Goal: Task Accomplishment & Management: Manage account settings

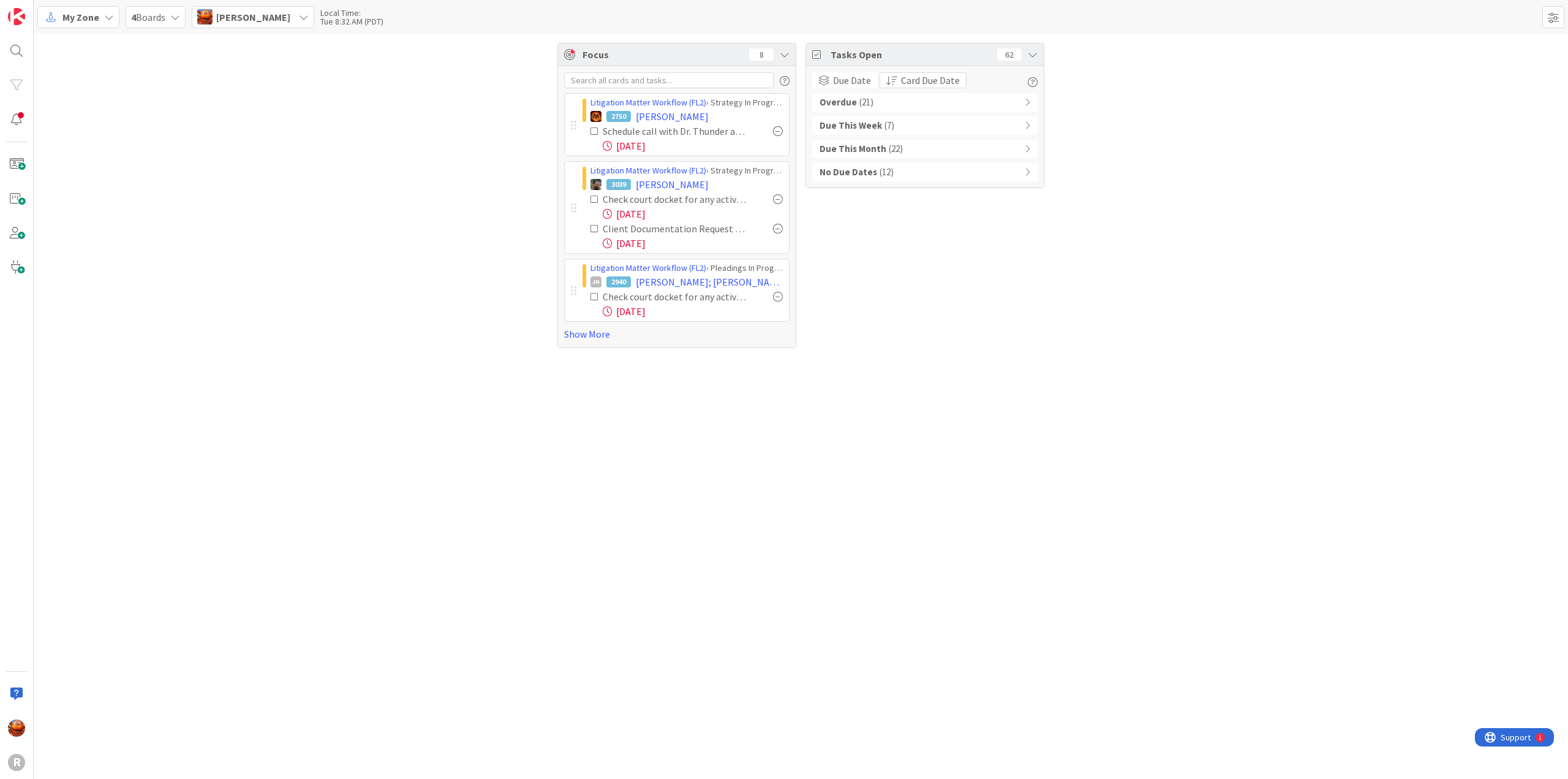
click at [71, 19] on span "My Zone" at bounding box center [81, 17] width 37 height 15
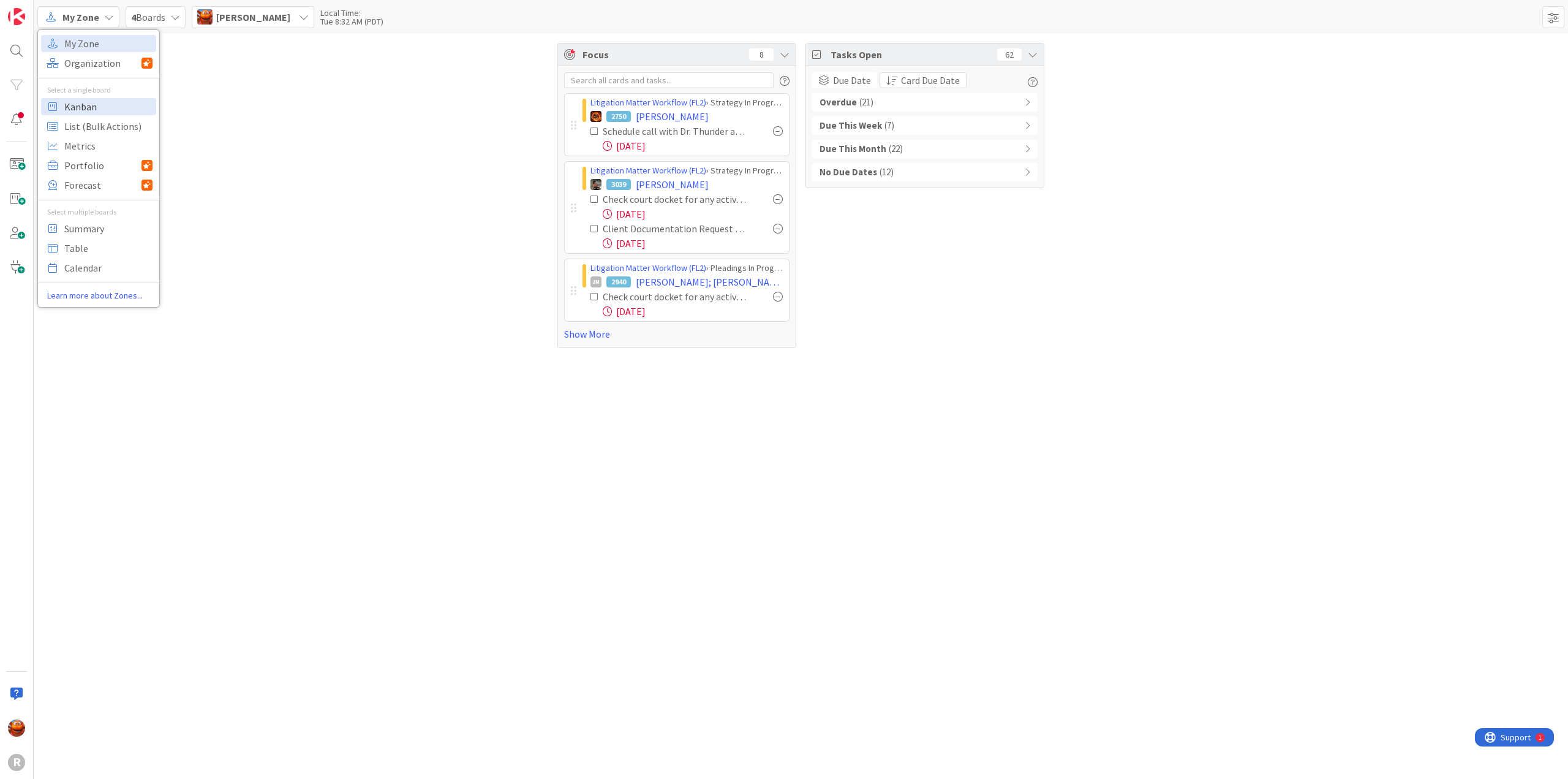
click at [83, 103] on span "Kanban" at bounding box center [109, 106] width 88 height 18
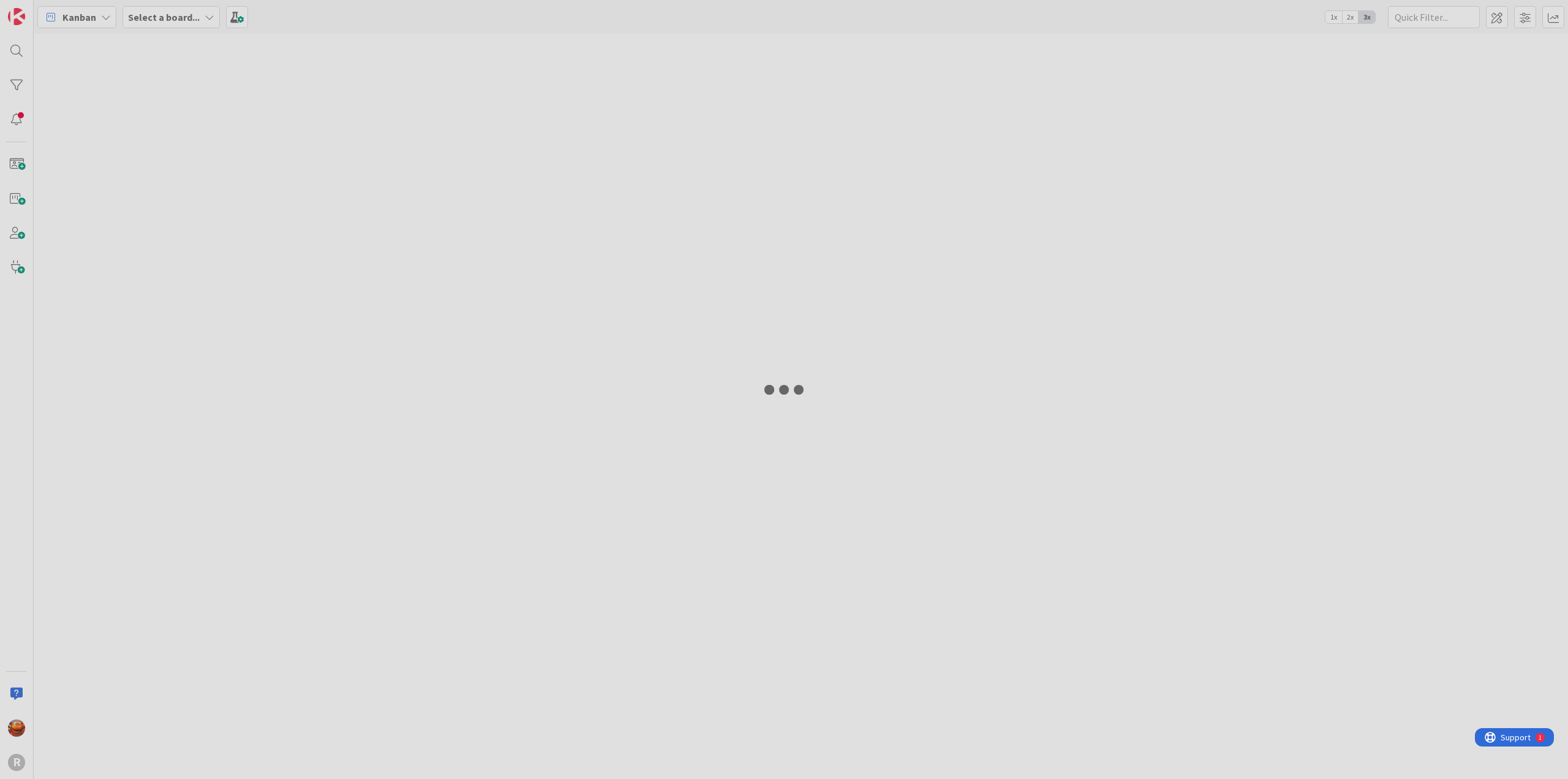
type input "[PERSON_NAME]"
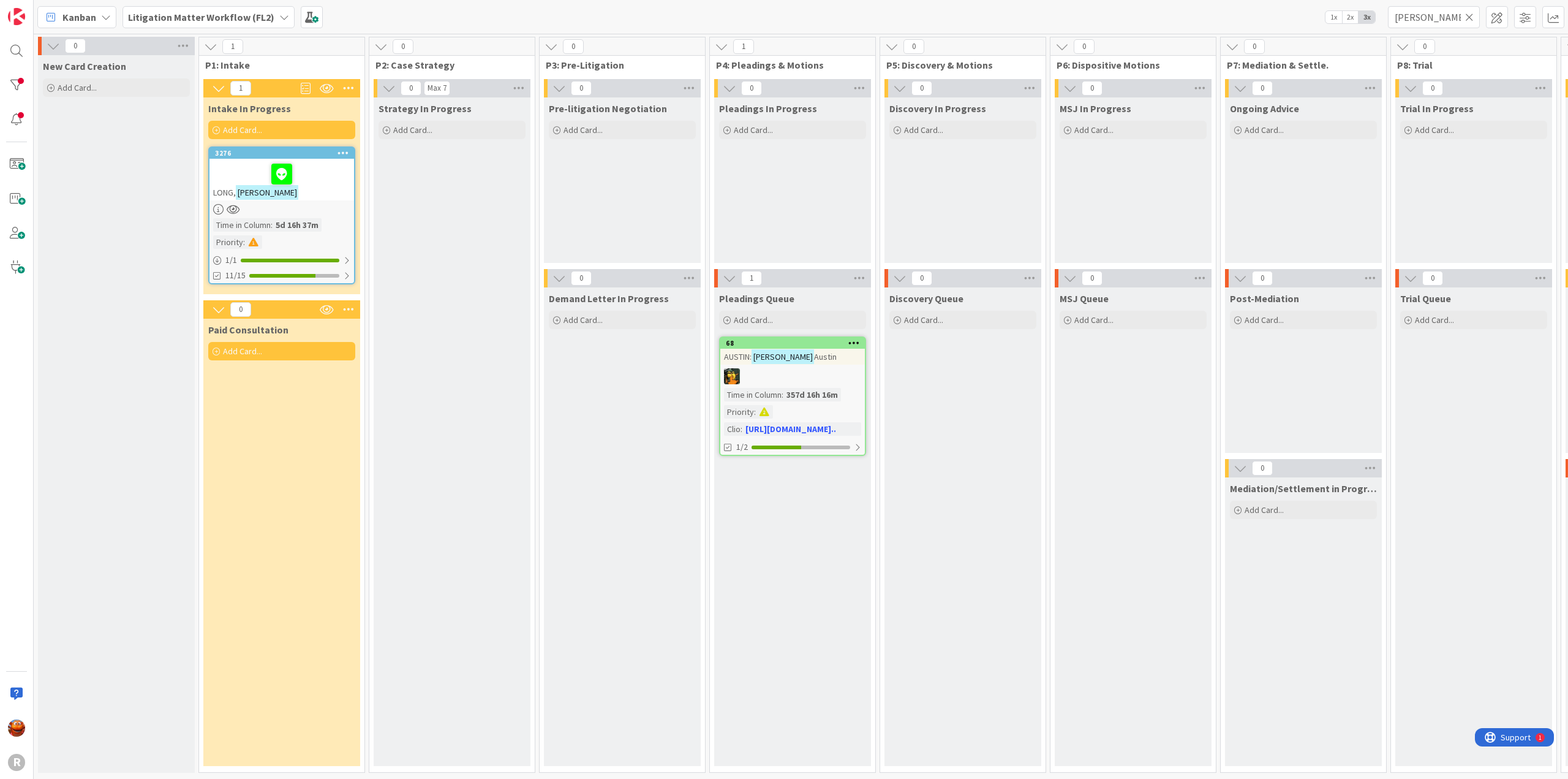
click at [1467, 15] on icon at bounding box center [1469, 17] width 9 height 11
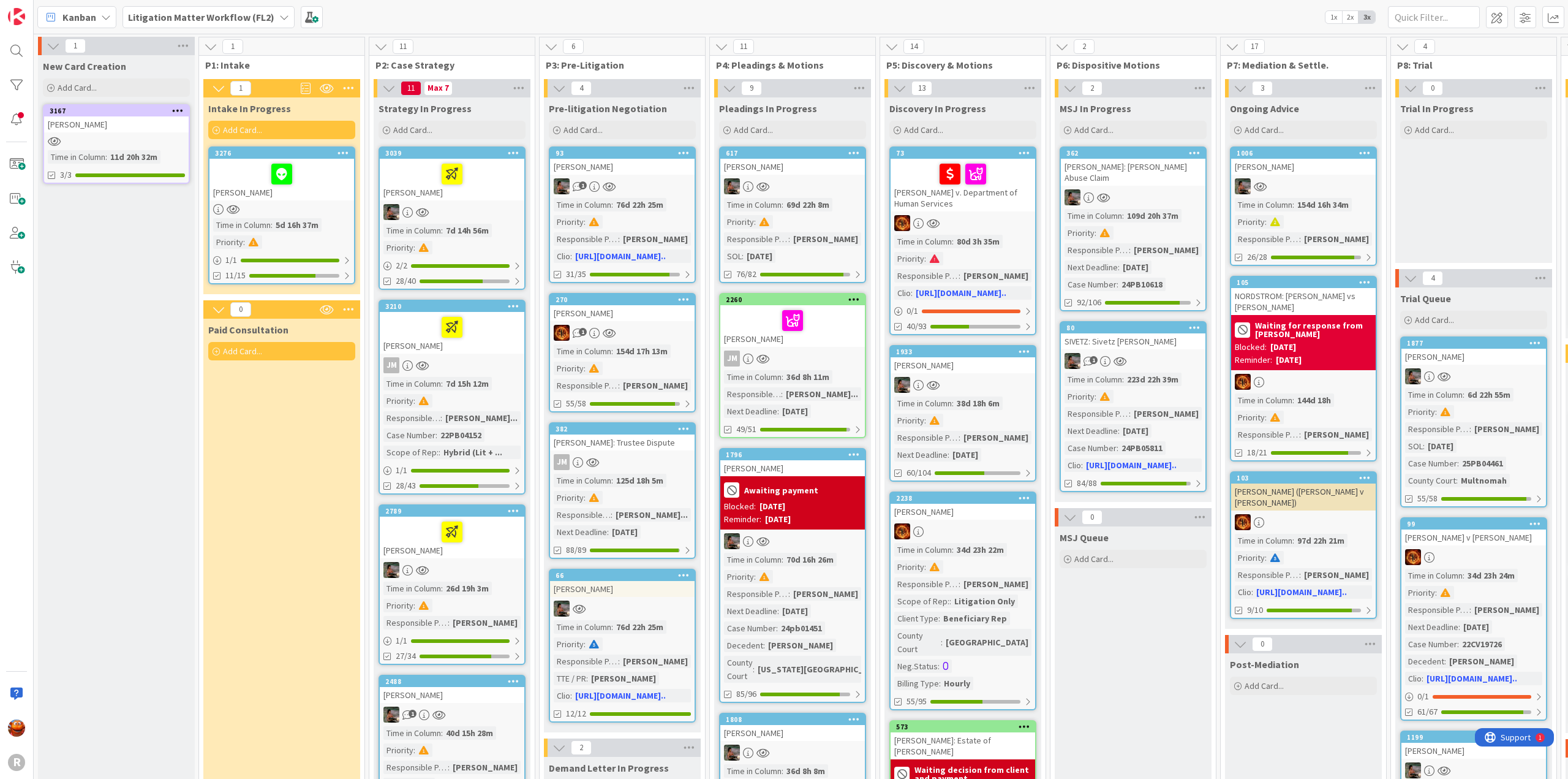
click at [126, 128] on div "[PERSON_NAME]" at bounding box center [116, 124] width 144 height 16
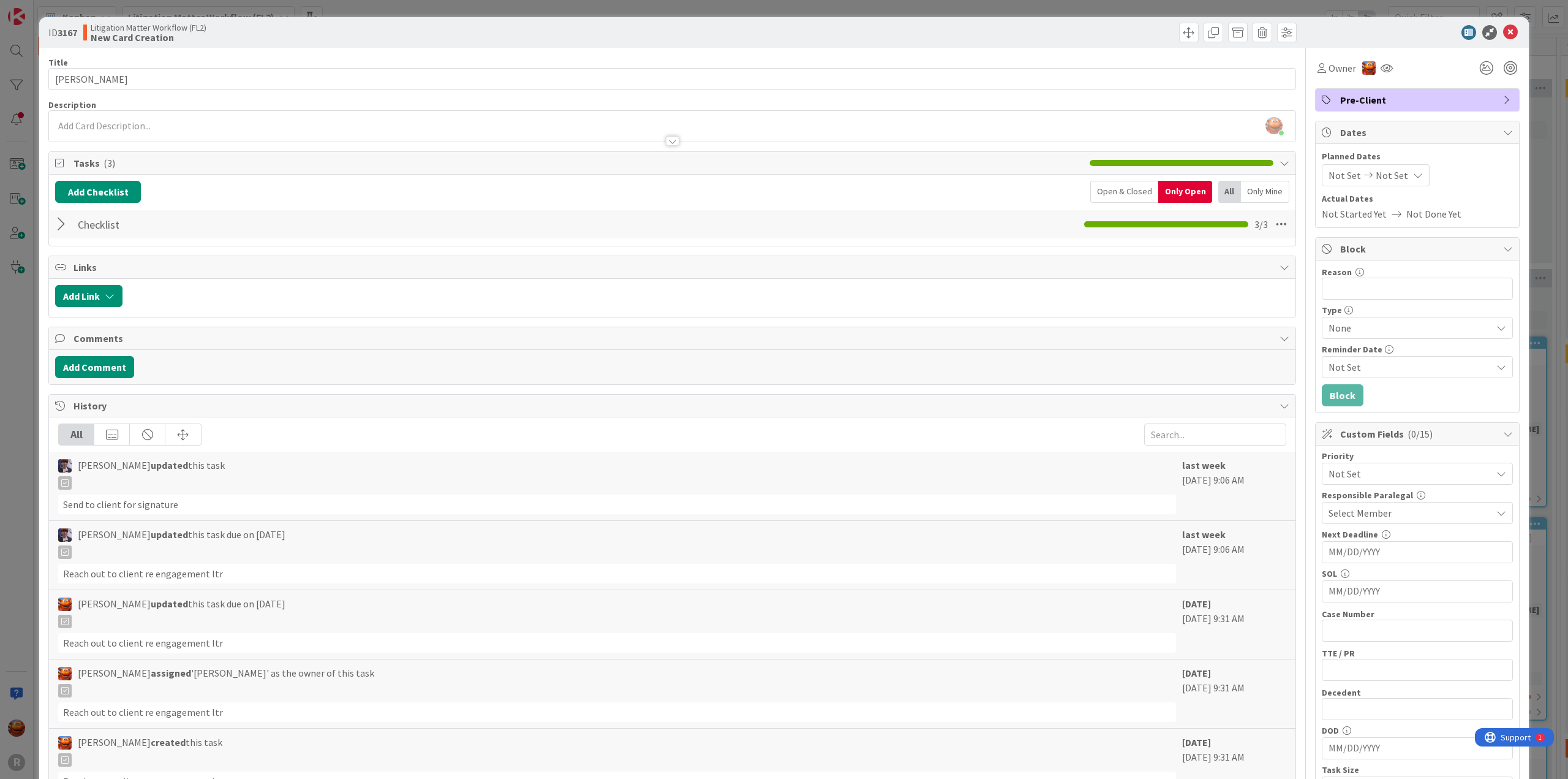
click at [20, 117] on div "ID 3167 Litigation Matter Workflow (FL2) New Card Creation Title 15 / 128 [PERS…" at bounding box center [784, 390] width 1568 height 779
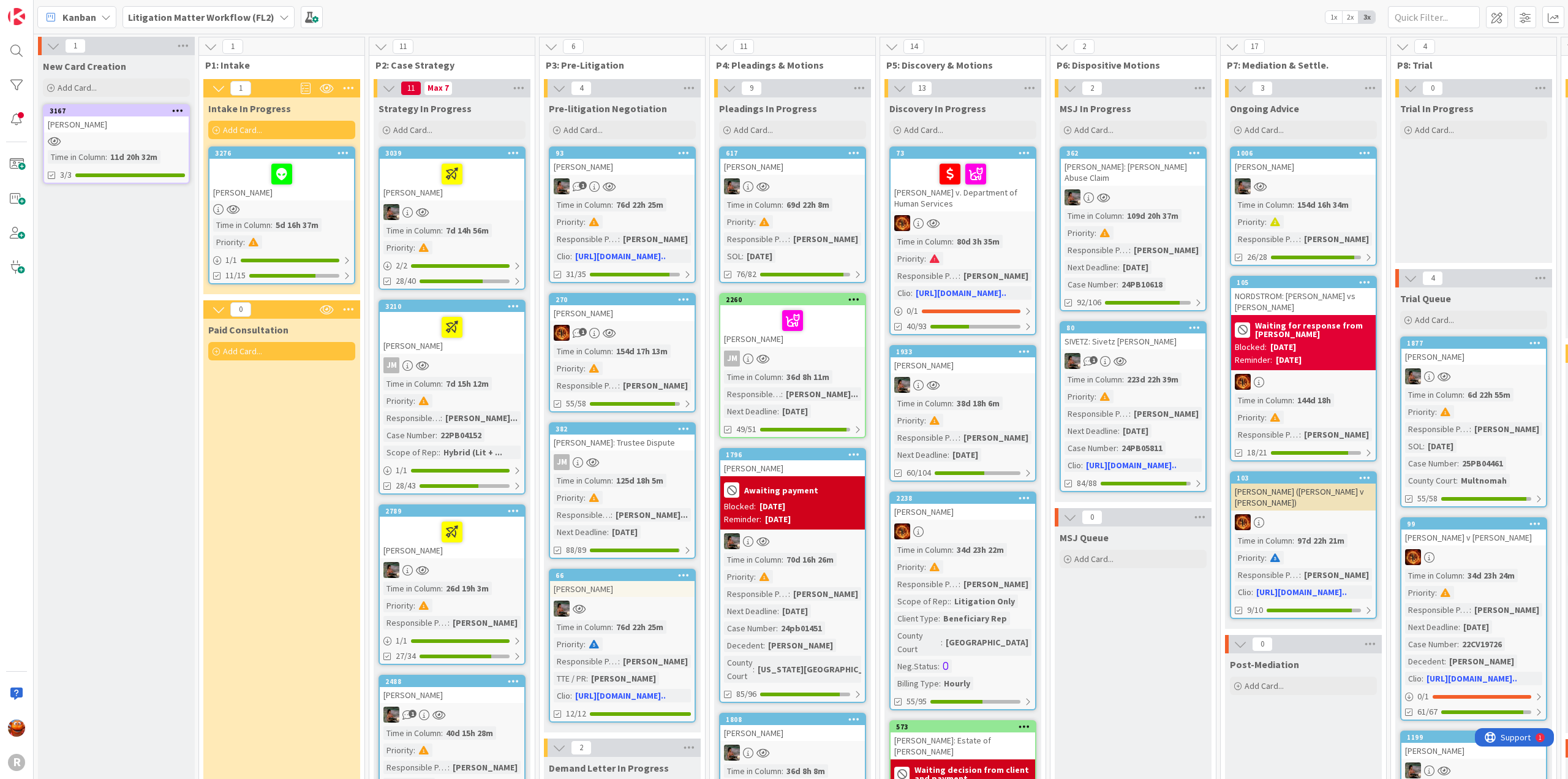
click at [491, 212] on div at bounding box center [452, 212] width 144 height 16
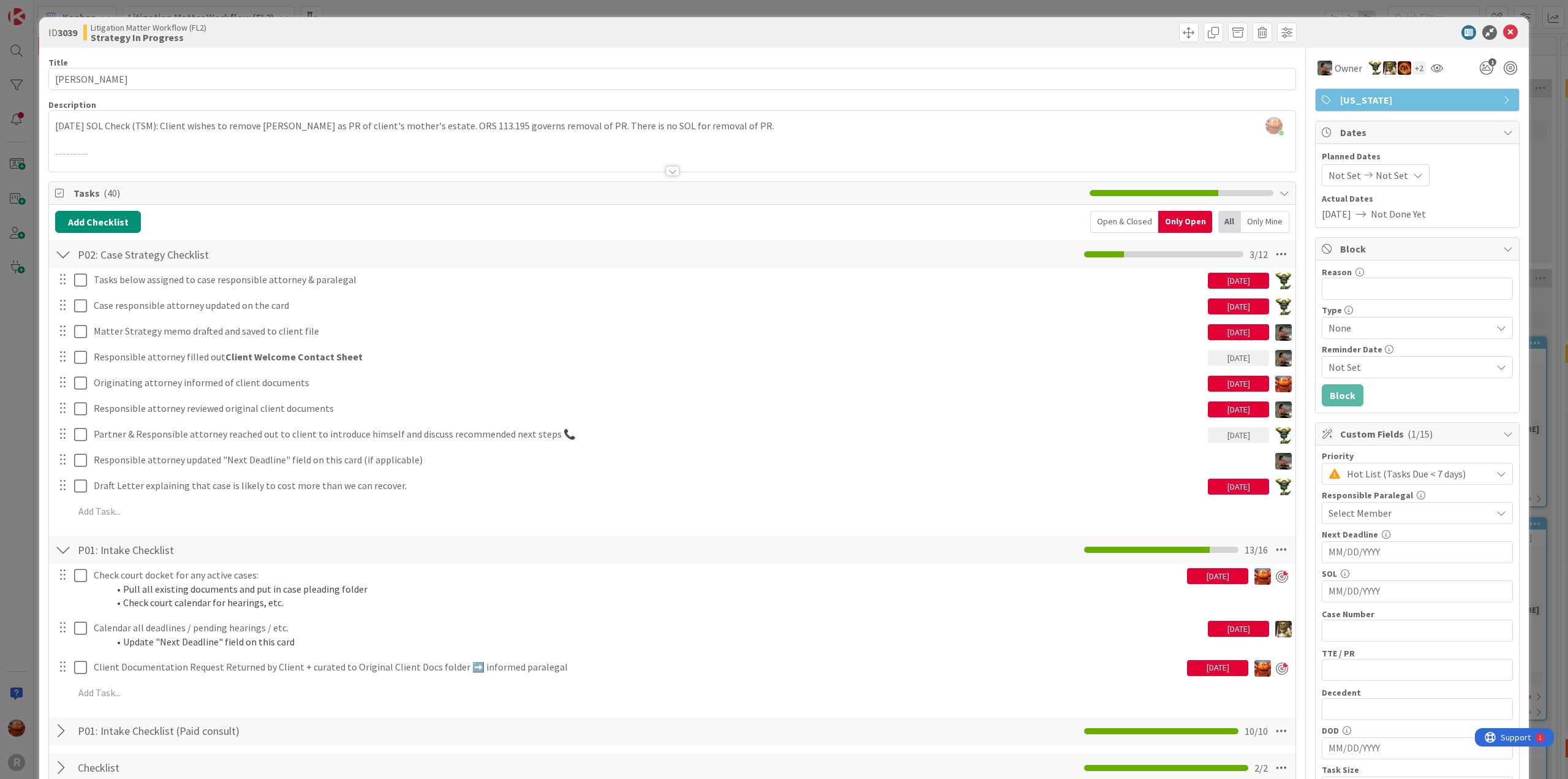
click at [22, 84] on div "ID 3039 Litigation Matter Workflow (FL2) Strategy In Progress Title 16 / 128 [P…" at bounding box center [784, 390] width 1568 height 779
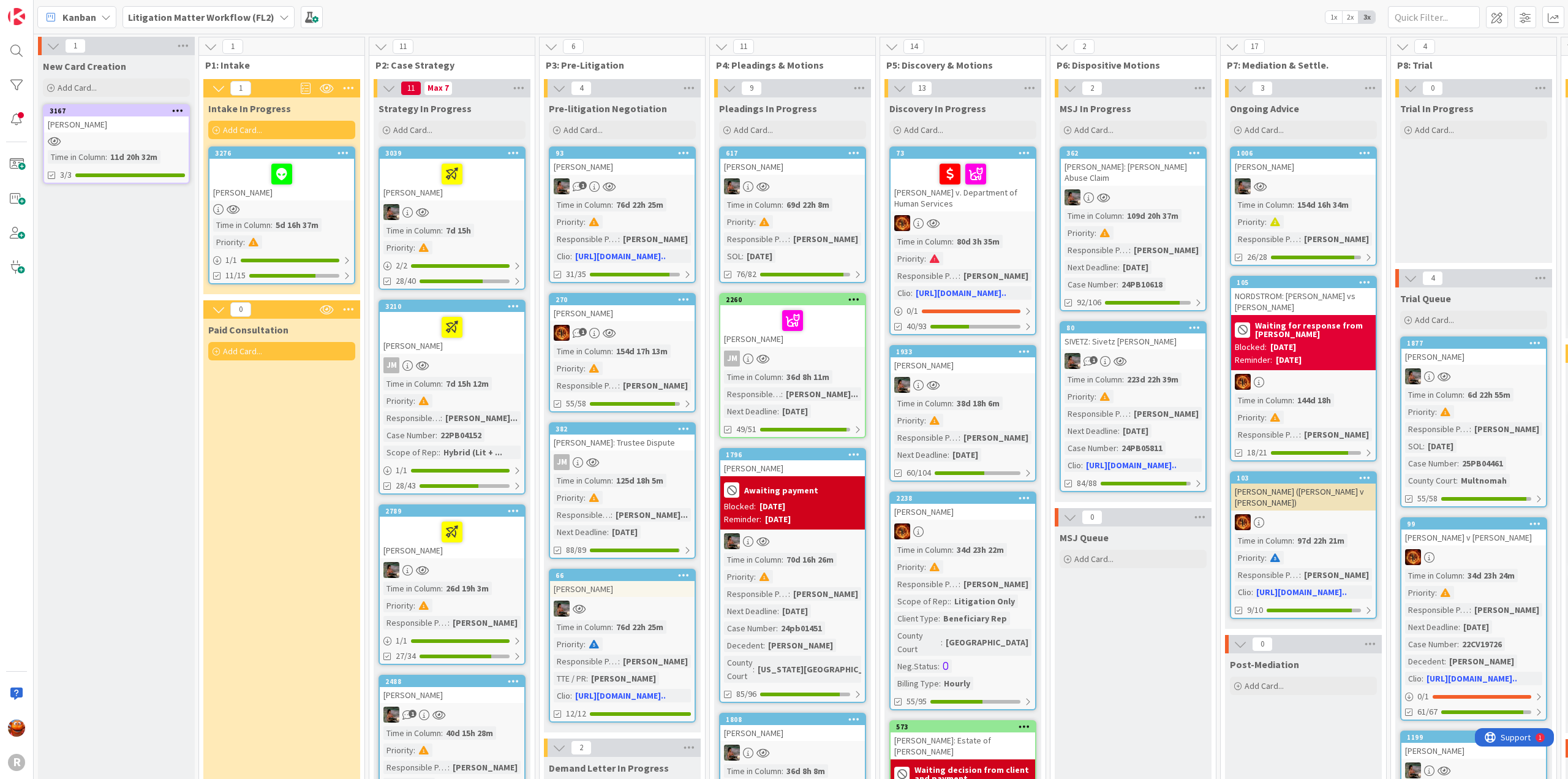
click at [484, 366] on div "JM" at bounding box center [452, 365] width 144 height 16
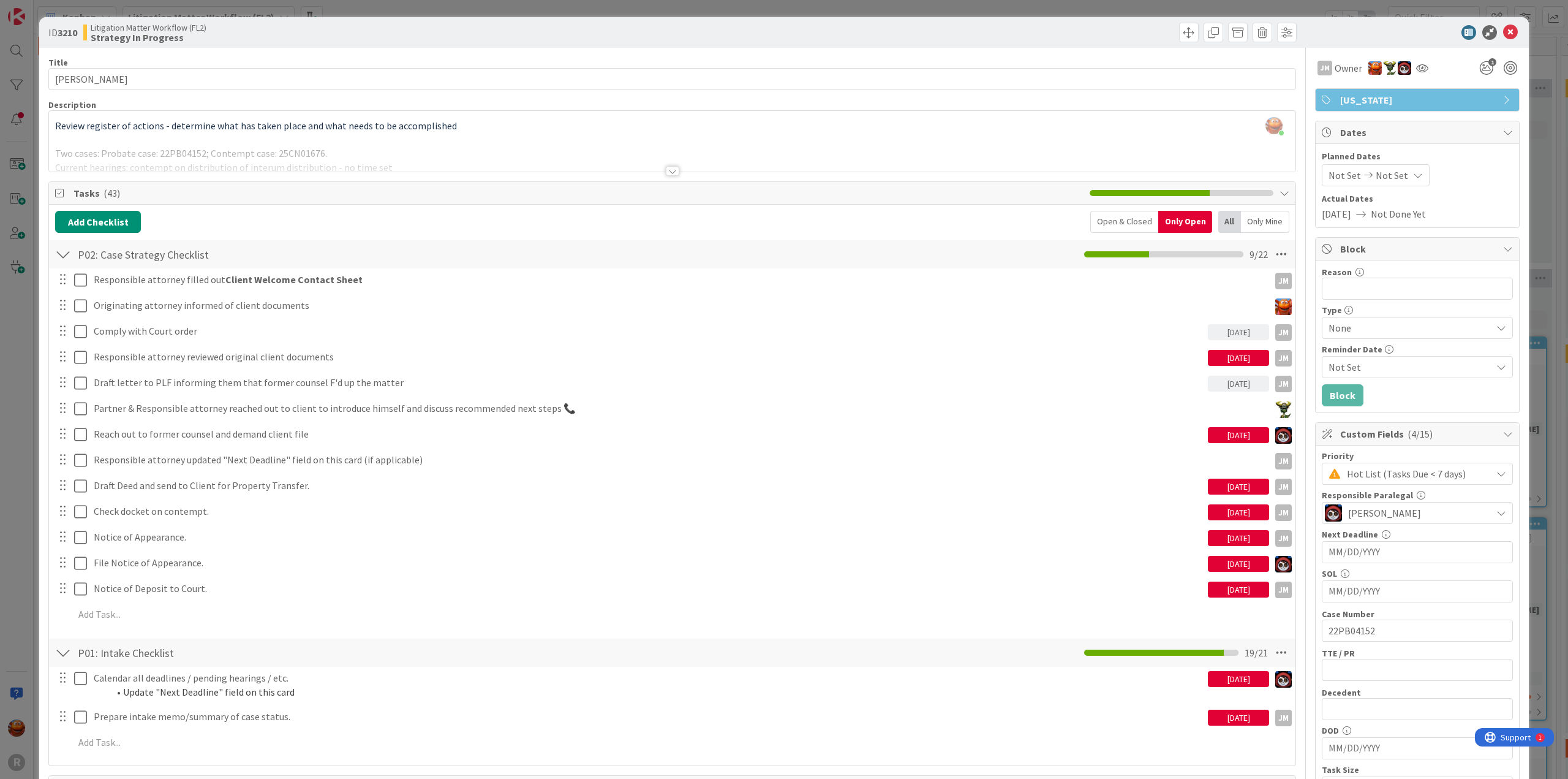
click at [1100, 229] on div "Open & Closed" at bounding box center [1124, 222] width 68 height 22
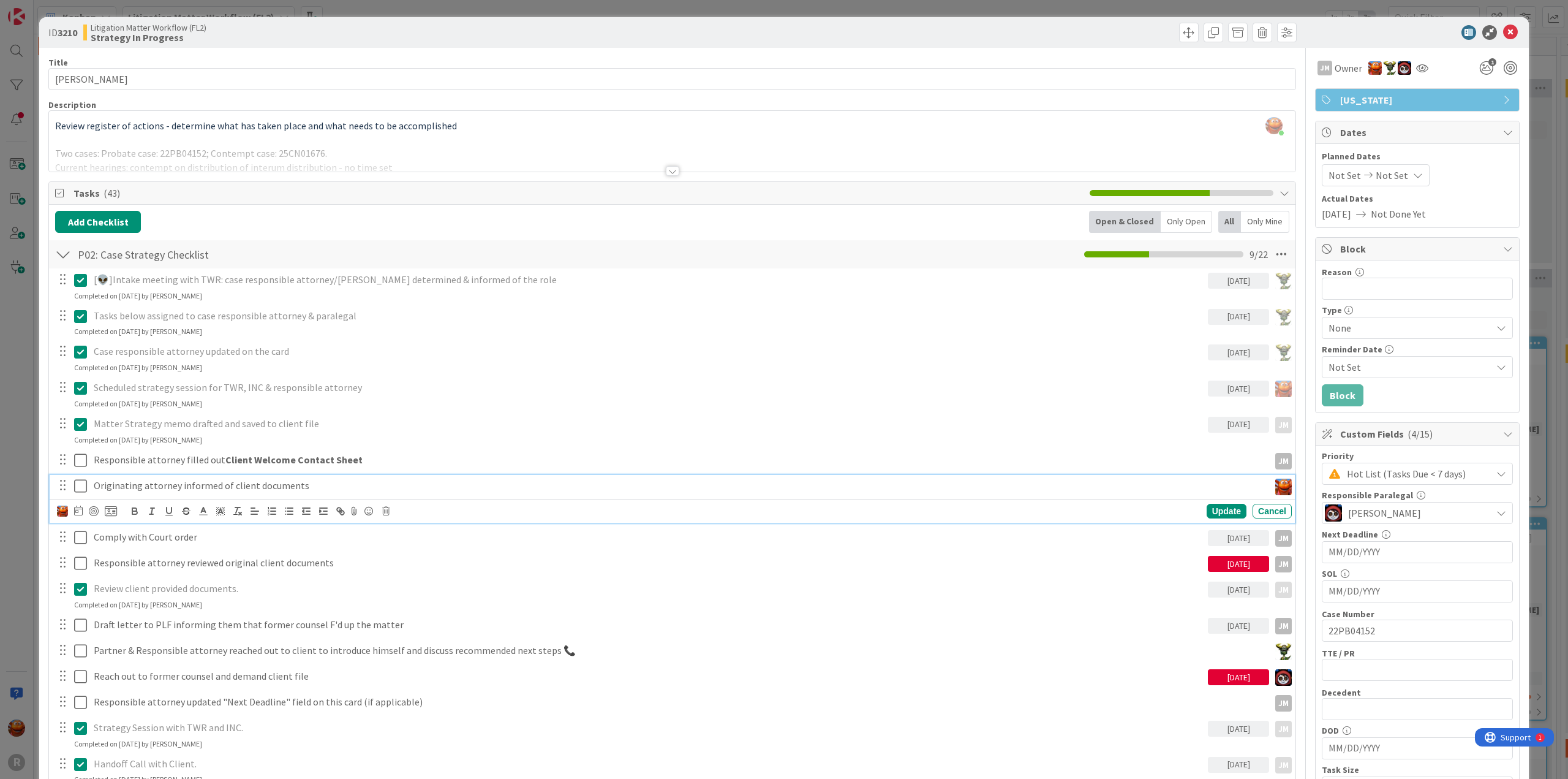
click at [80, 486] on icon at bounding box center [80, 486] width 13 height 15
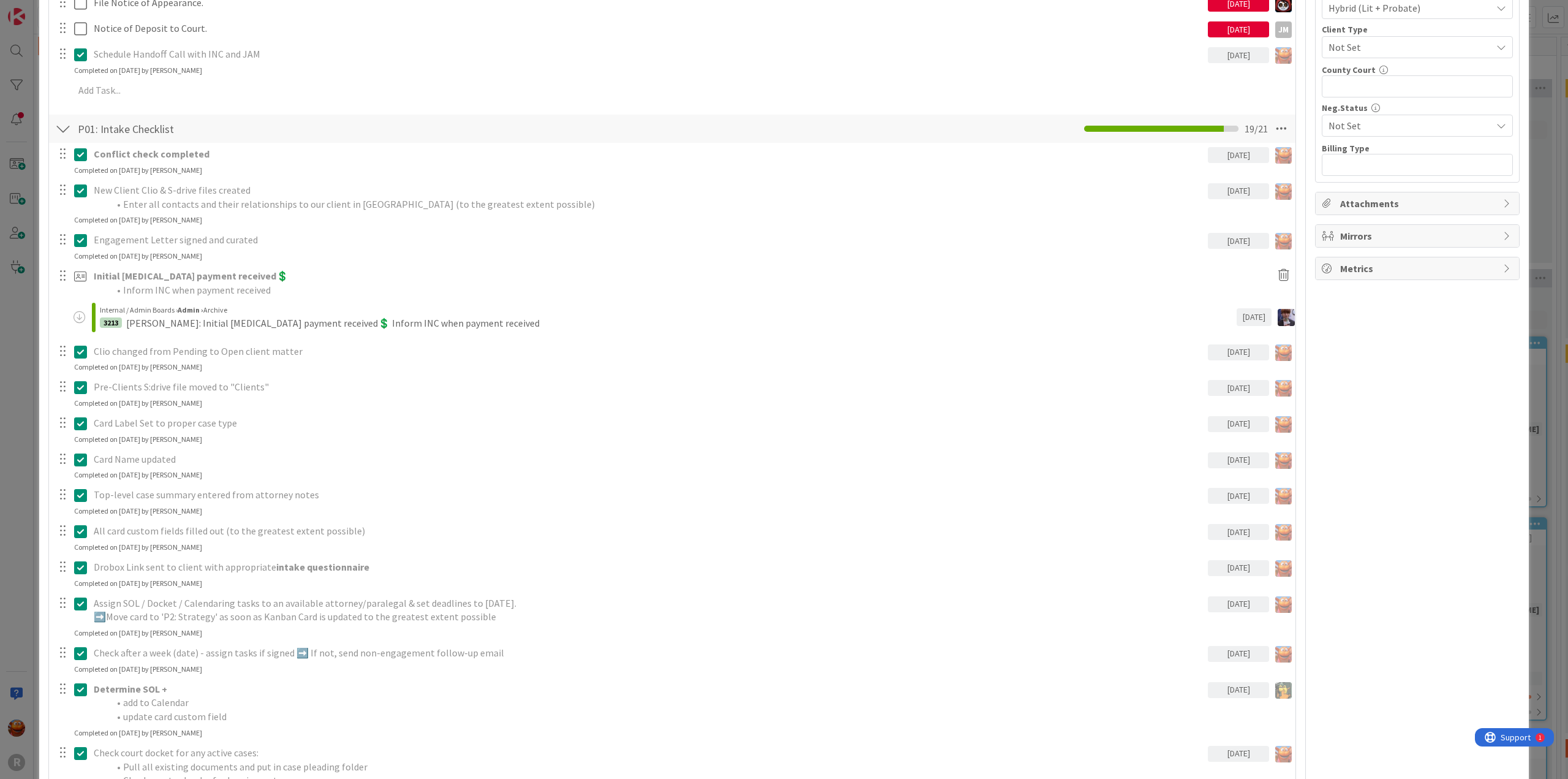
scroll to position [123, 0]
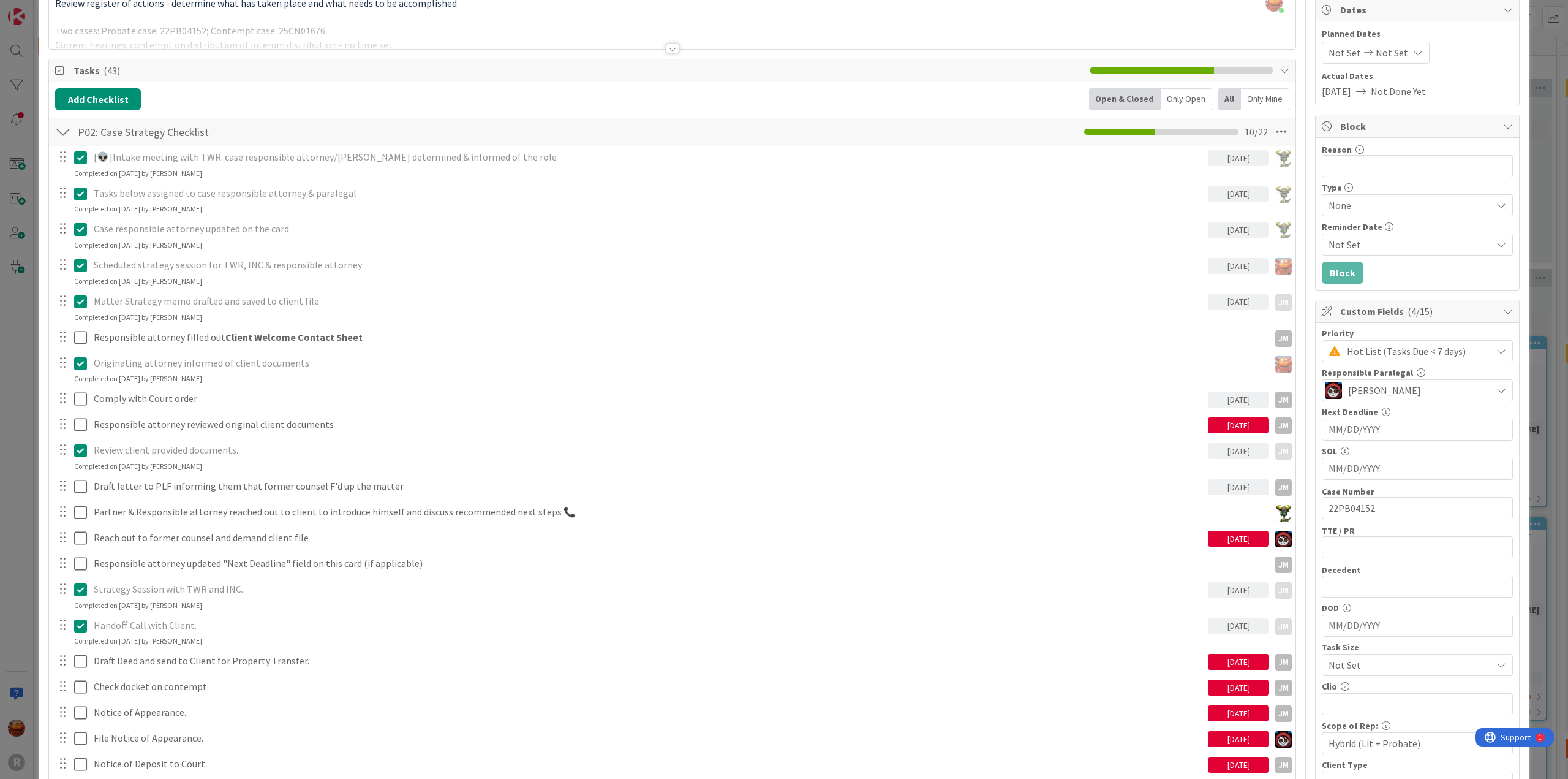
click at [1183, 100] on div "Only Open" at bounding box center [1187, 99] width 52 height 22
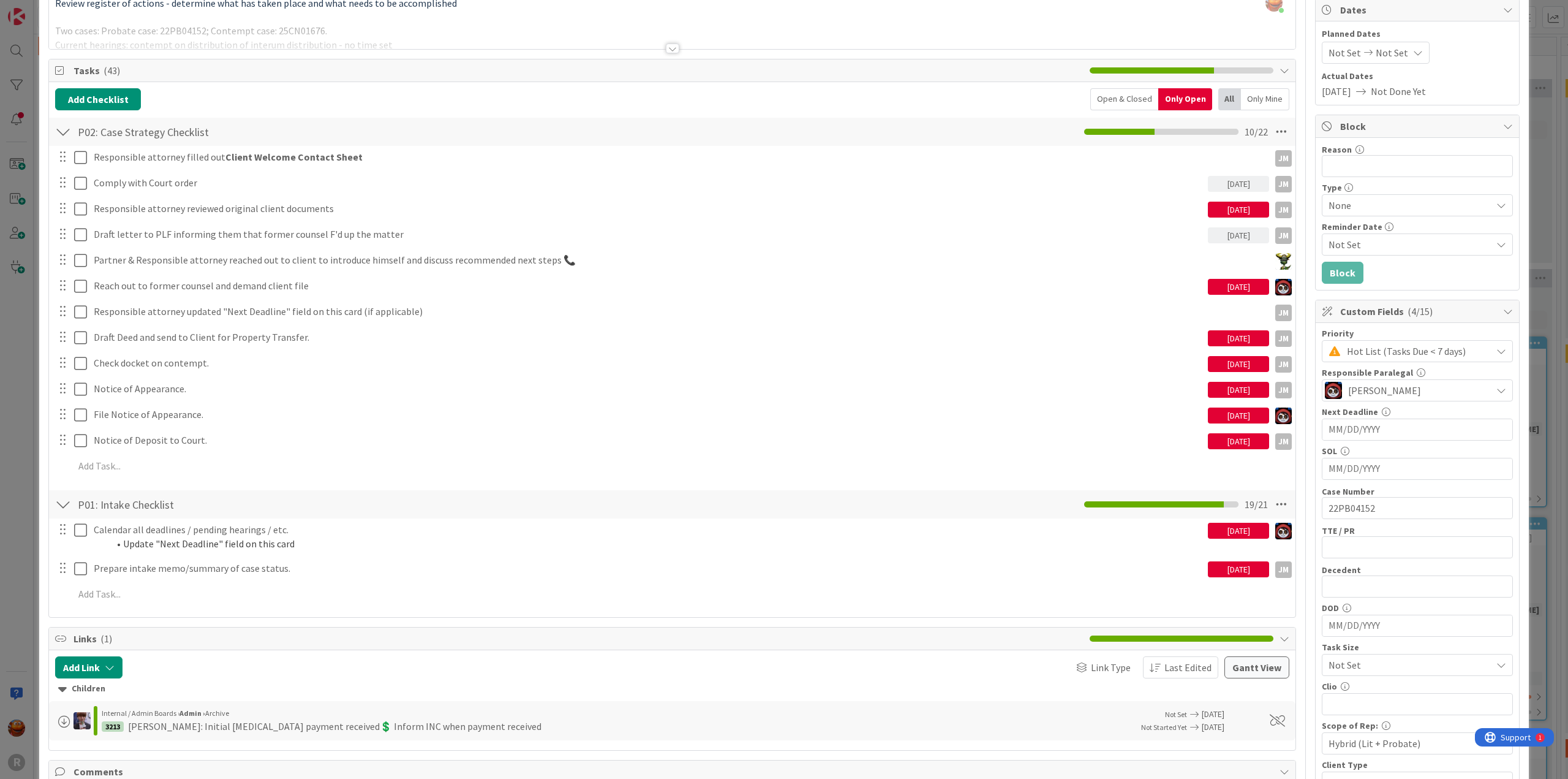
click at [31, 265] on div "ID 3210 Litigation Matter Workflow (FL2) Strategy In Progress Title 15 / 128 [P…" at bounding box center [784, 390] width 1568 height 779
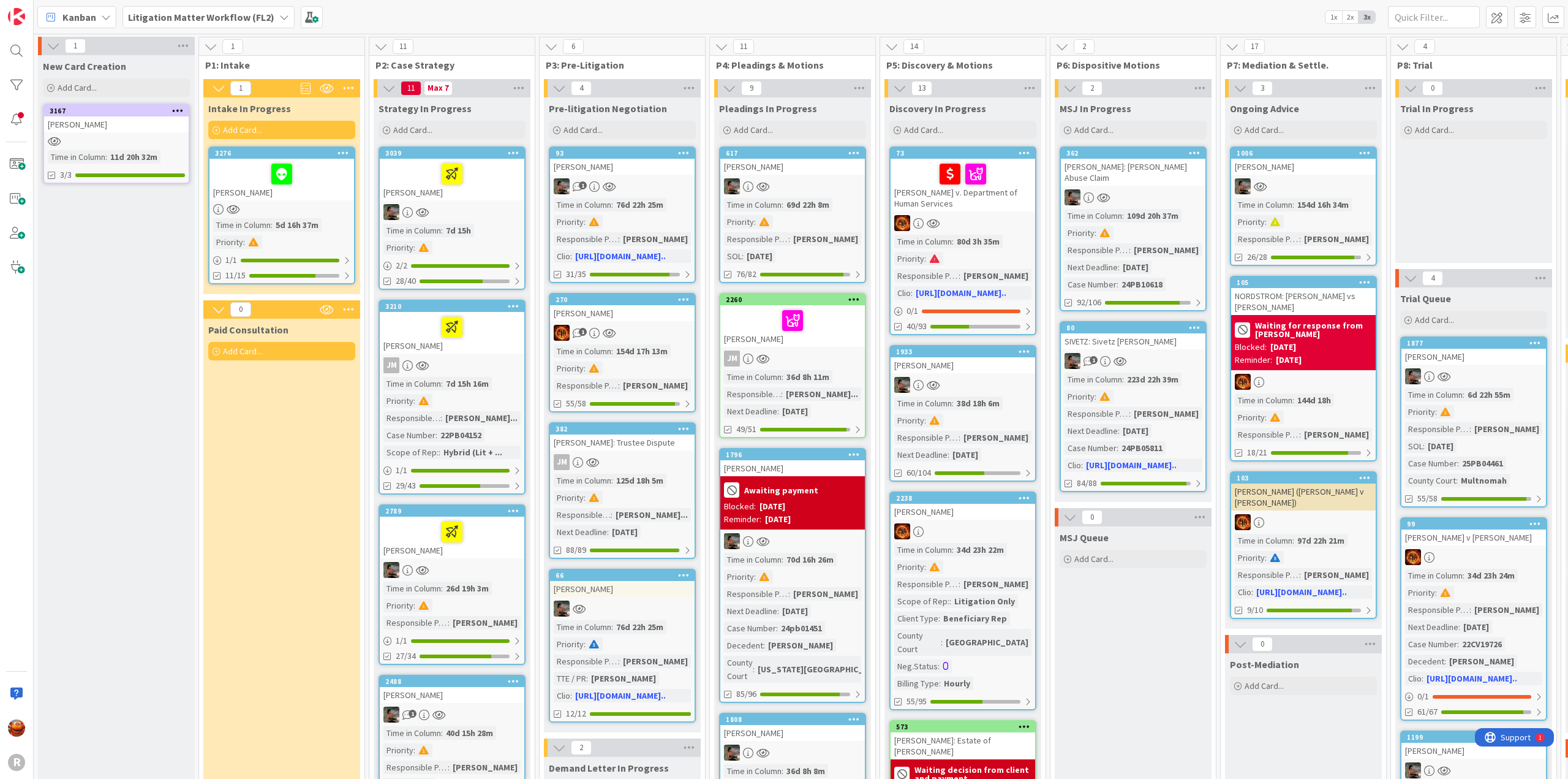
click at [501, 575] on div at bounding box center [452, 569] width 144 height 16
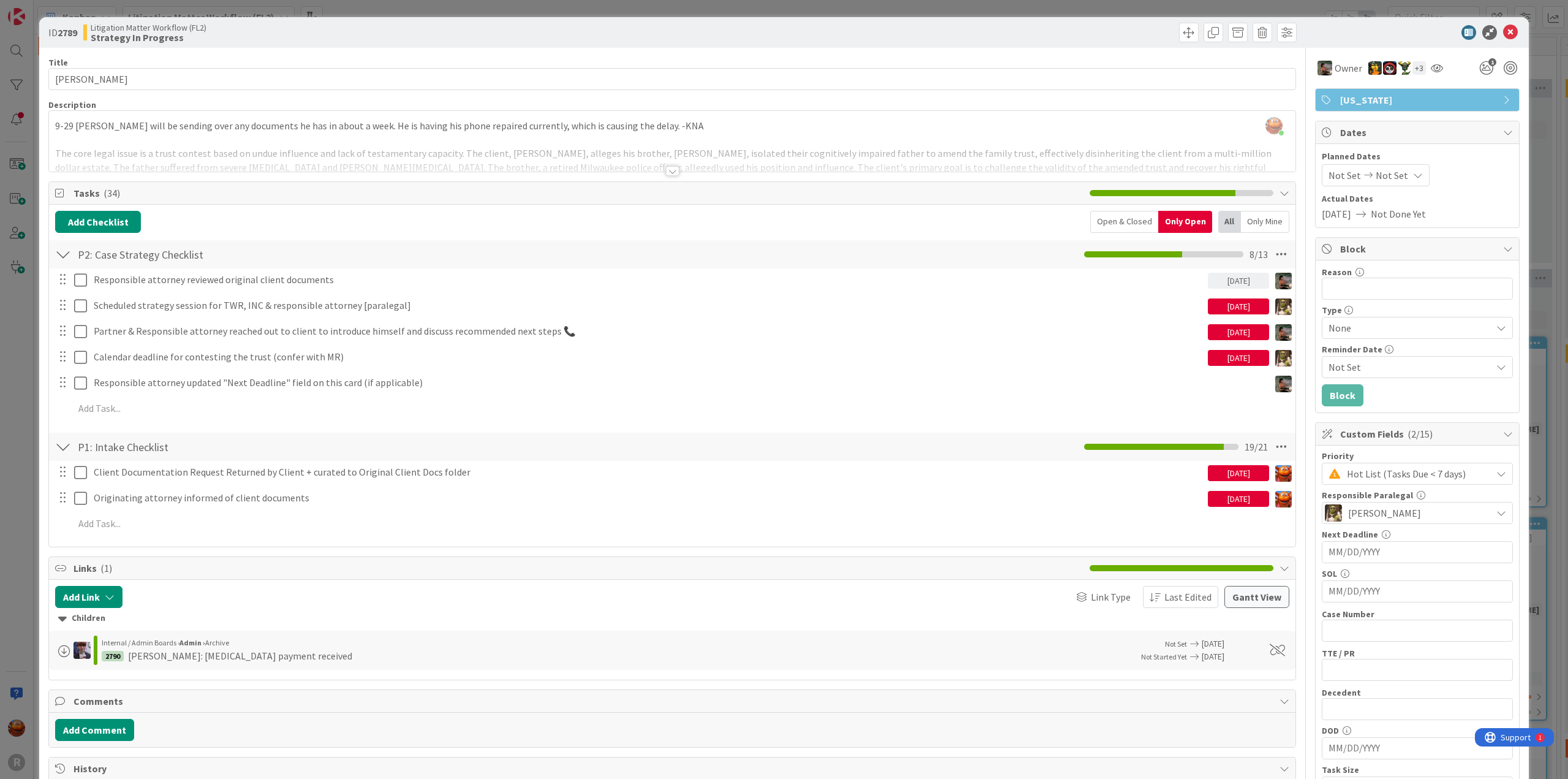
click at [25, 353] on div "ID 2789 Litigation Matter Workflow (FL2) Strategy In Progress Title 11 / 128 [P…" at bounding box center [784, 390] width 1568 height 779
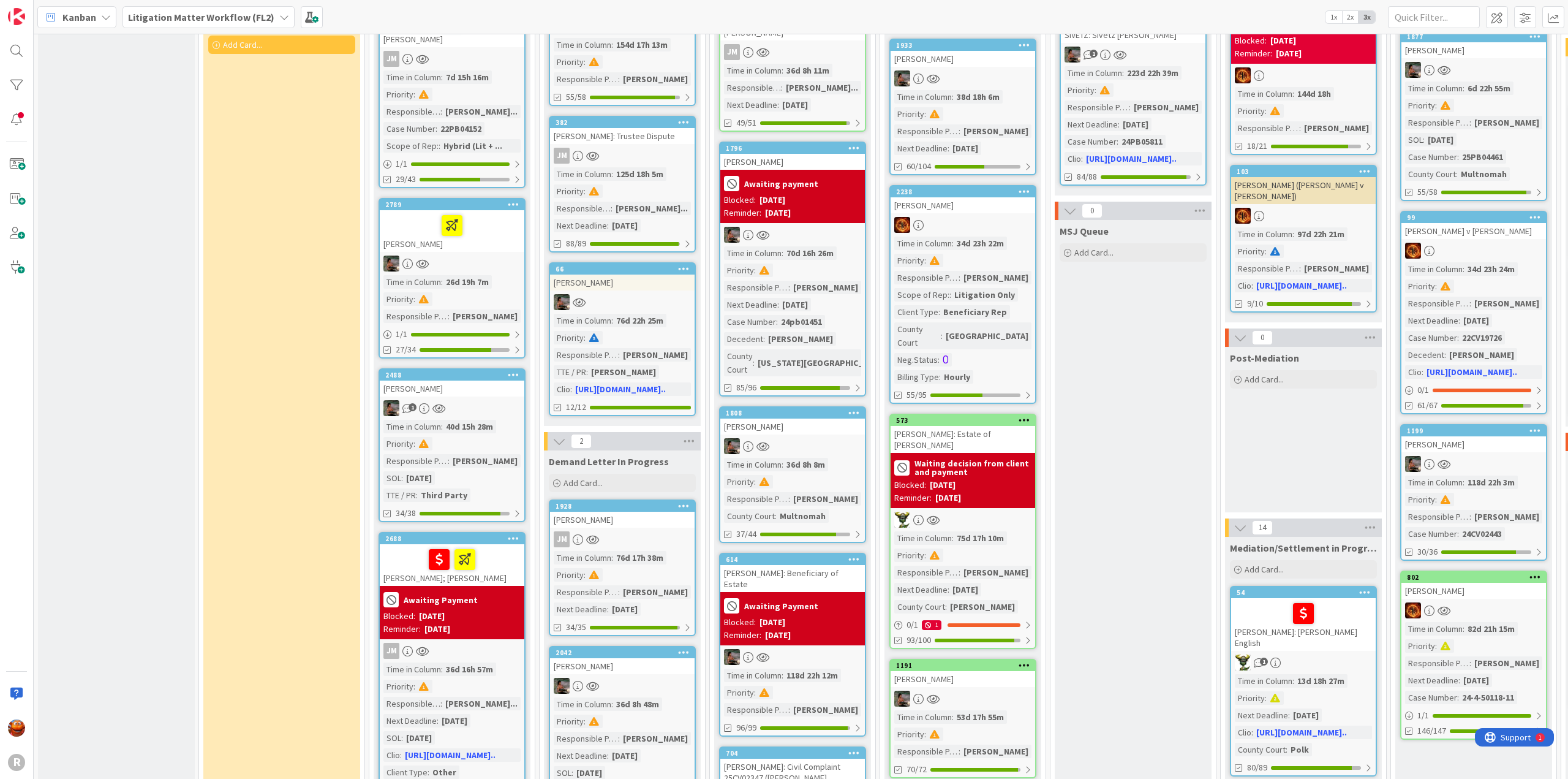
click at [496, 429] on div "40d 15h 28m" at bounding box center [470, 427] width 53 height 14
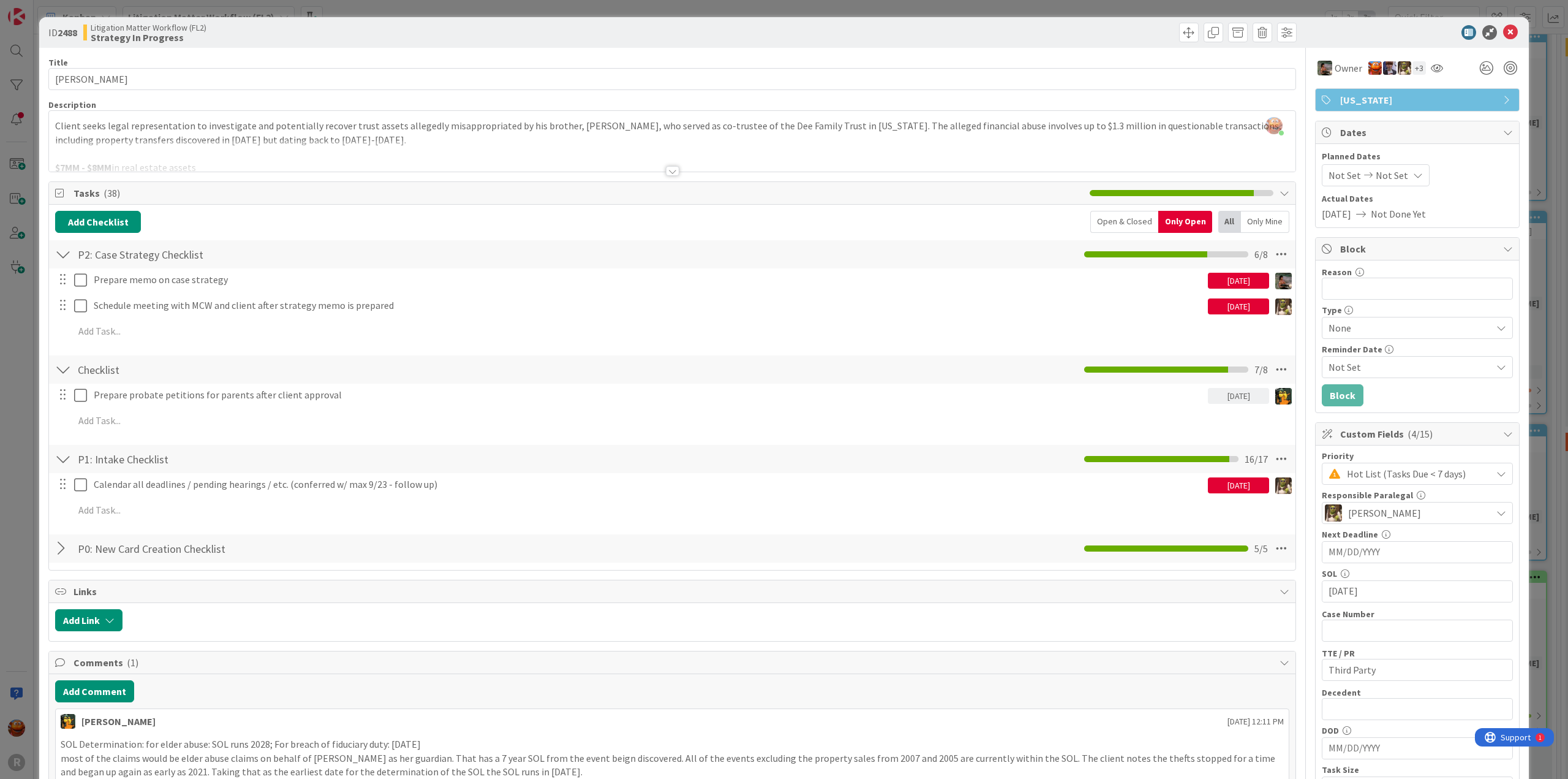
click at [22, 353] on div "ID 2488 Litigation Matter Workflow (FL2) Strategy In Progress Title 9 / 128 [PE…" at bounding box center [784, 390] width 1568 height 779
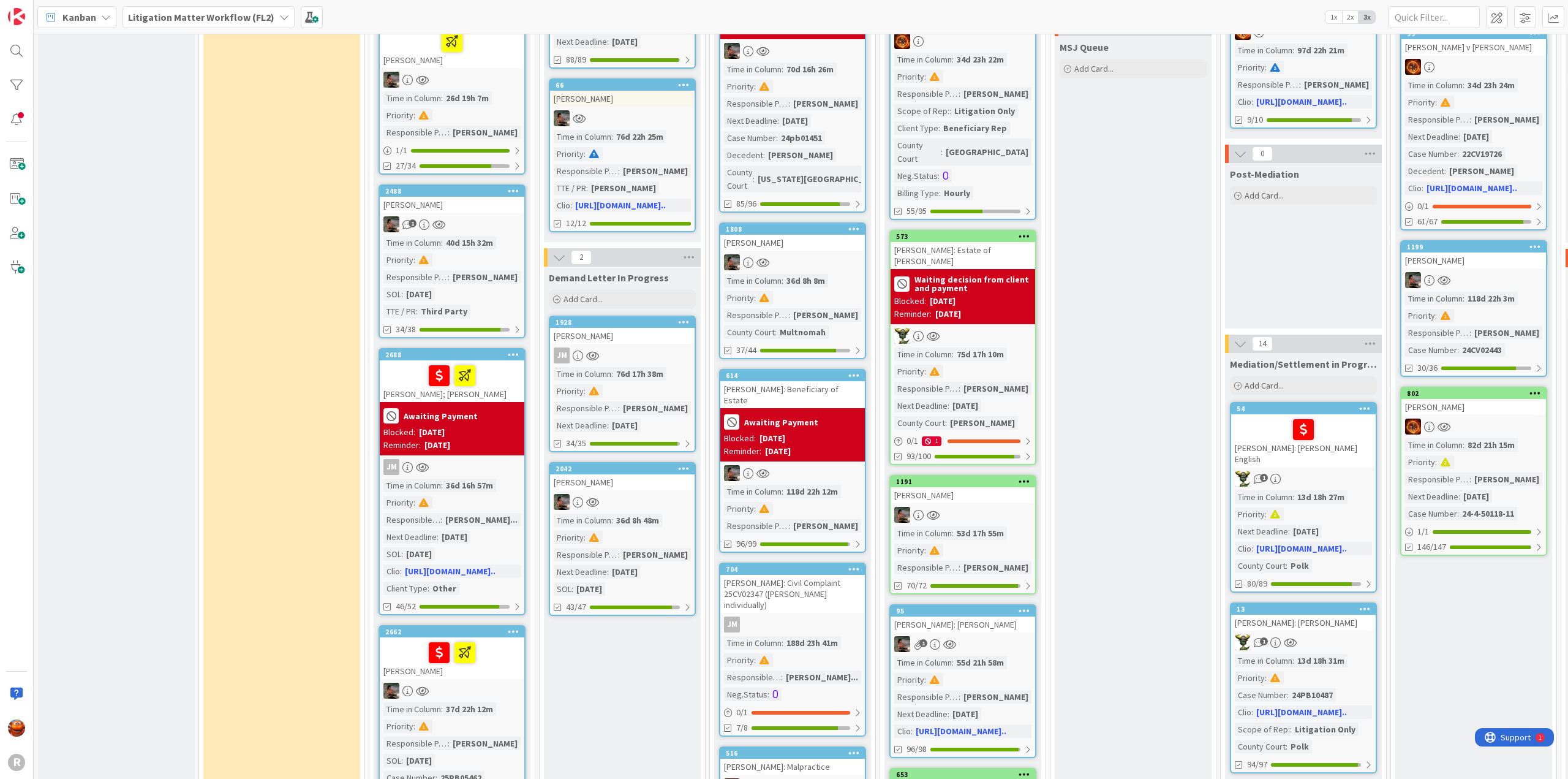
click at [498, 494] on div "Time in Column : 36d 16h 57m Priority : Responsible Paralegal : [PERSON_NAME]..…" at bounding box center [452, 537] width 137 height 116
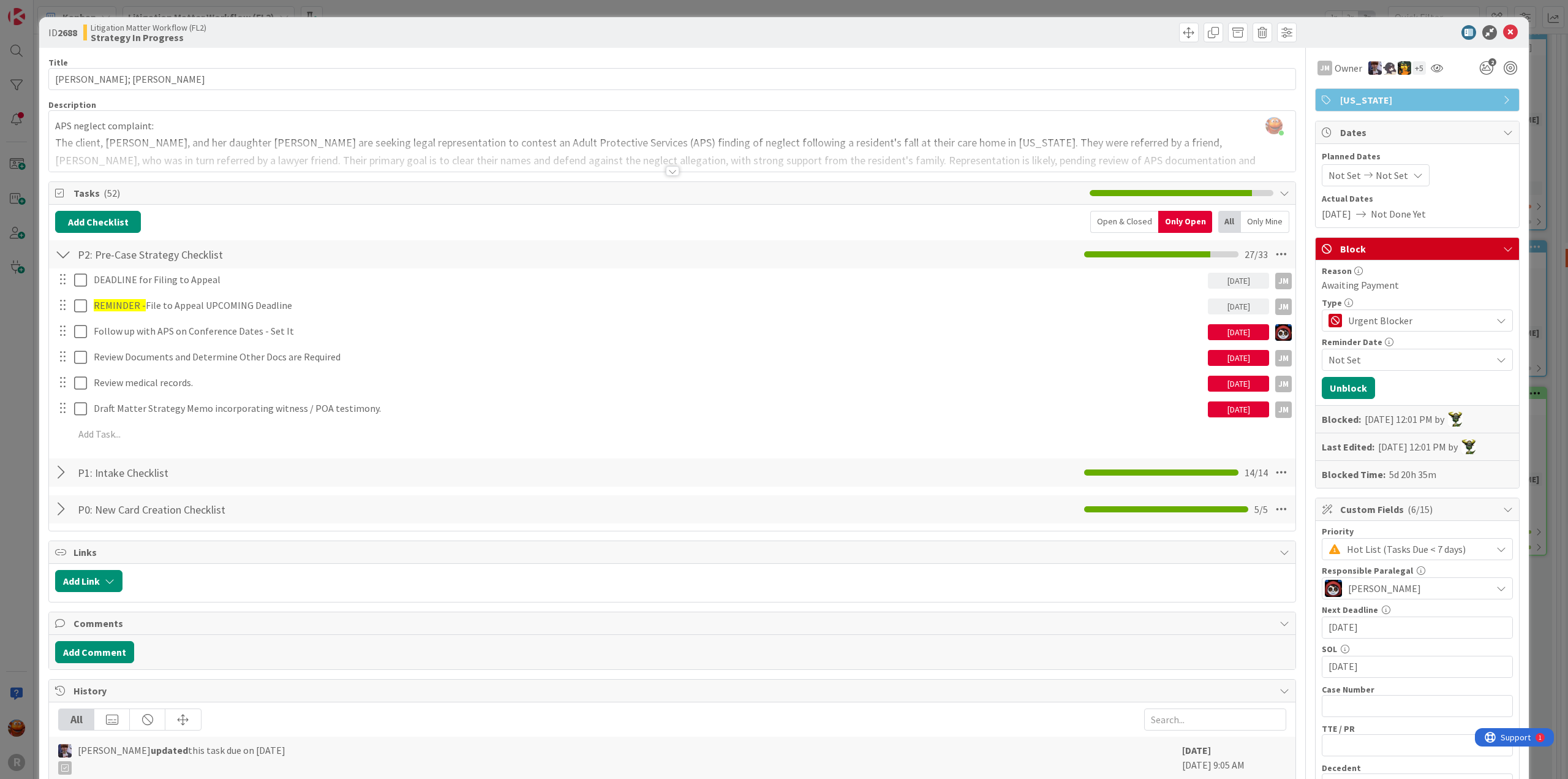
click at [32, 388] on div "ID 2688 Litigation Matter Workflow (FL2) Strategy In Progress Title 14 / 128 [P…" at bounding box center [784, 390] width 1568 height 779
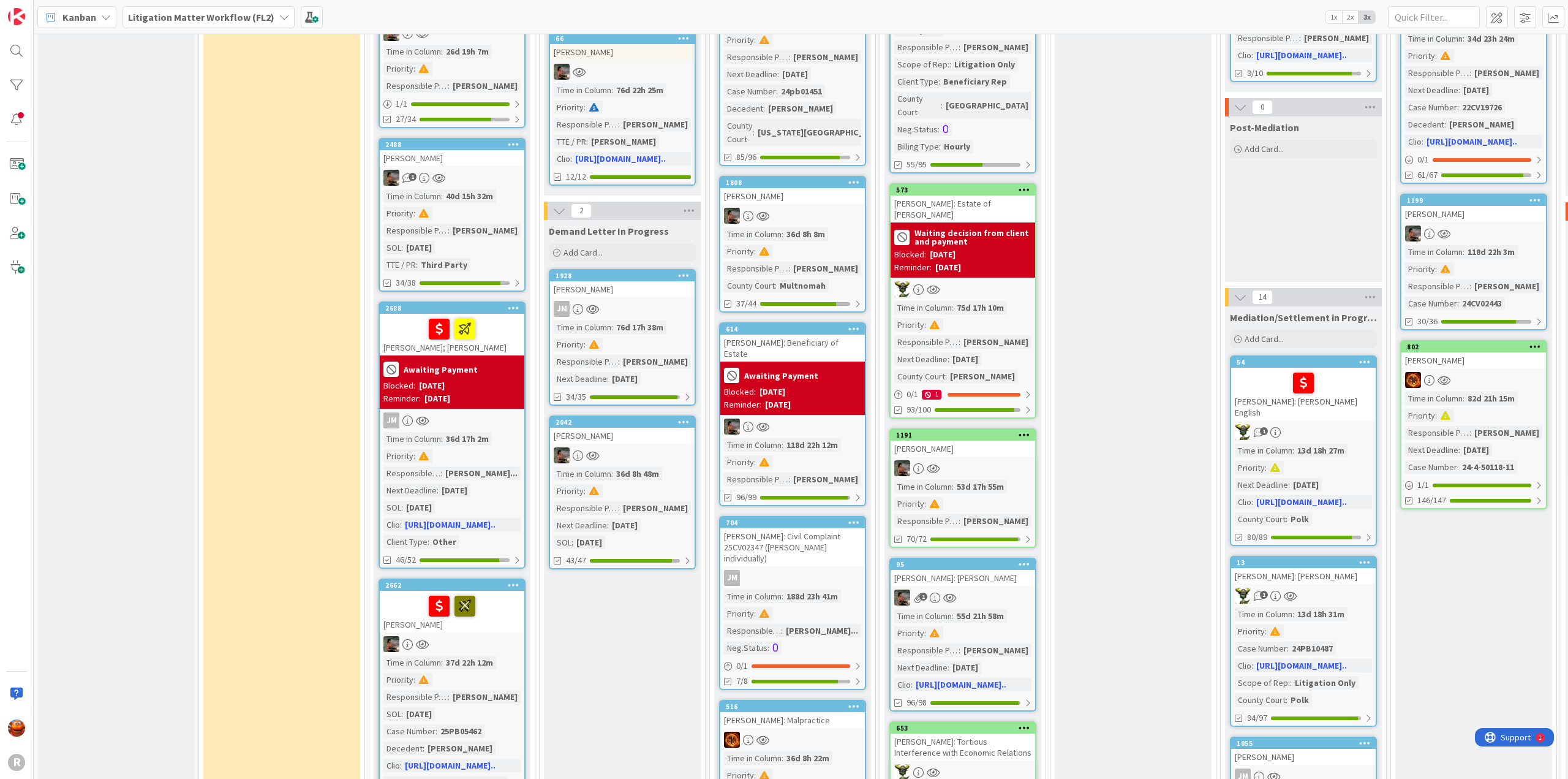
scroll to position [674, 0]
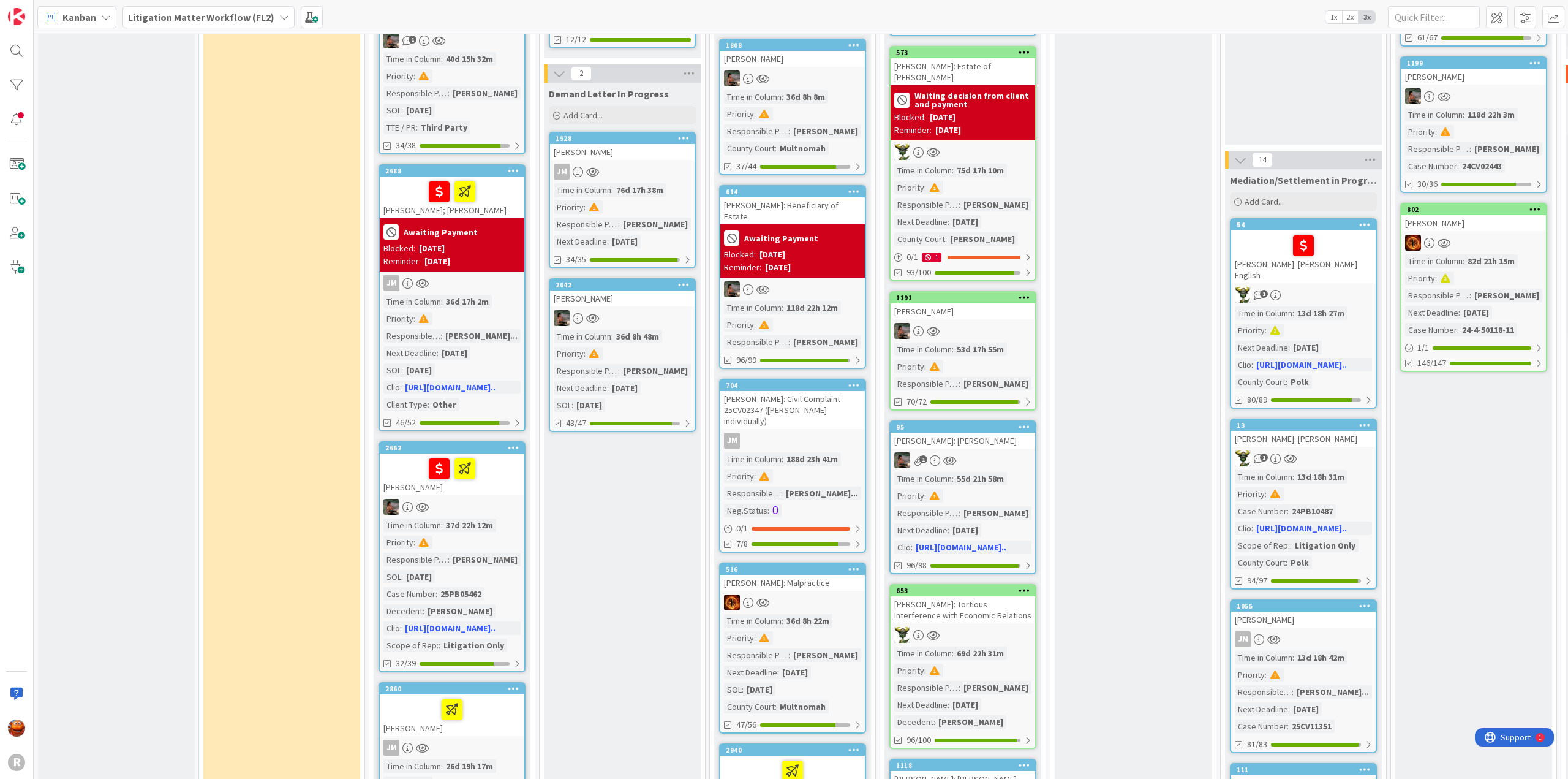
click at [496, 512] on div at bounding box center [452, 507] width 144 height 16
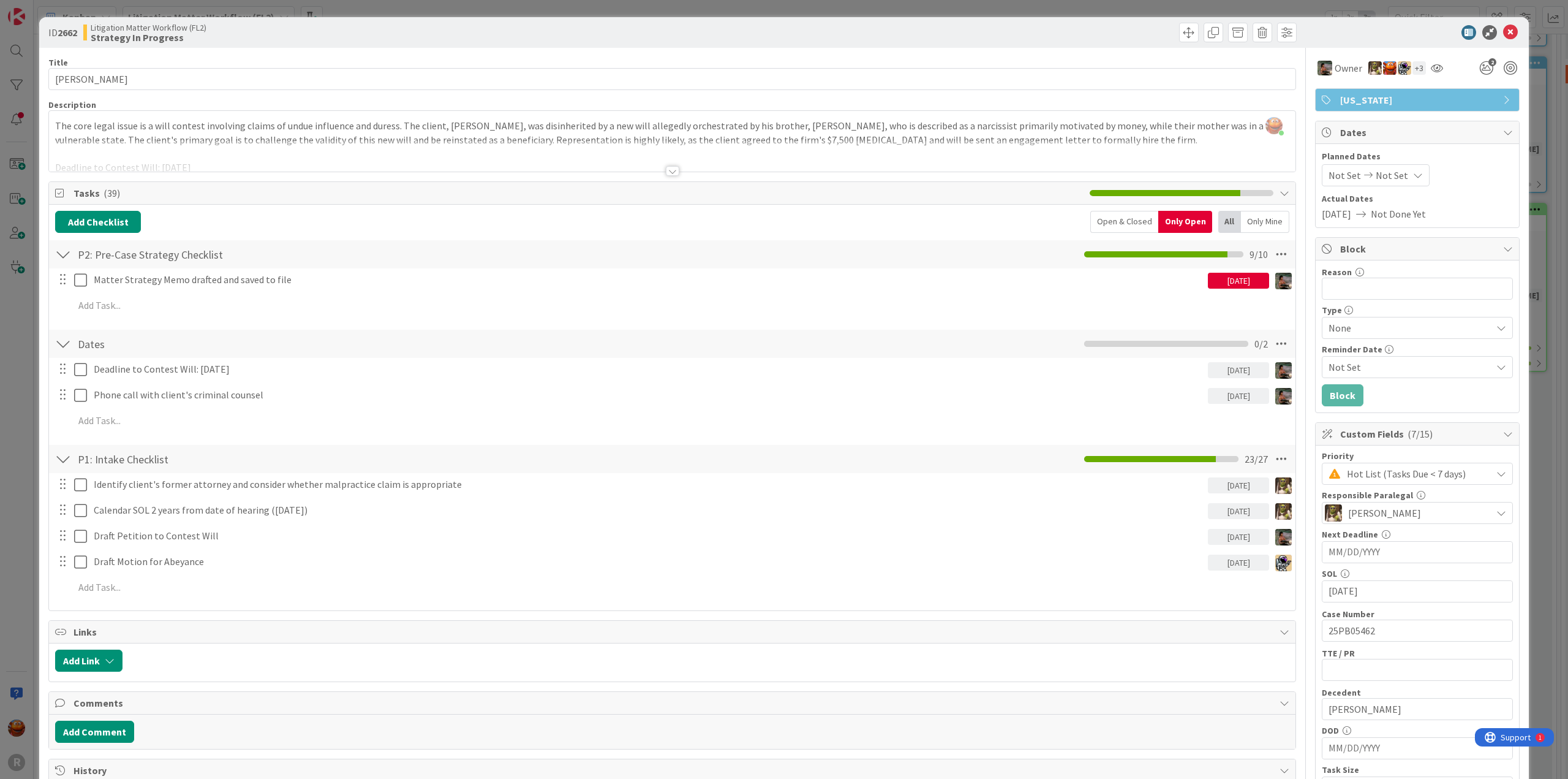
click at [22, 396] on div "ID 2662 Litigation Matter Workflow (FL2) Strategy In Progress Title 14 / 128 [P…" at bounding box center [784, 390] width 1568 height 779
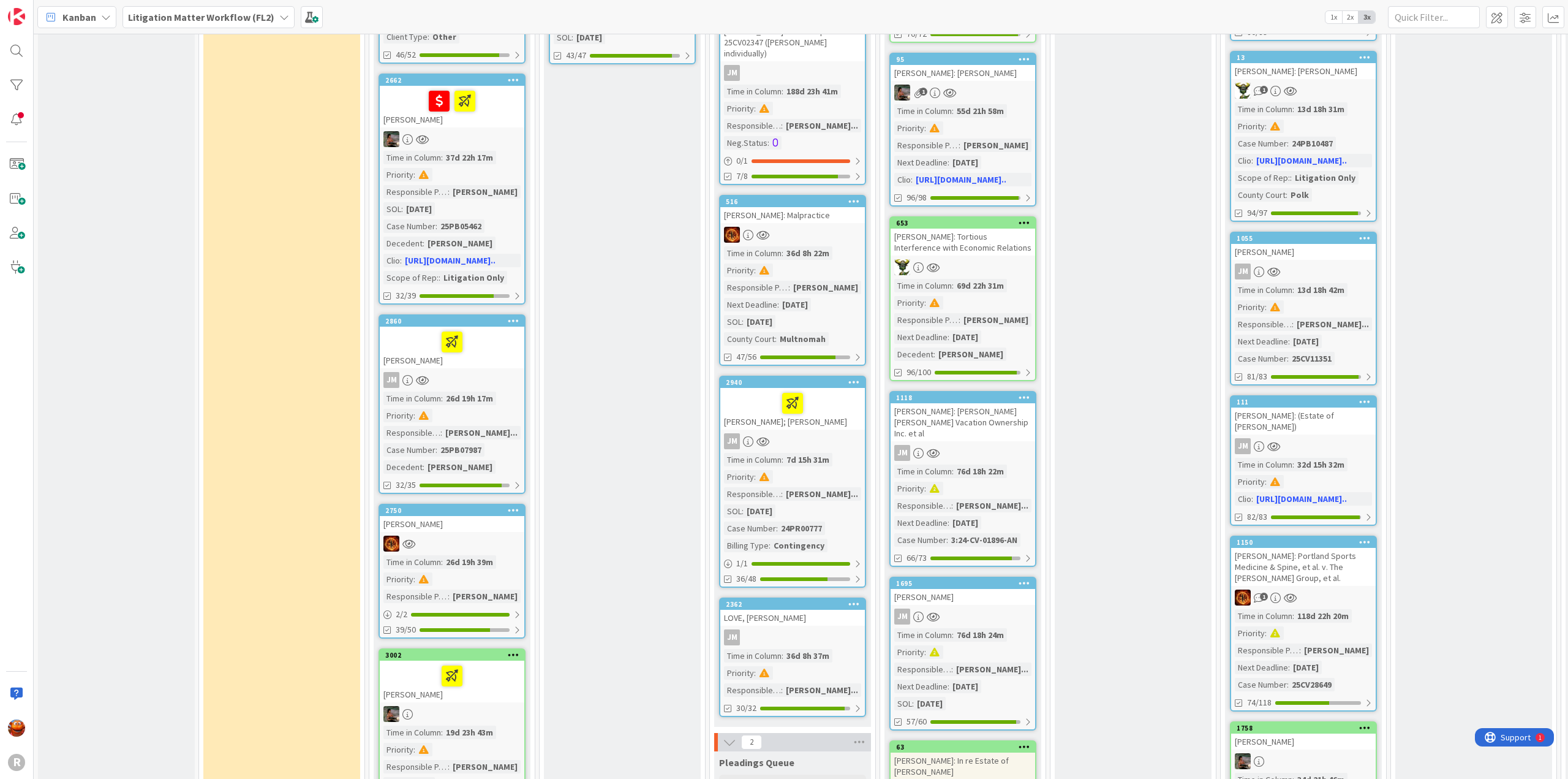
click at [485, 380] on div "JM" at bounding box center [452, 379] width 144 height 16
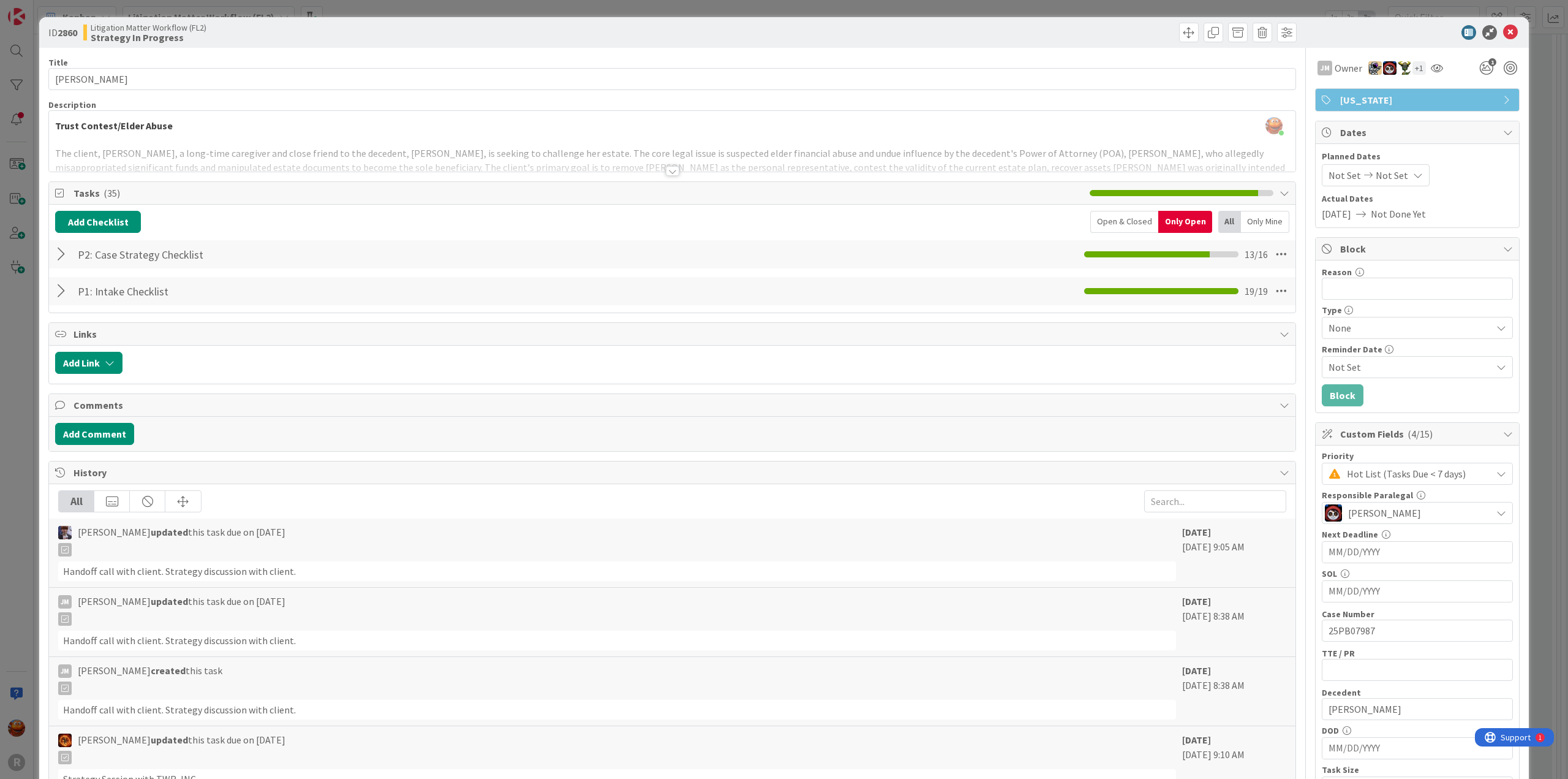
click at [15, 315] on div "ID 2860 Litigation Matter Workflow (FL2) Strategy In Progress Title 15 / 128 [P…" at bounding box center [784, 390] width 1568 height 779
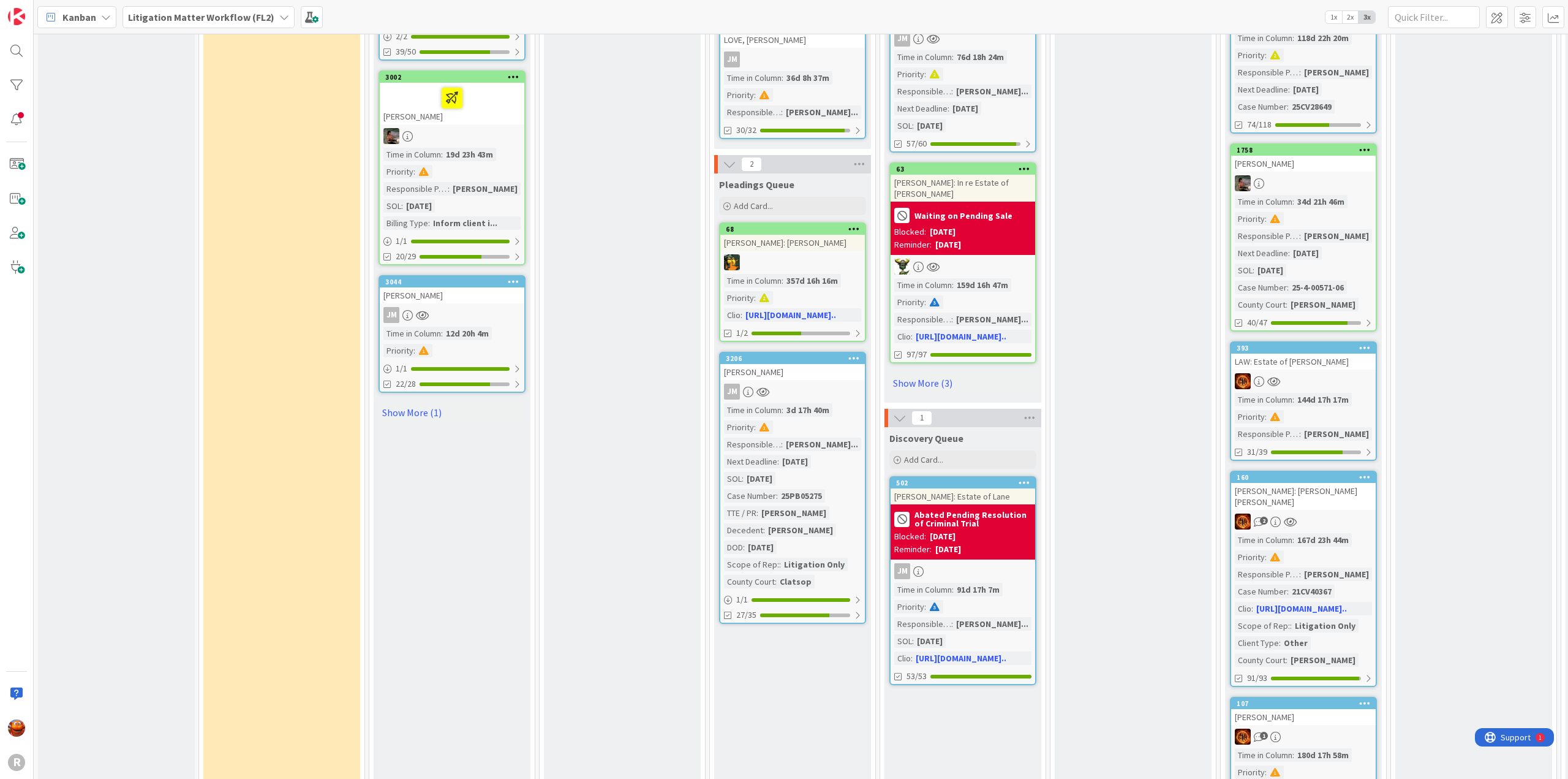
scroll to position [1655, 0]
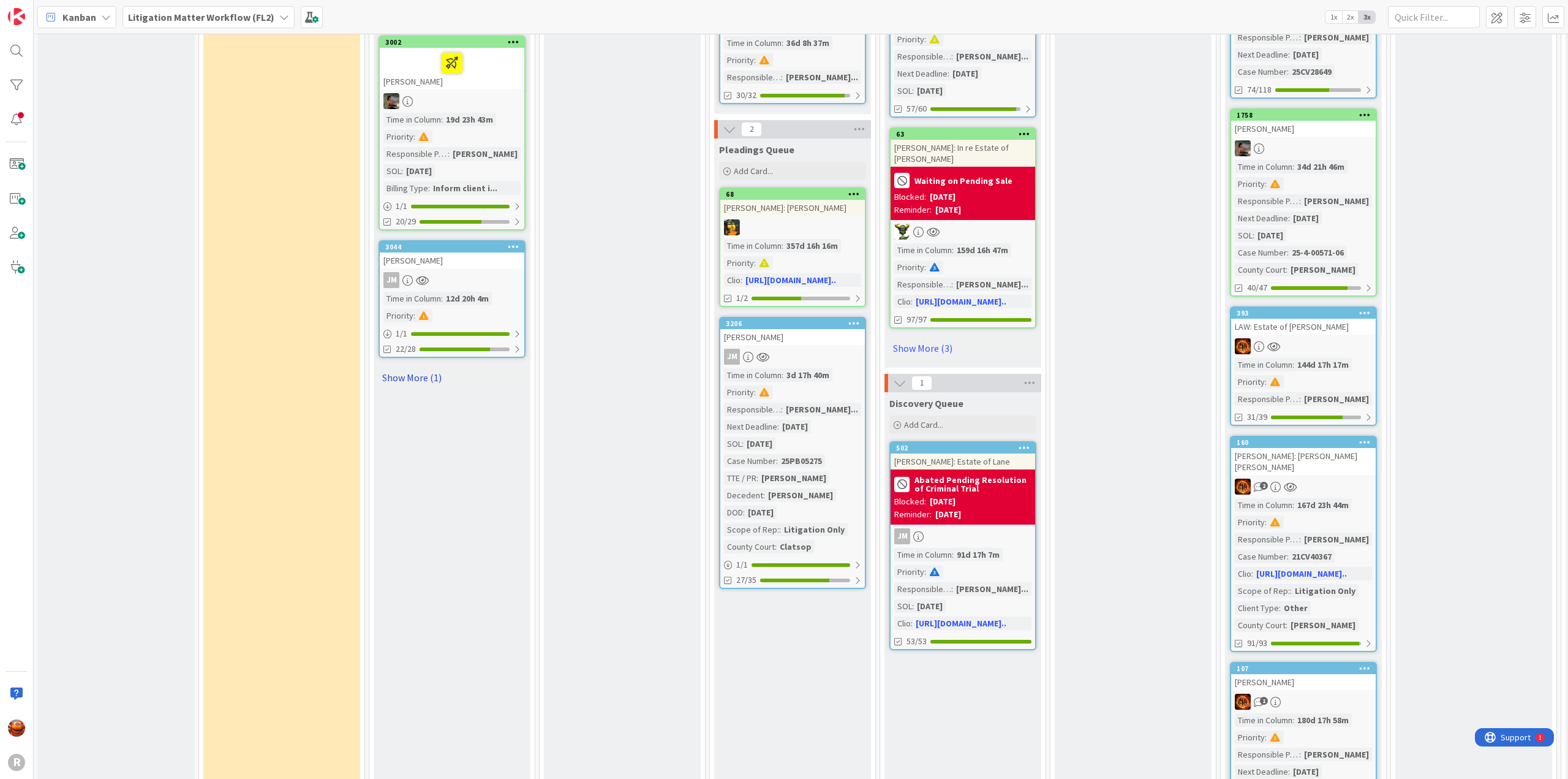
click at [396, 375] on link "Show More (1)" at bounding box center [452, 377] width 147 height 20
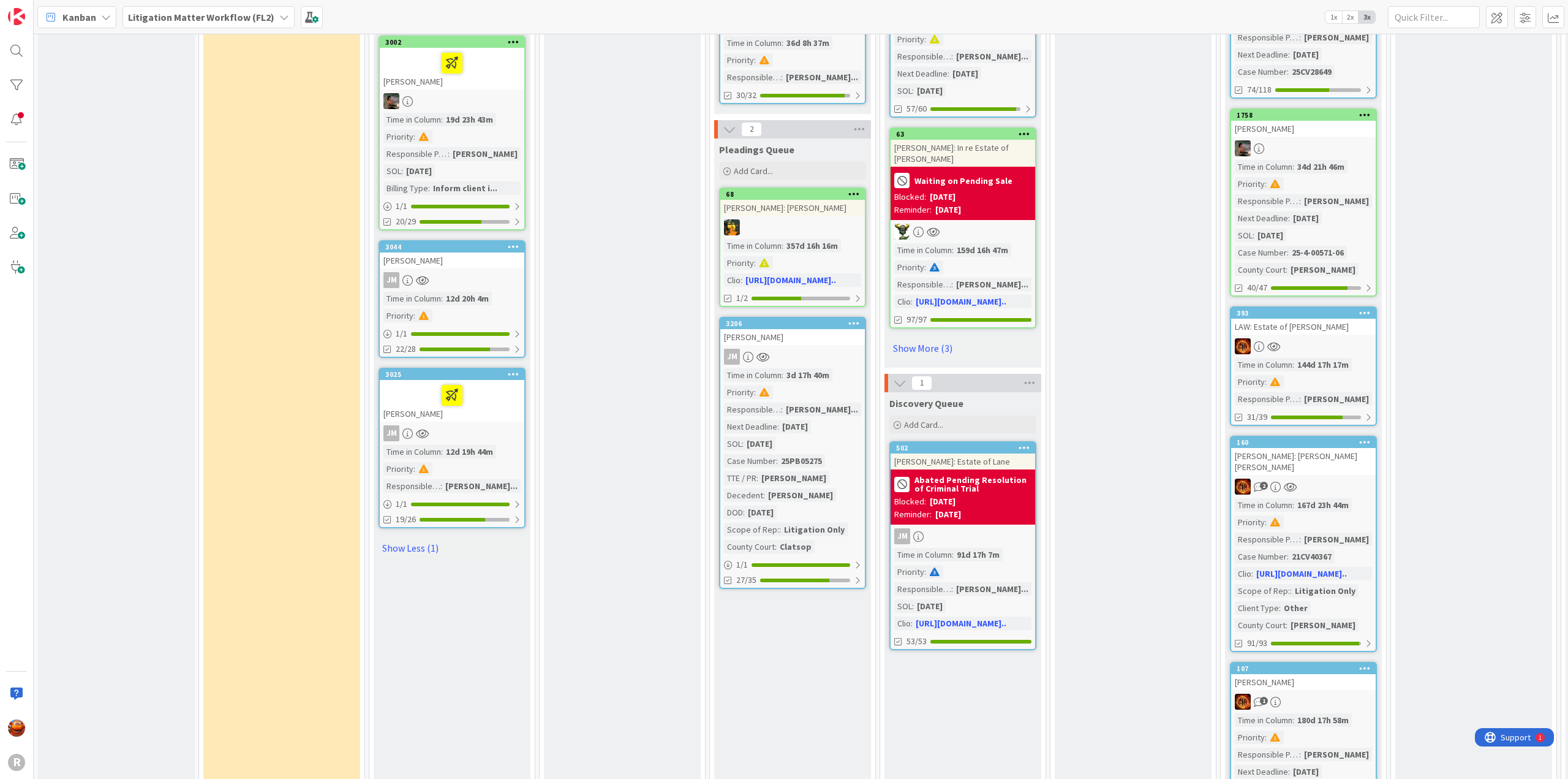
click at [485, 272] on div "JM" at bounding box center [452, 280] width 144 height 16
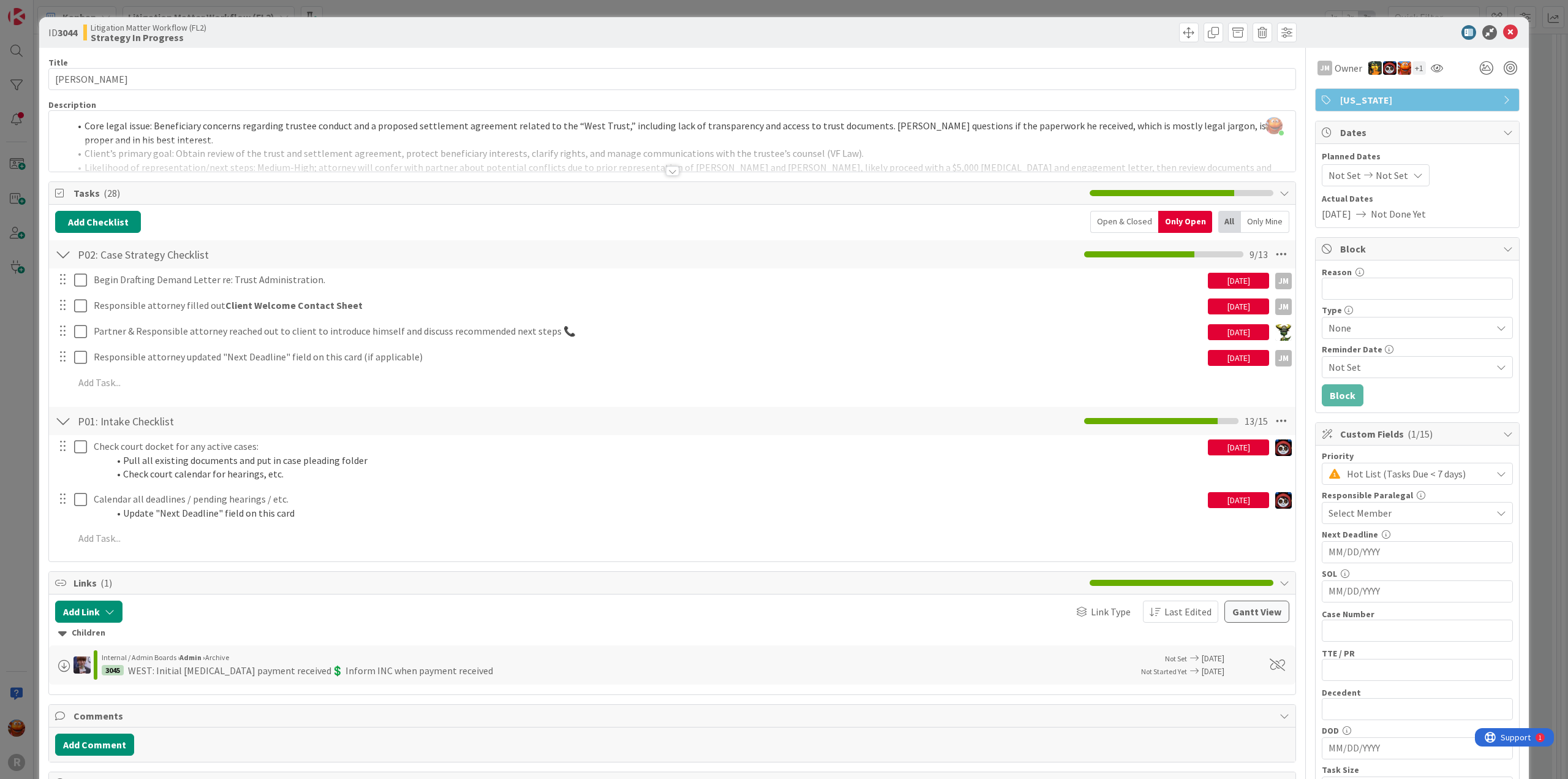
click at [18, 355] on div "ID 3044 Litigation Matter Workflow (FL2) Strategy In Progress Title 13 / 128 [P…" at bounding box center [784, 390] width 1568 height 779
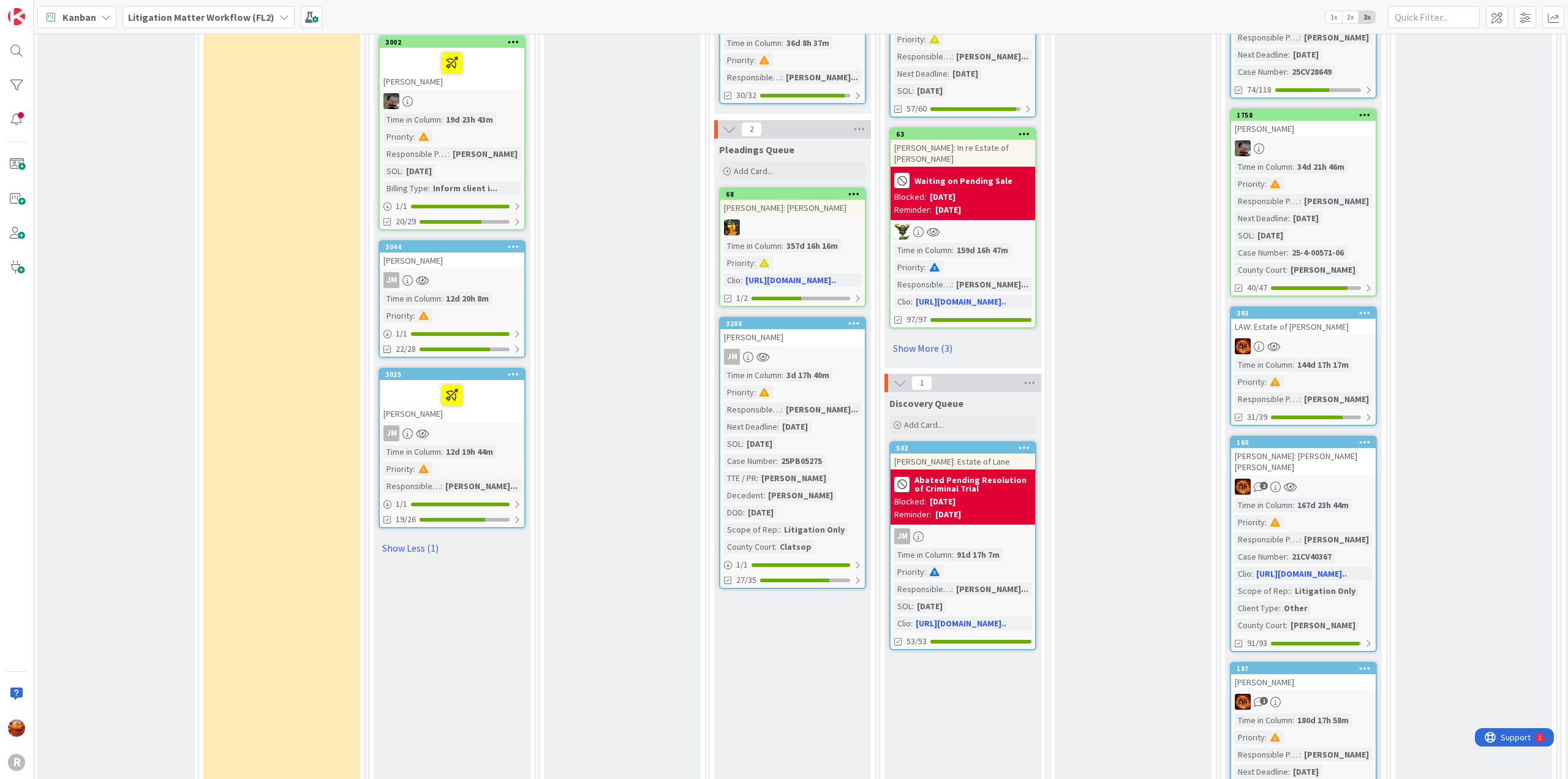
click at [488, 426] on div "JM" at bounding box center [452, 433] width 144 height 16
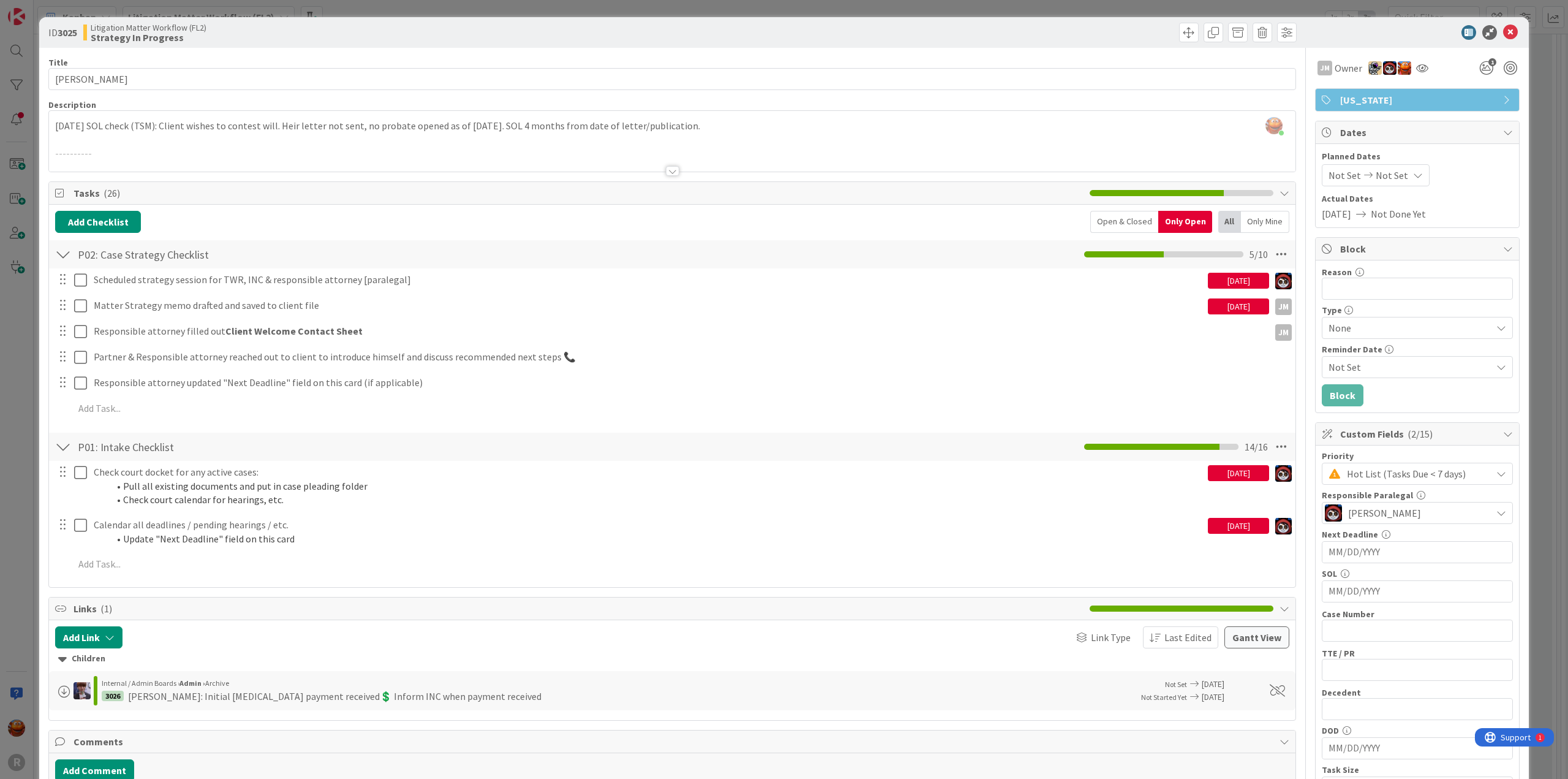
click at [22, 377] on div "ID 3025 Litigation Matter Workflow (FL2) Strategy In Progress Title 14 / 128 [P…" at bounding box center [784, 390] width 1568 height 779
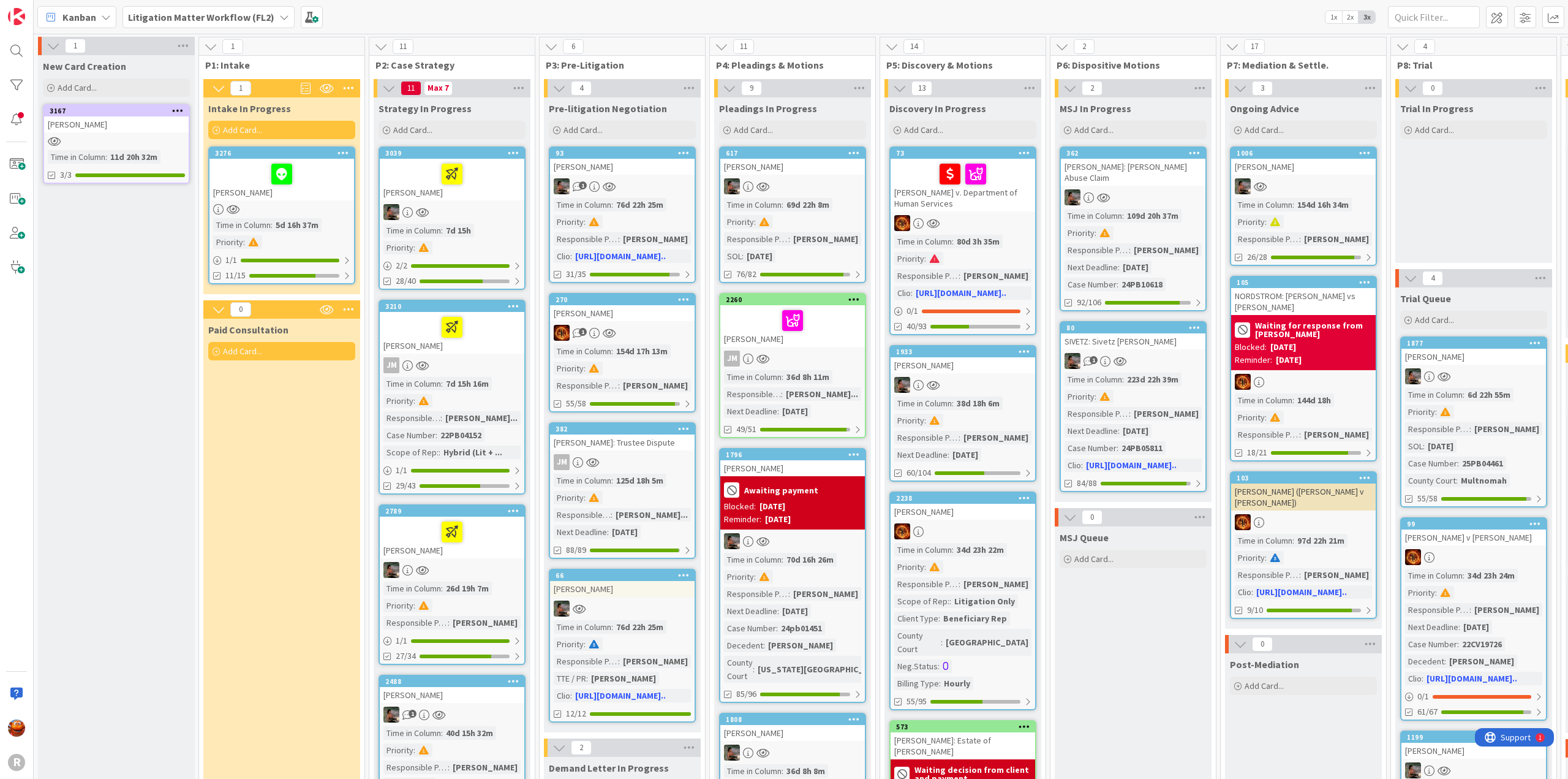
click at [344, 212] on div at bounding box center [282, 209] width 144 height 10
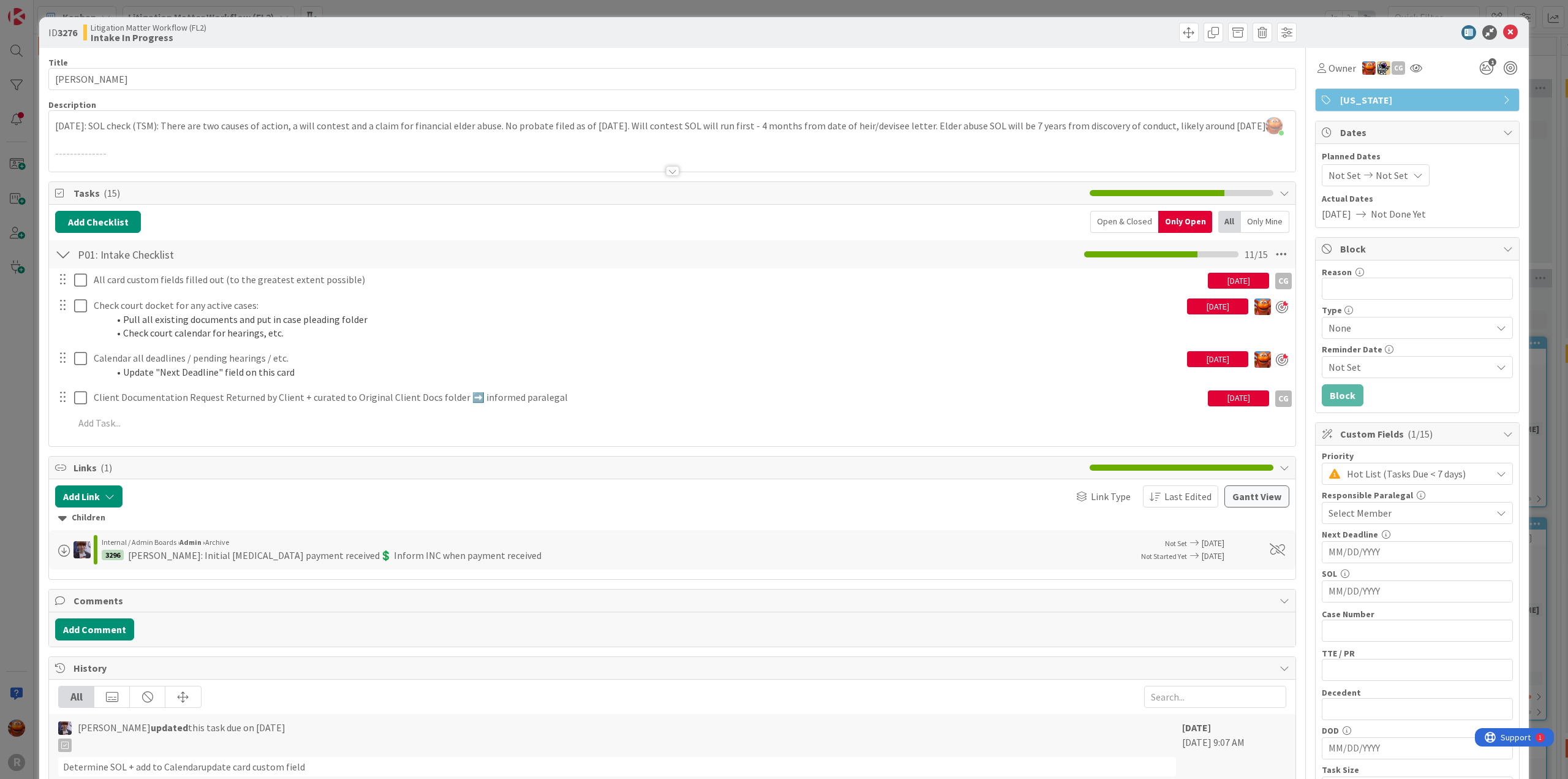
click at [438, 159] on div at bounding box center [672, 156] width 1247 height 31
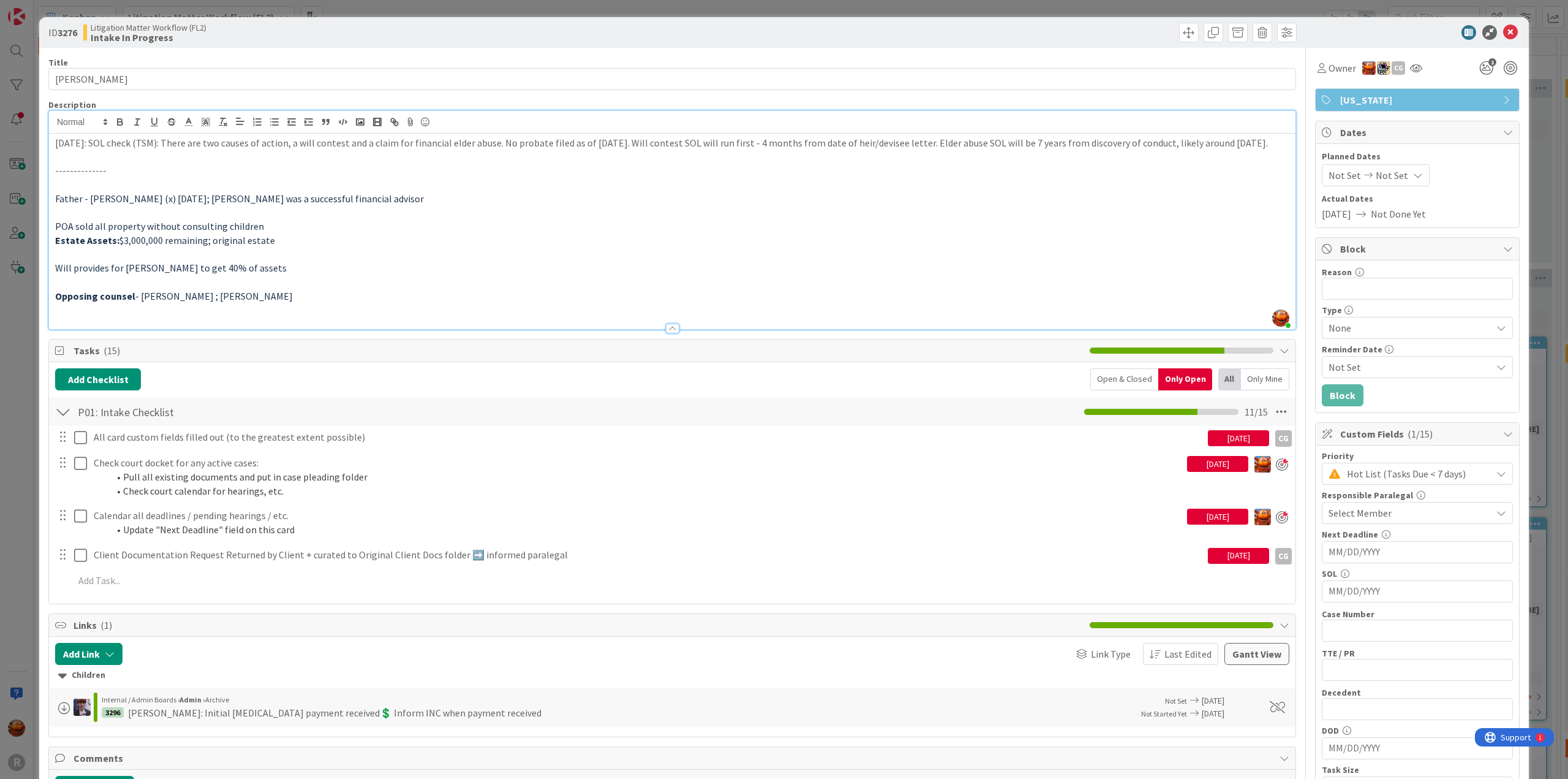
click at [1115, 387] on div "Open & Closed" at bounding box center [1124, 379] width 68 height 22
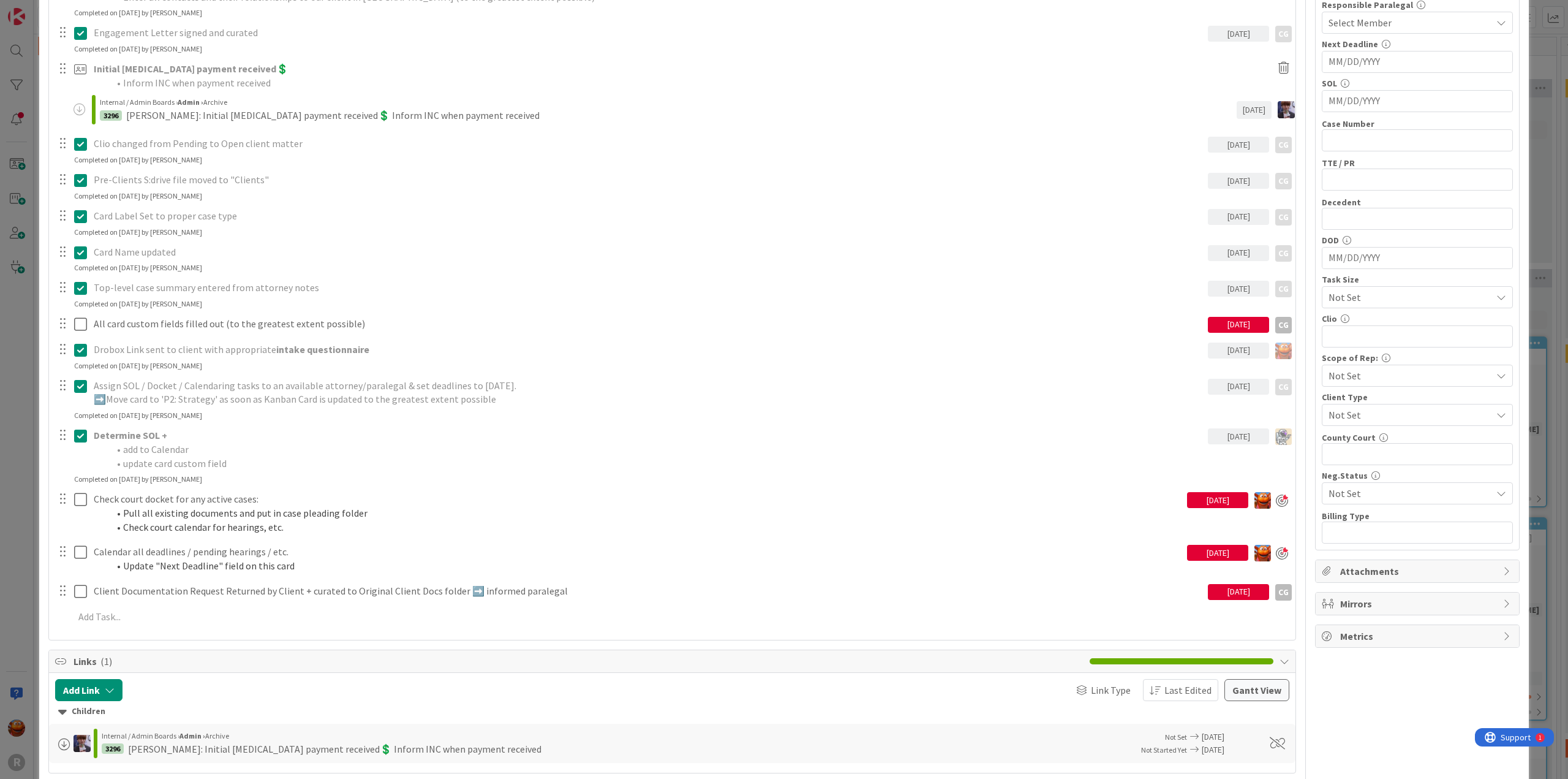
scroll to position [61, 0]
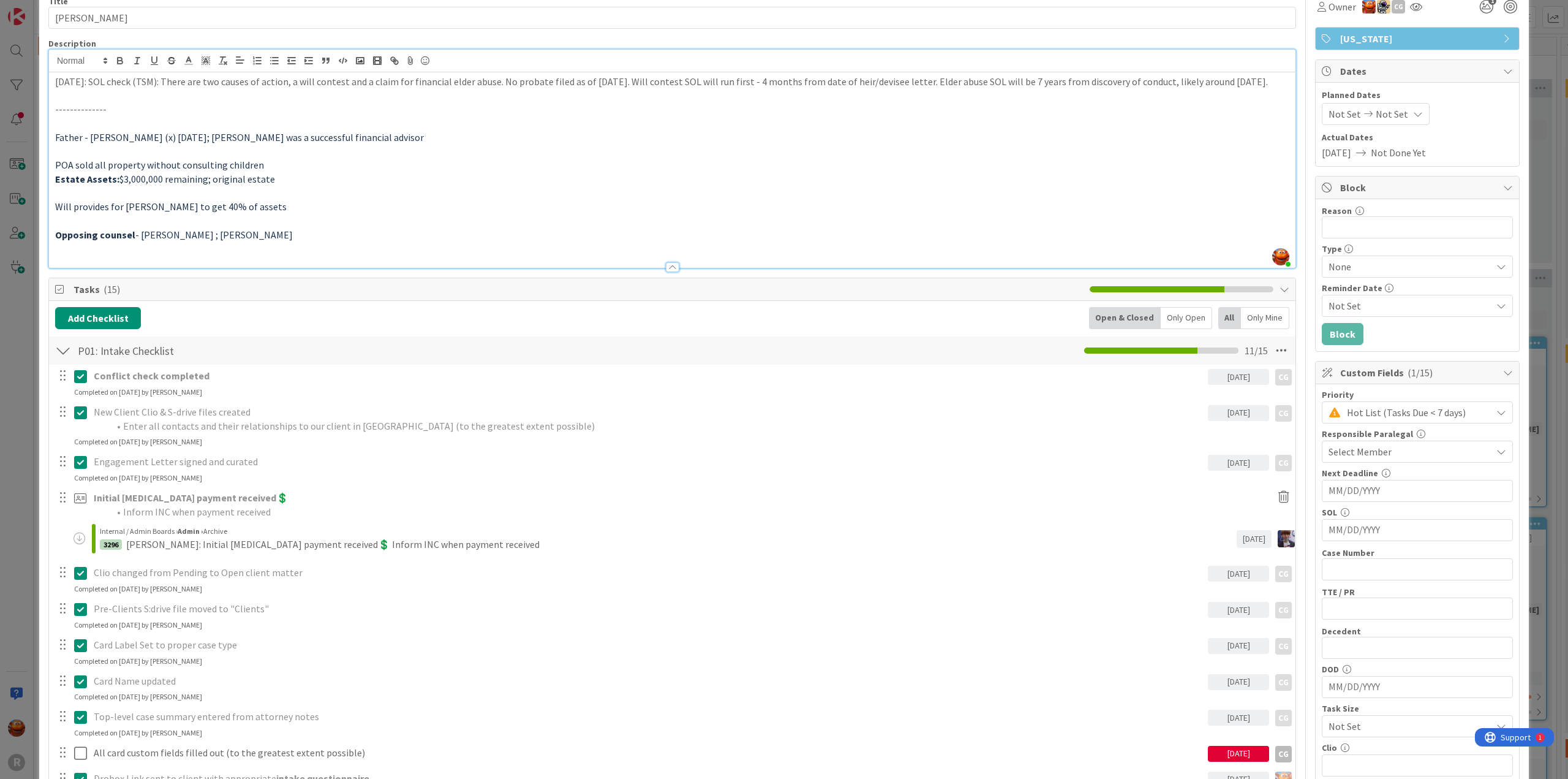
click at [1176, 329] on div "Only Open" at bounding box center [1187, 318] width 52 height 22
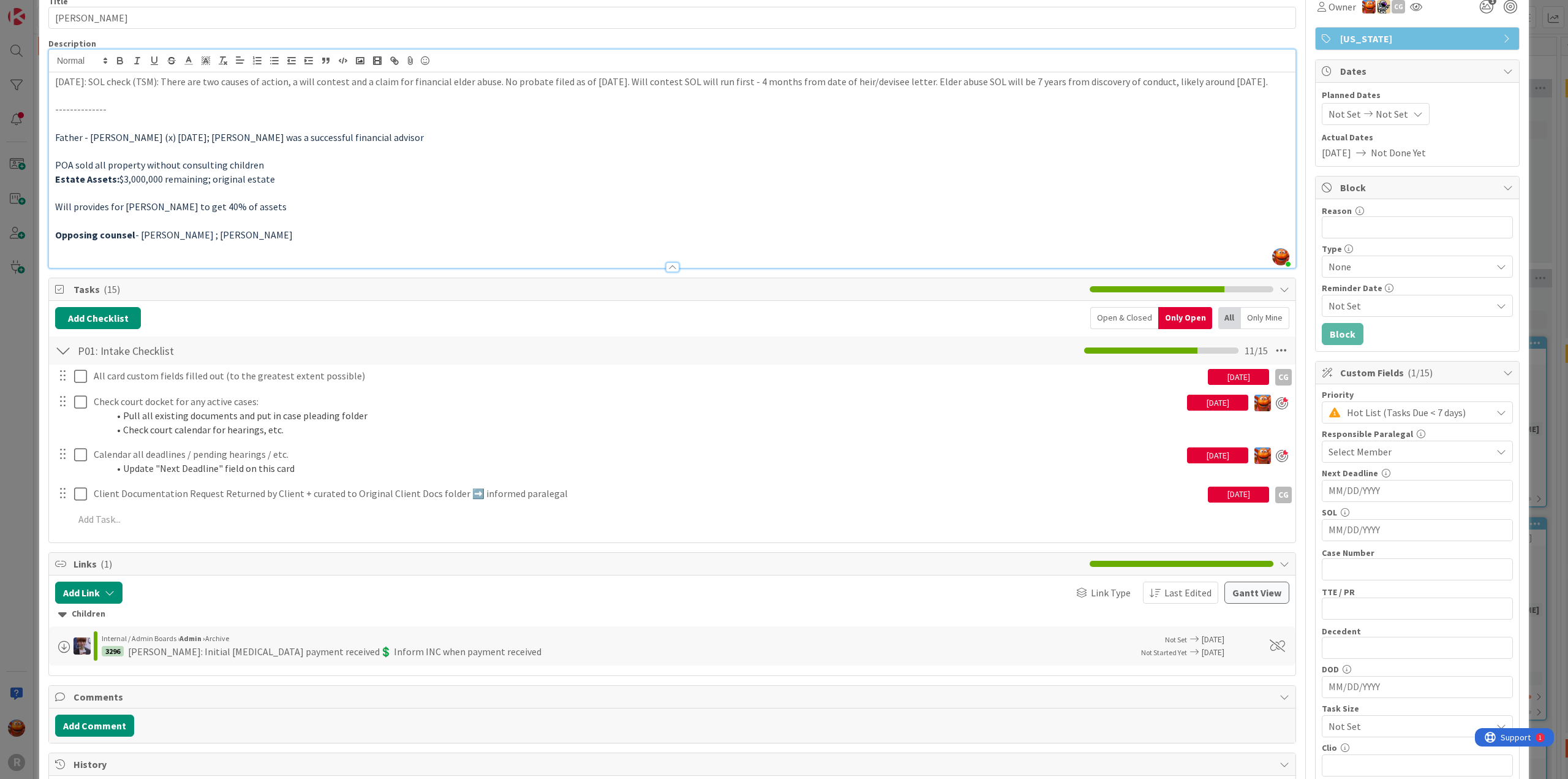
click at [24, 61] on div "ID 3276 Litigation Matter Workflow (FL2) Intake In Progress Title 14 / 128 [PER…" at bounding box center [784, 390] width 1568 height 779
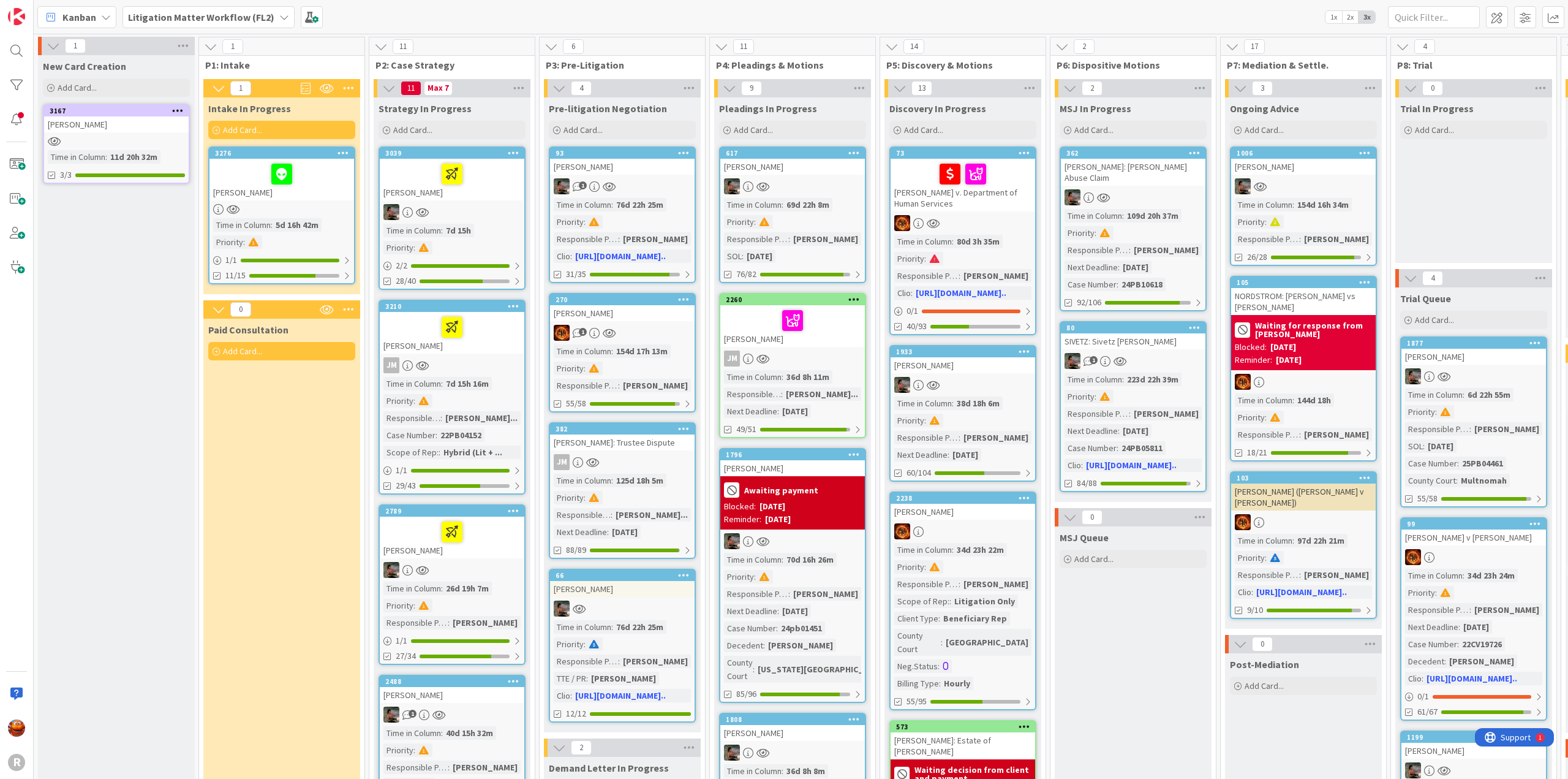
click at [67, 9] on div "Kanban" at bounding box center [77, 17] width 79 height 22
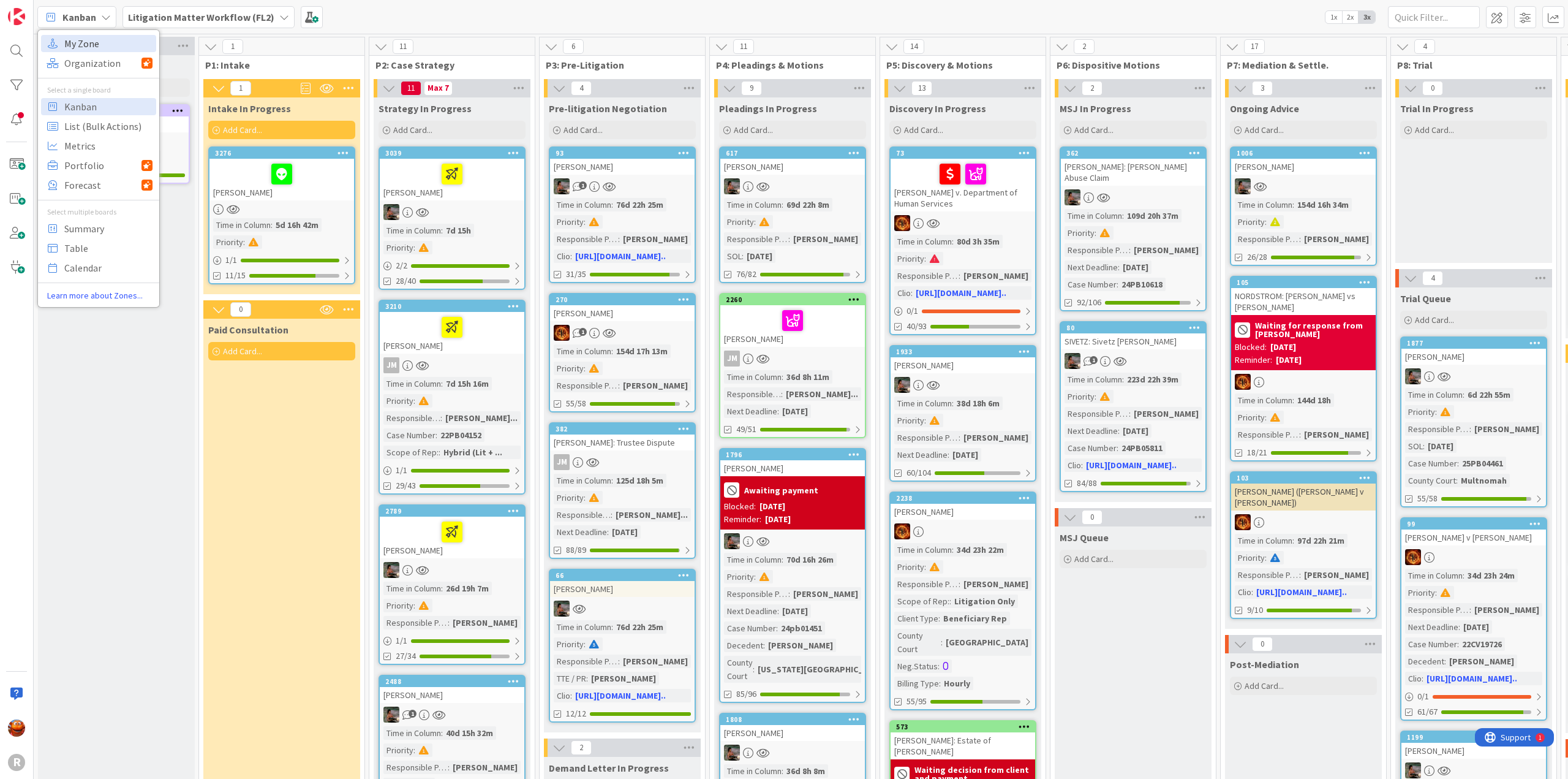
click at [97, 50] on span "My Zone" at bounding box center [109, 43] width 88 height 18
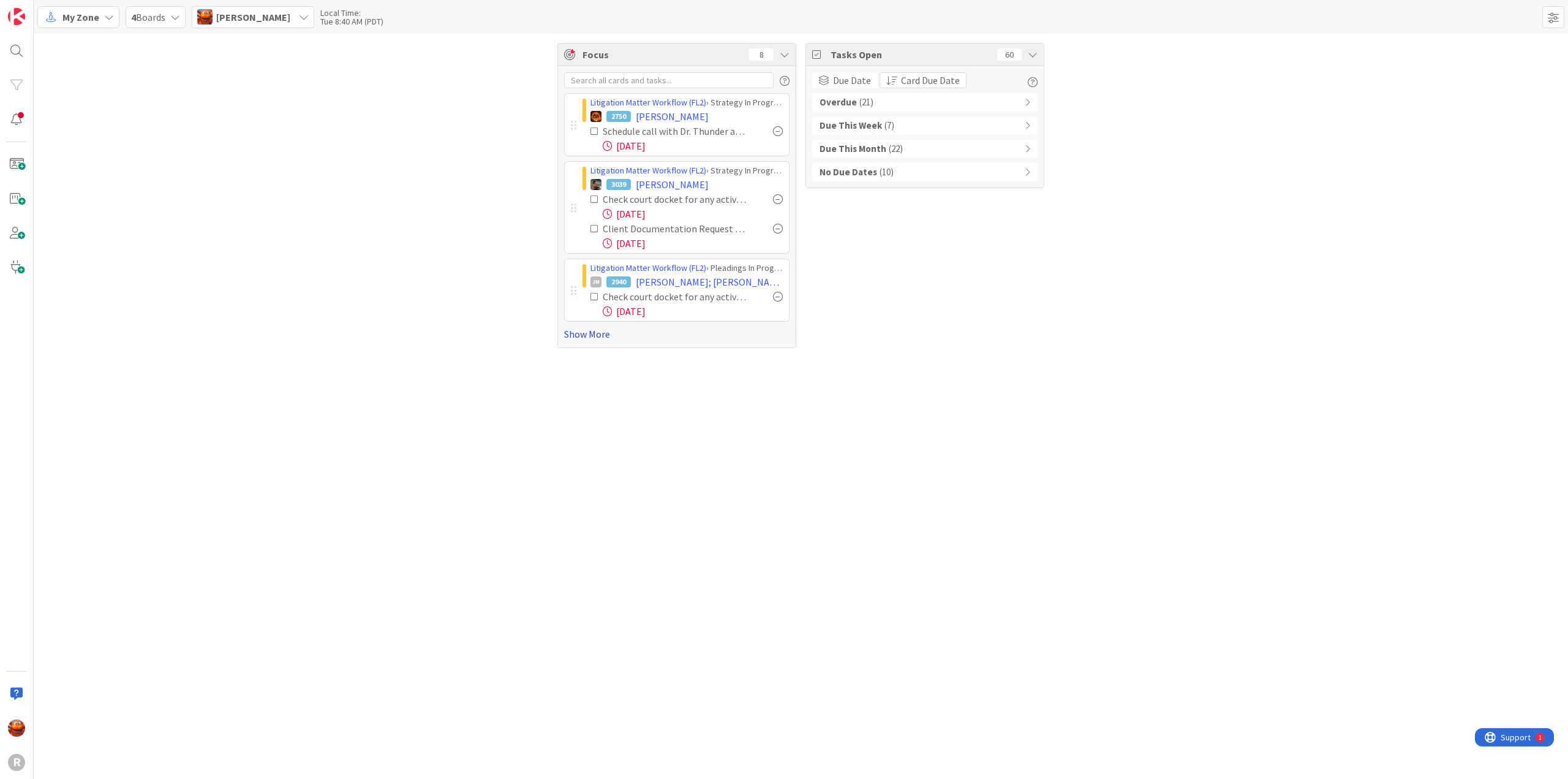
click at [612, 332] on link "Show More" at bounding box center [676, 334] width 225 height 15
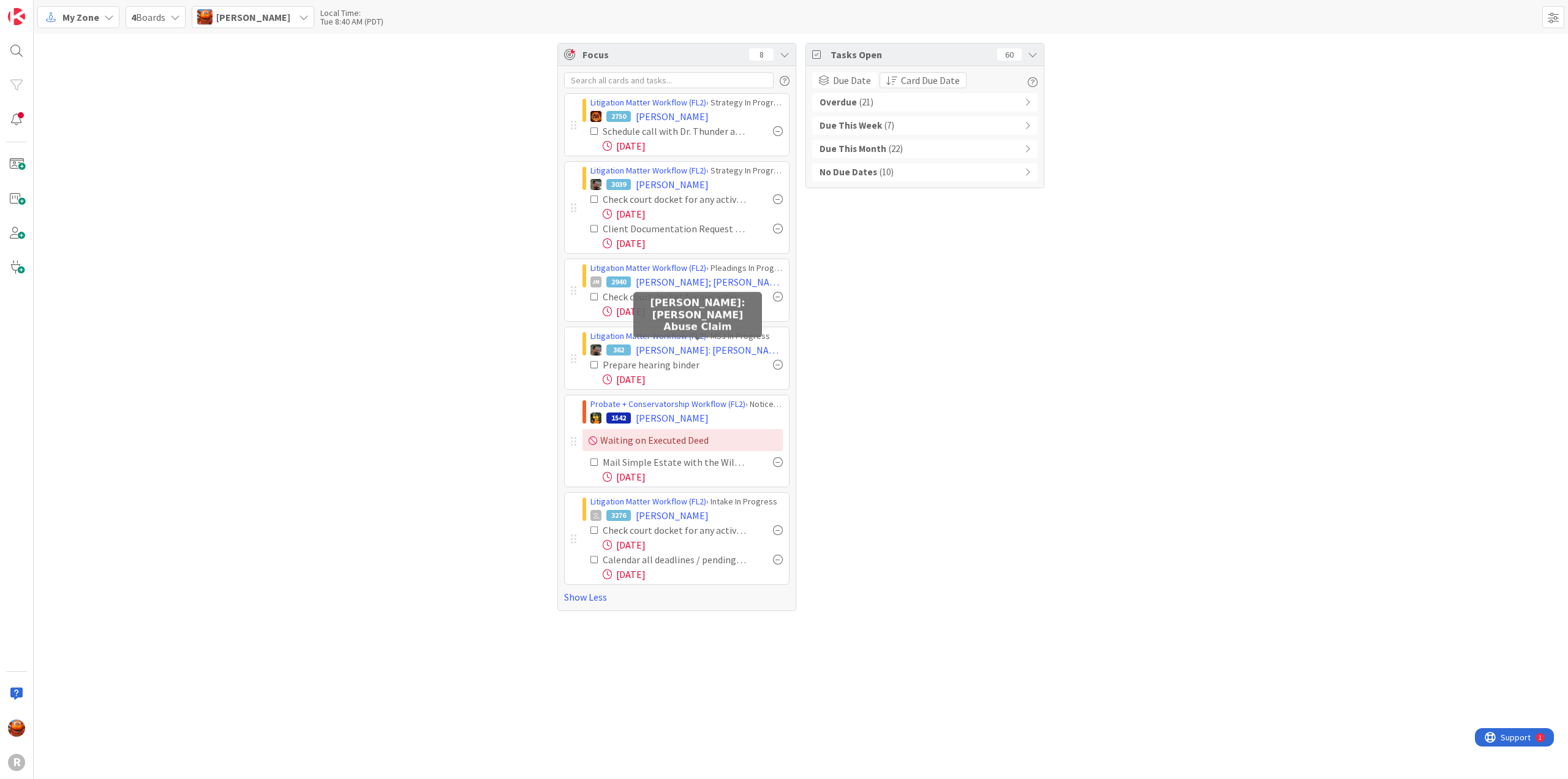
click at [664, 347] on span "[PERSON_NAME]: [PERSON_NAME] Abuse Claim" at bounding box center [709, 350] width 147 height 15
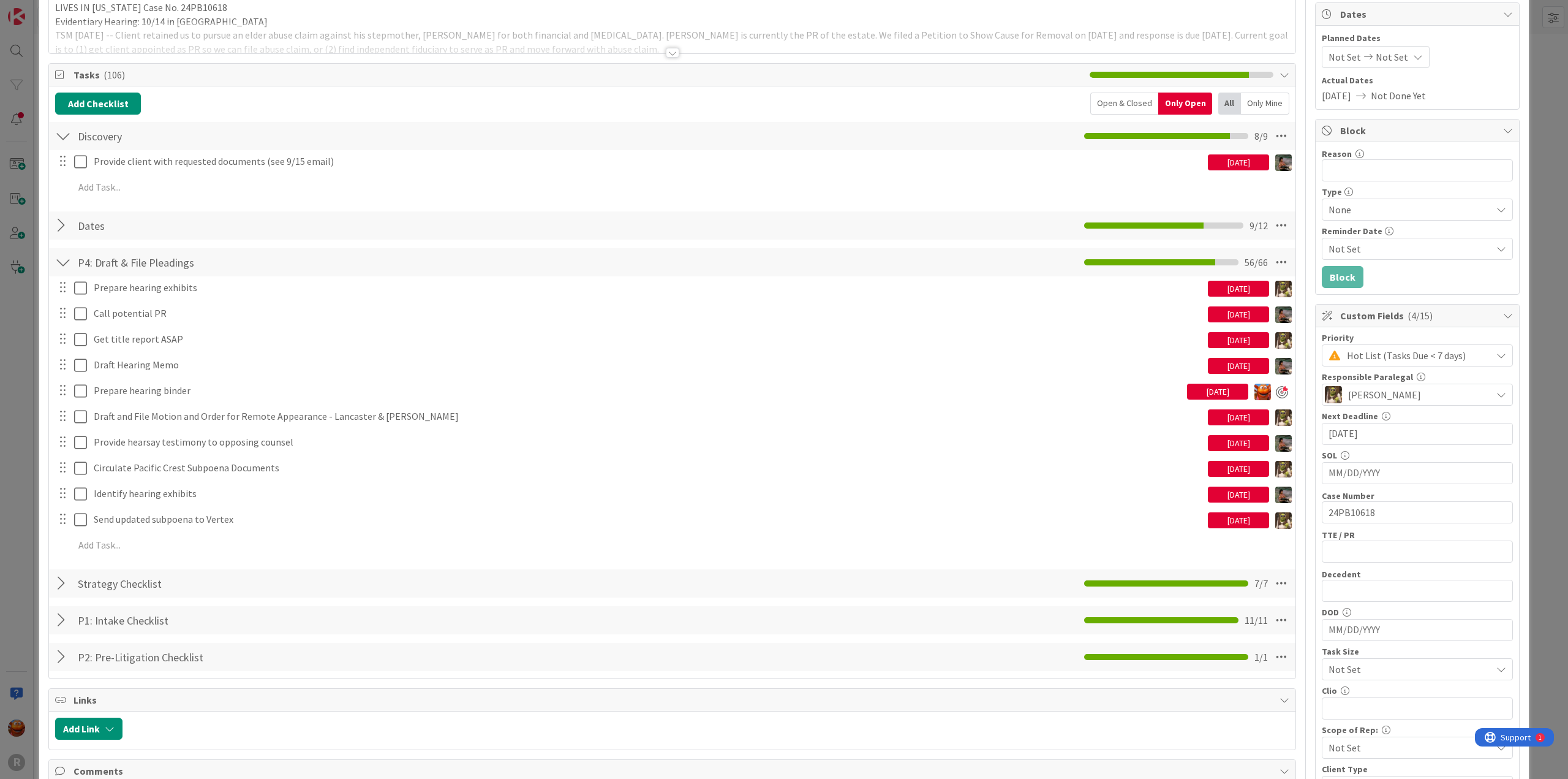
scroll to position [123, 0]
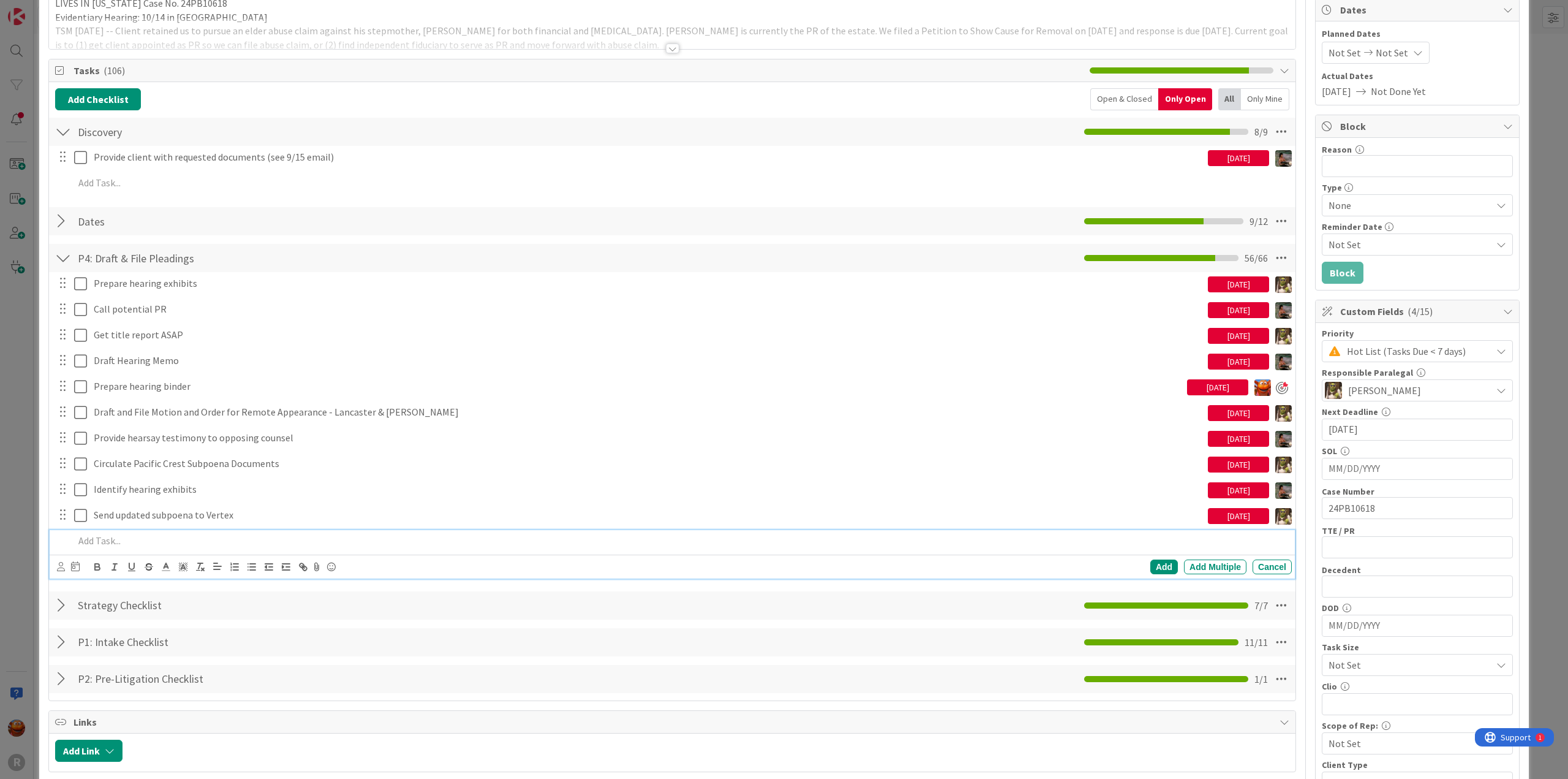
click at [138, 530] on div at bounding box center [681, 541] width 1223 height 22
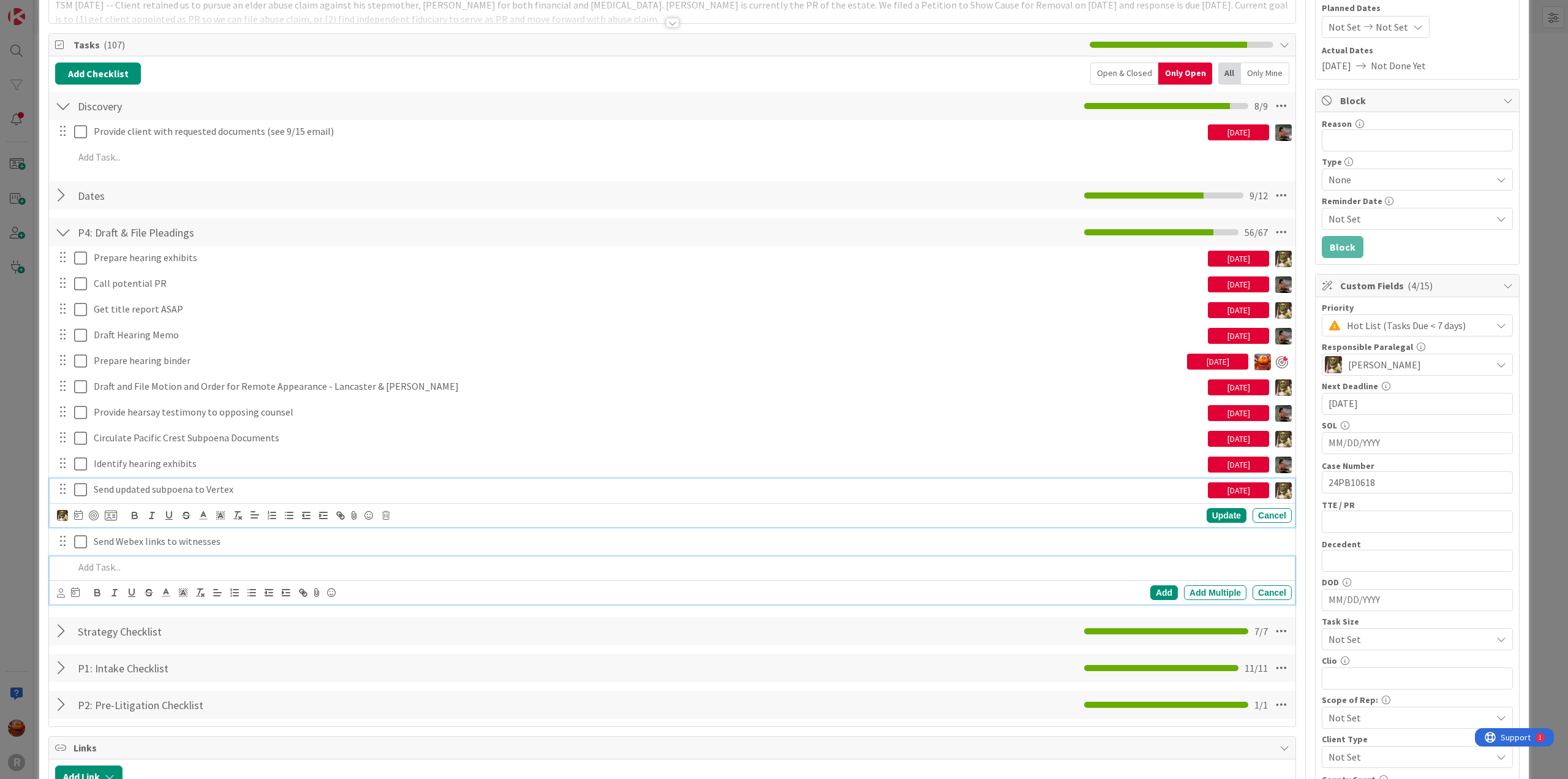
click at [131, 498] on div "Send updated subpoena to Vertex [DATE] Update Cancel" at bounding box center [672, 503] width 1245 height 48
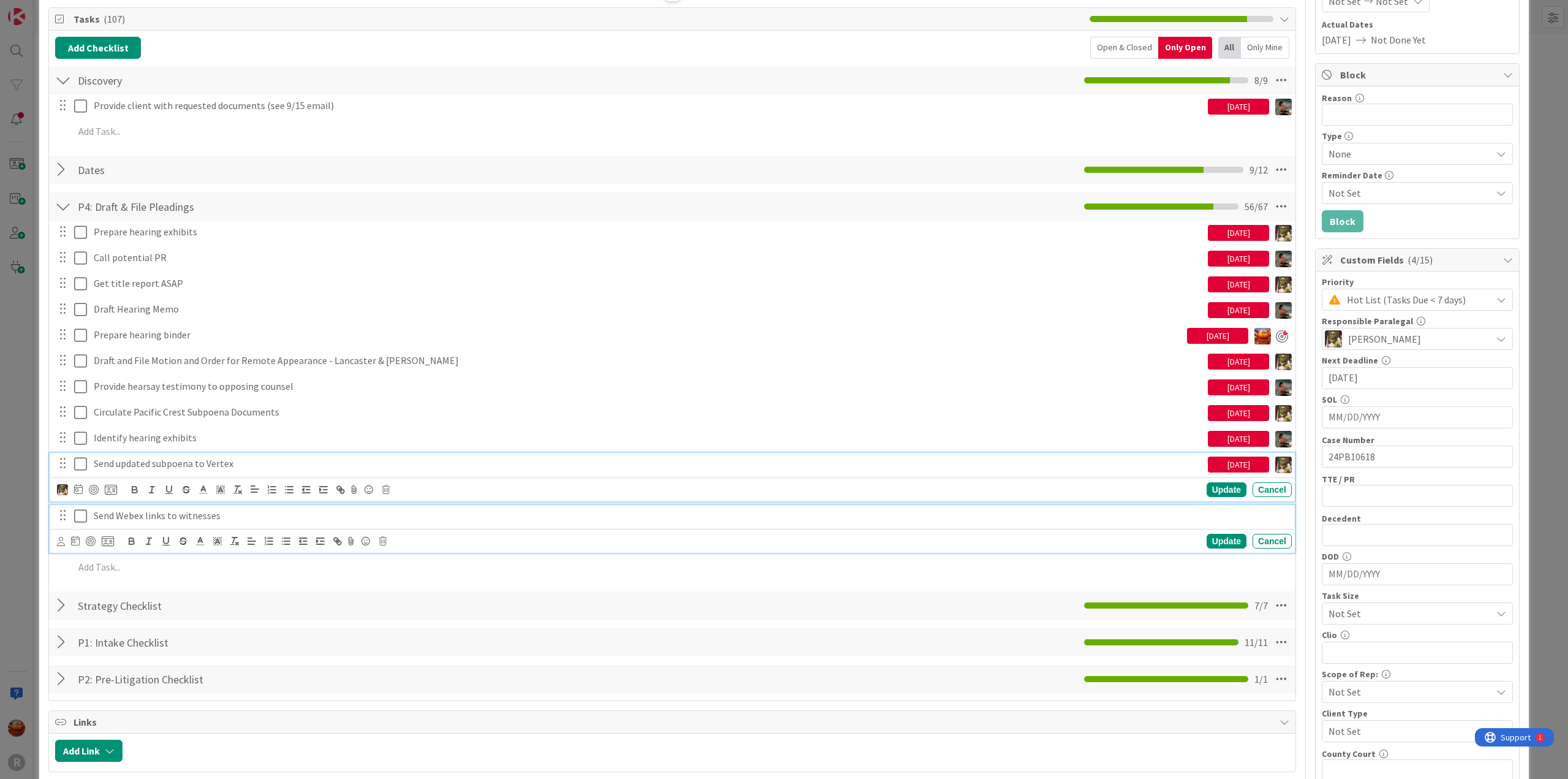
click at [125, 505] on div "Send Webex links to witnesses" at bounding box center [691, 516] width 1203 height 22
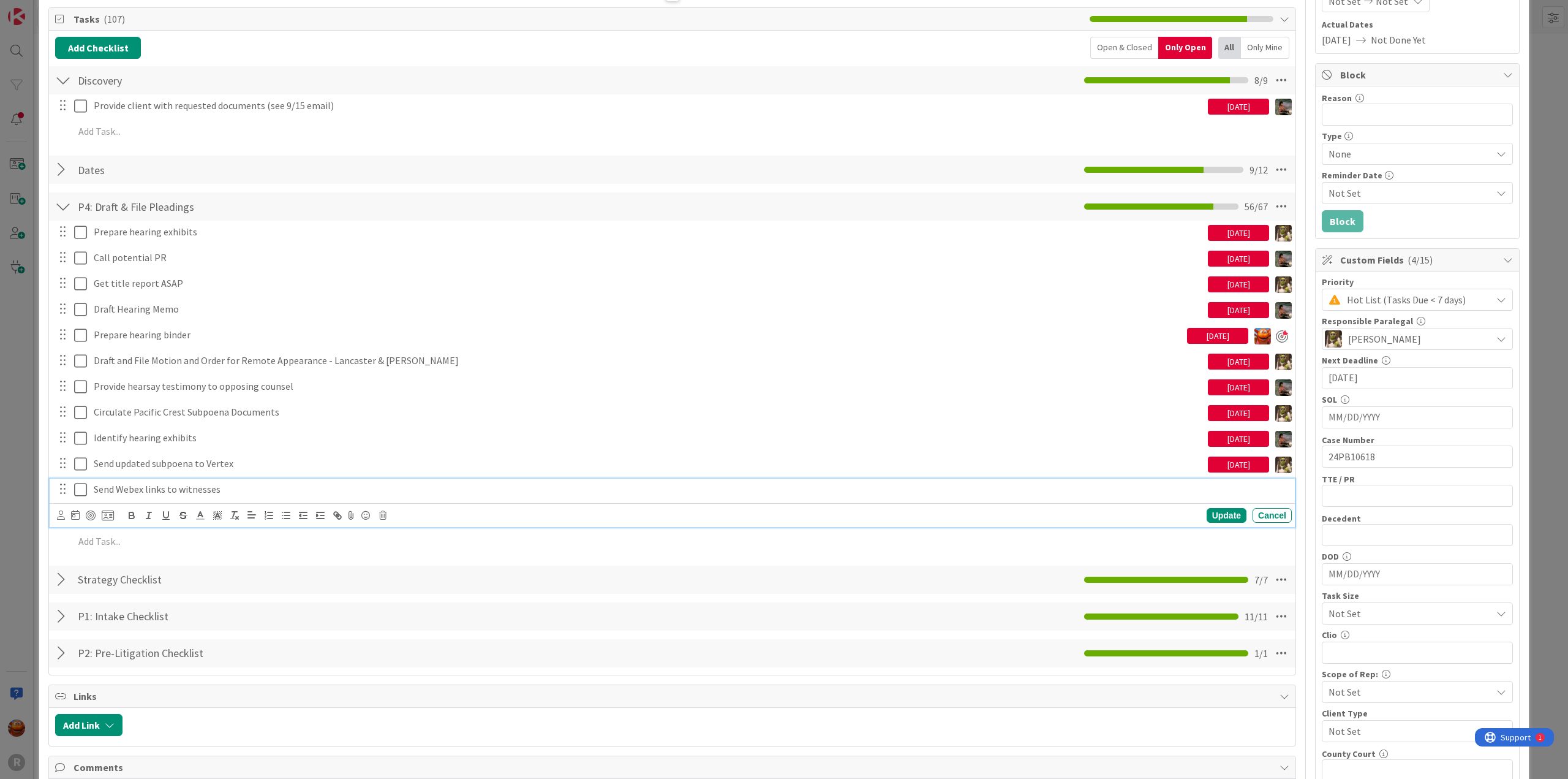
scroll to position [148, 0]
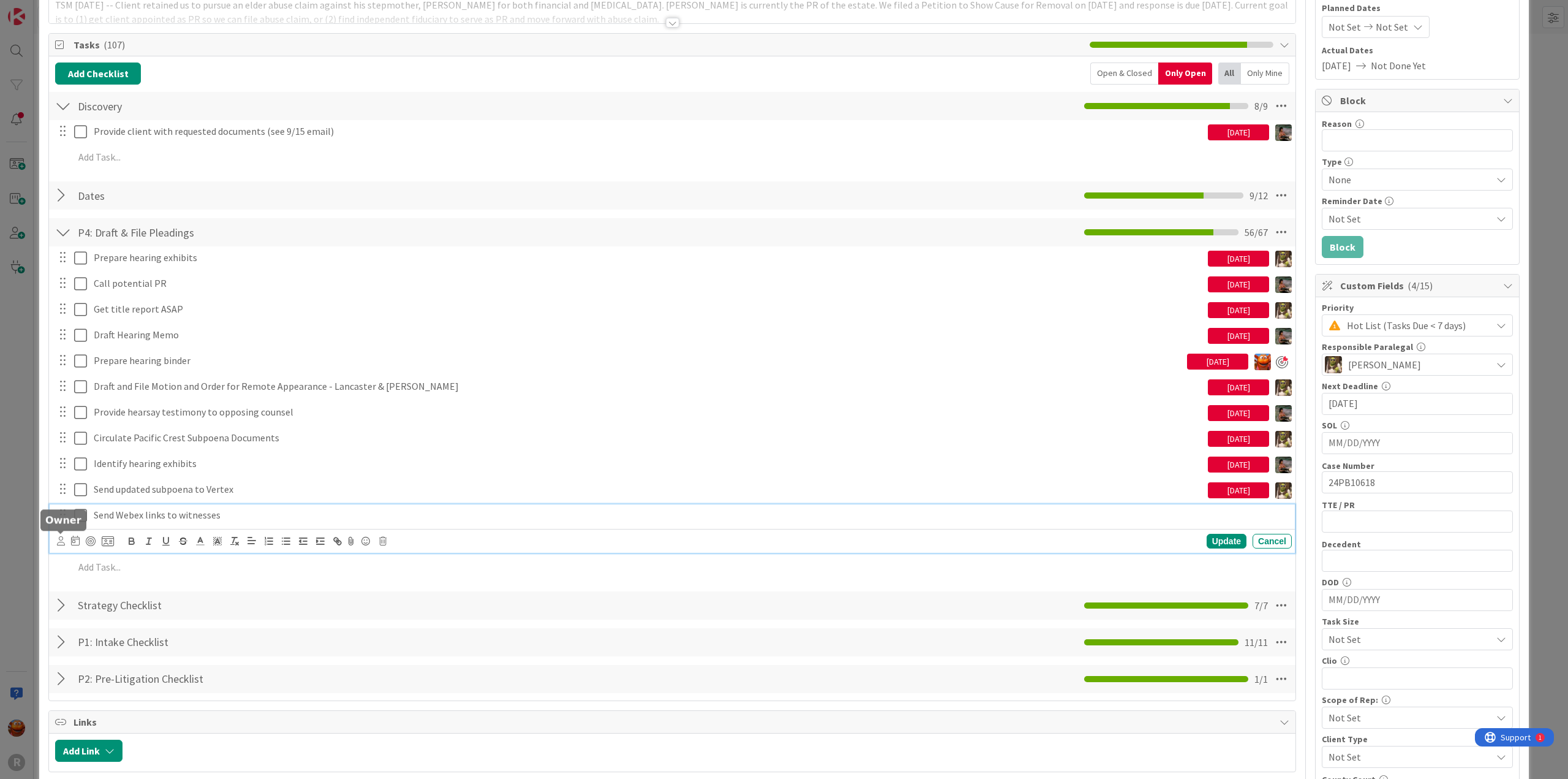
click at [59, 537] on icon at bounding box center [61, 541] width 8 height 10
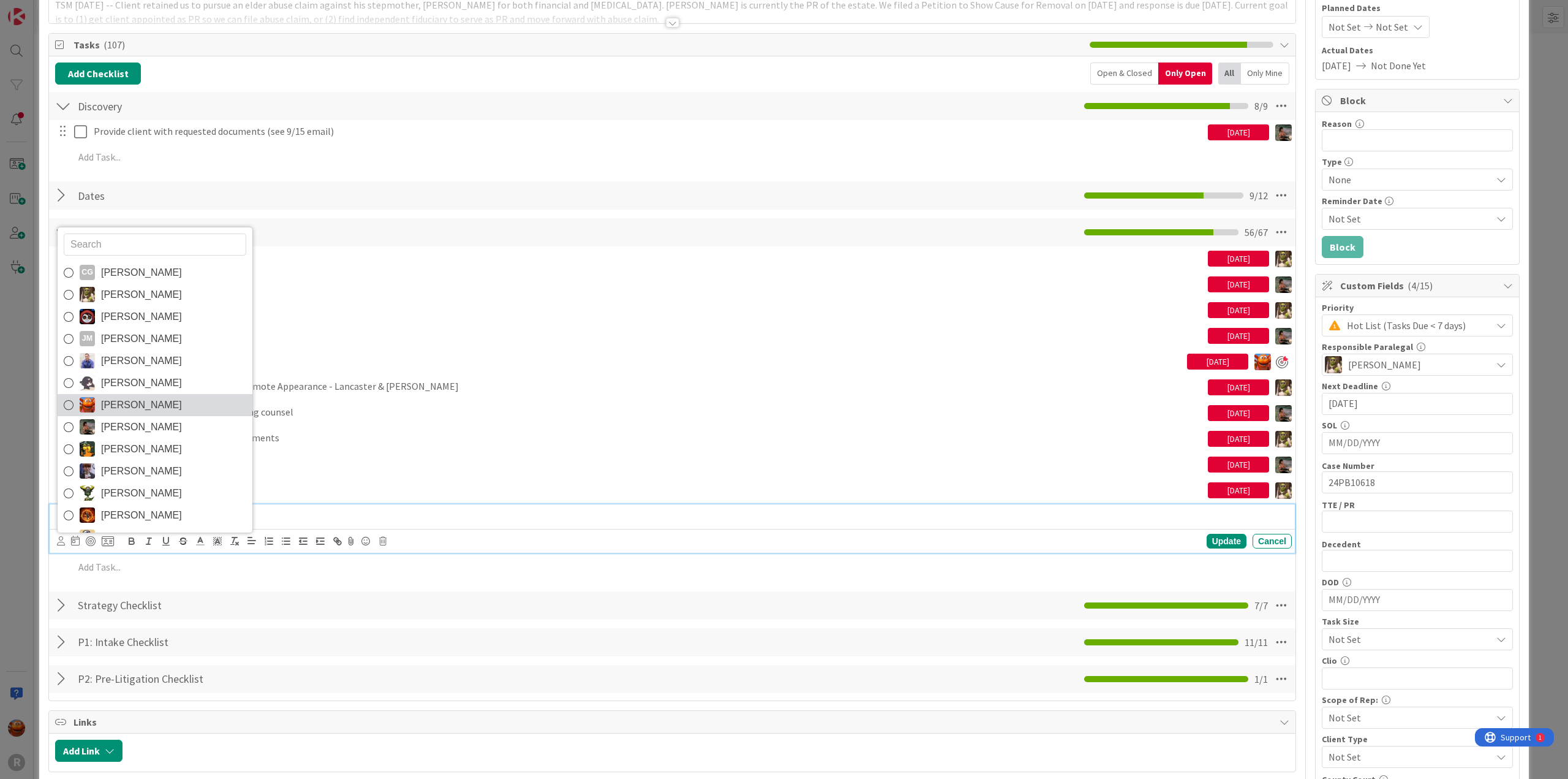
click at [129, 413] on link "[PERSON_NAME]" at bounding box center [155, 405] width 195 height 22
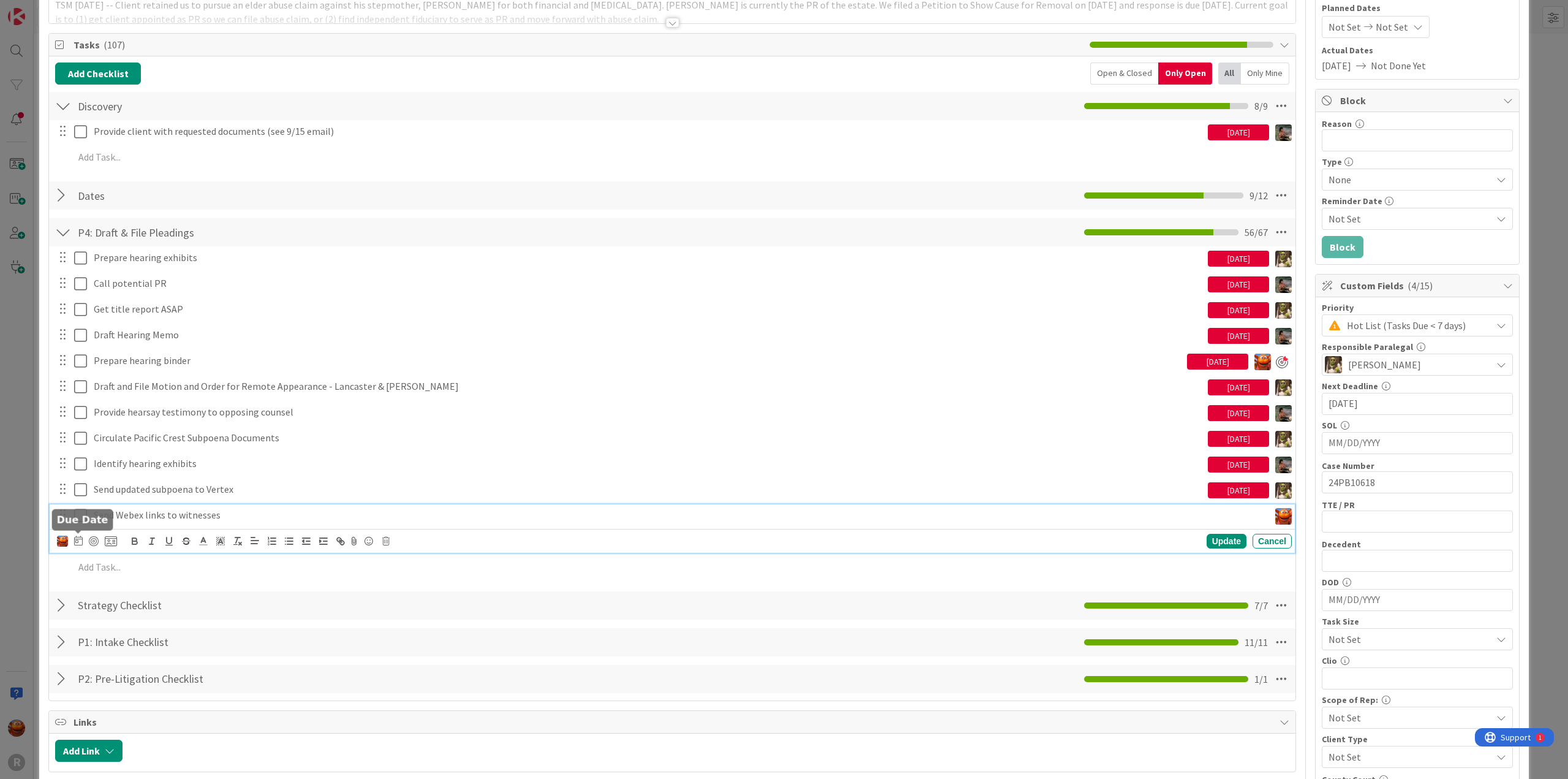
click at [81, 543] on icon at bounding box center [78, 541] width 9 height 10
click at [123, 663] on td "13" at bounding box center [124, 667] width 24 height 23
type input "[DATE]"
click at [95, 537] on div at bounding box center [94, 541] width 10 height 10
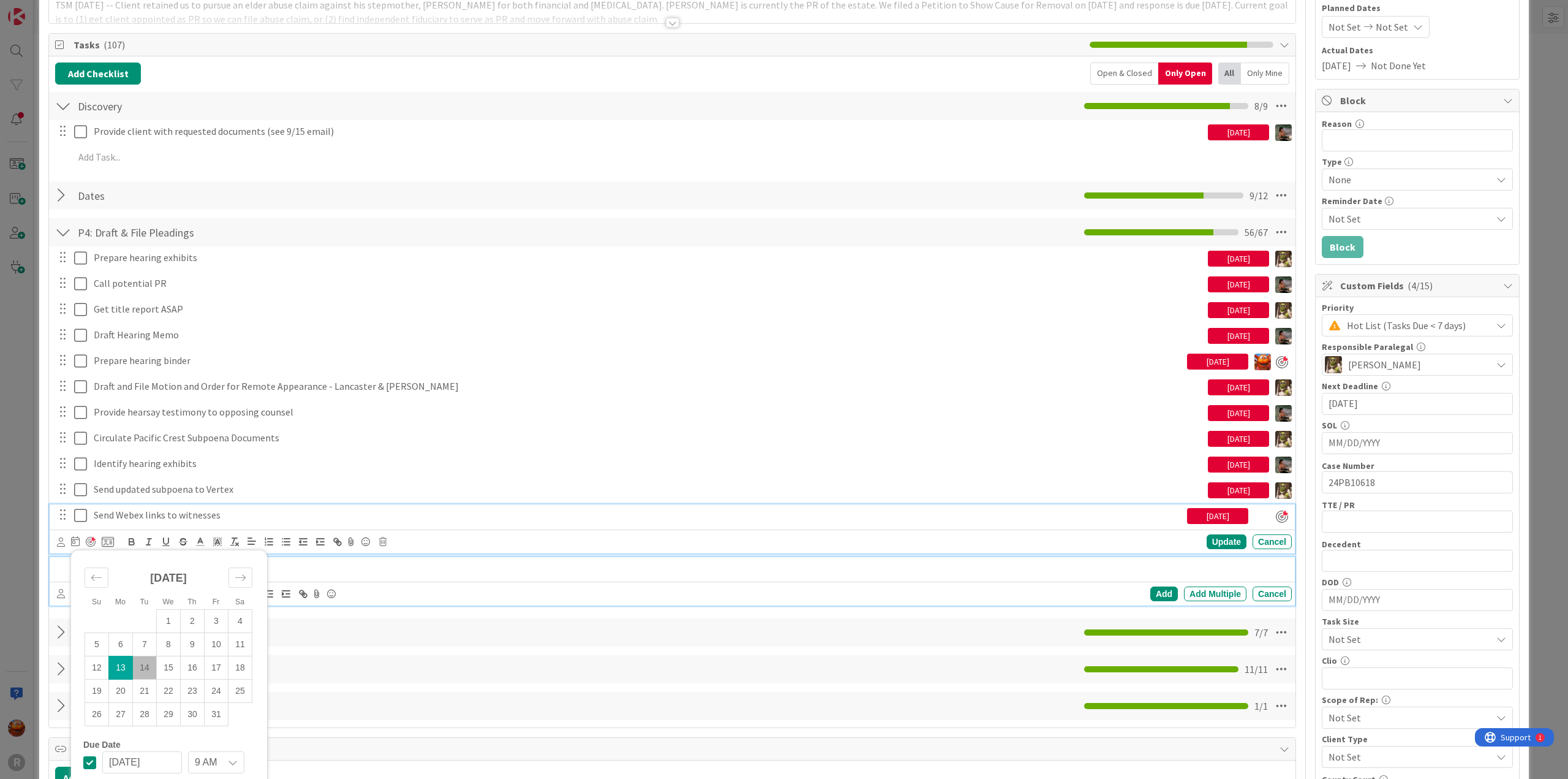
click at [316, 569] on p at bounding box center [681, 568] width 1213 height 14
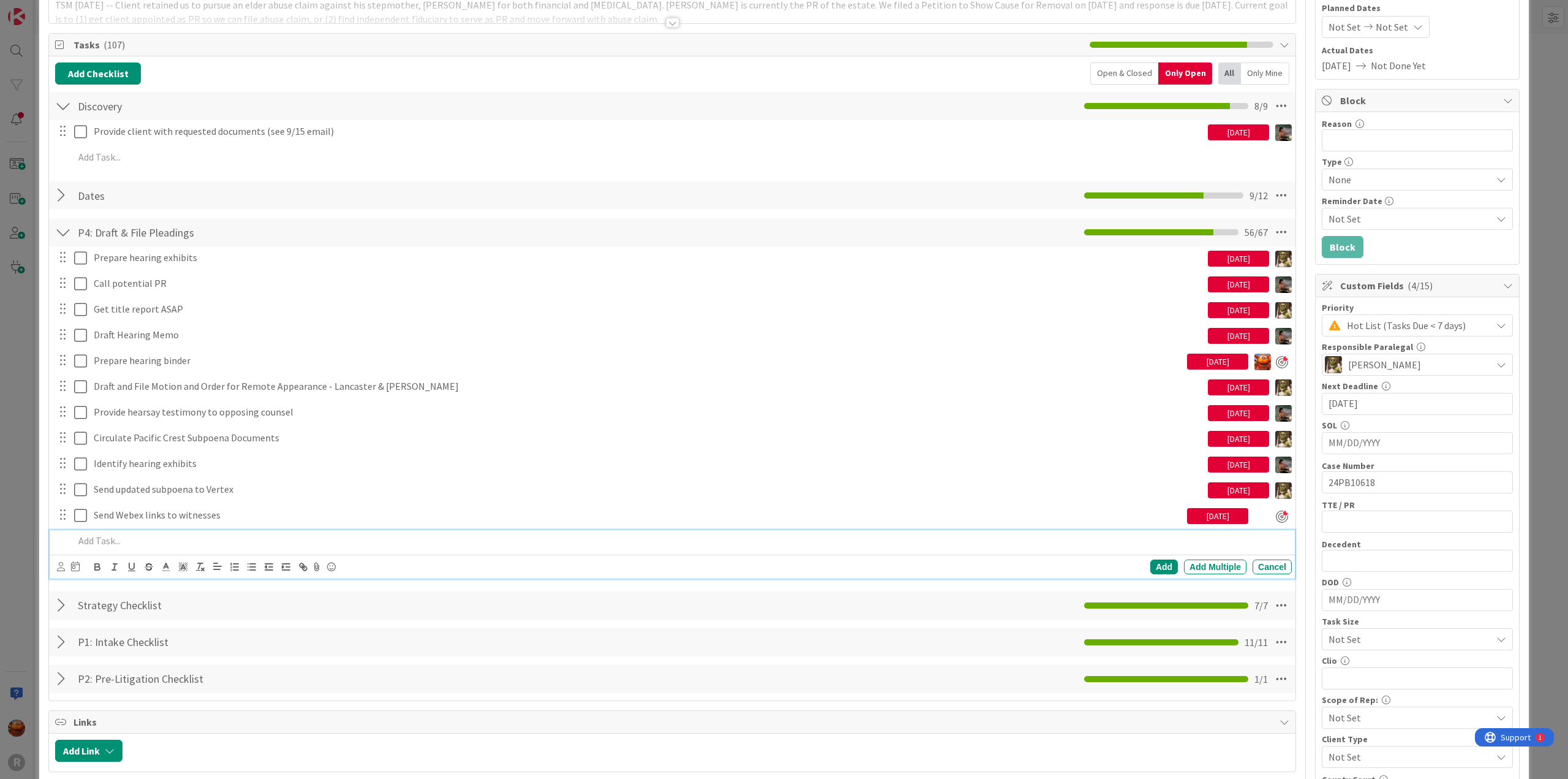
scroll to position [121, 0]
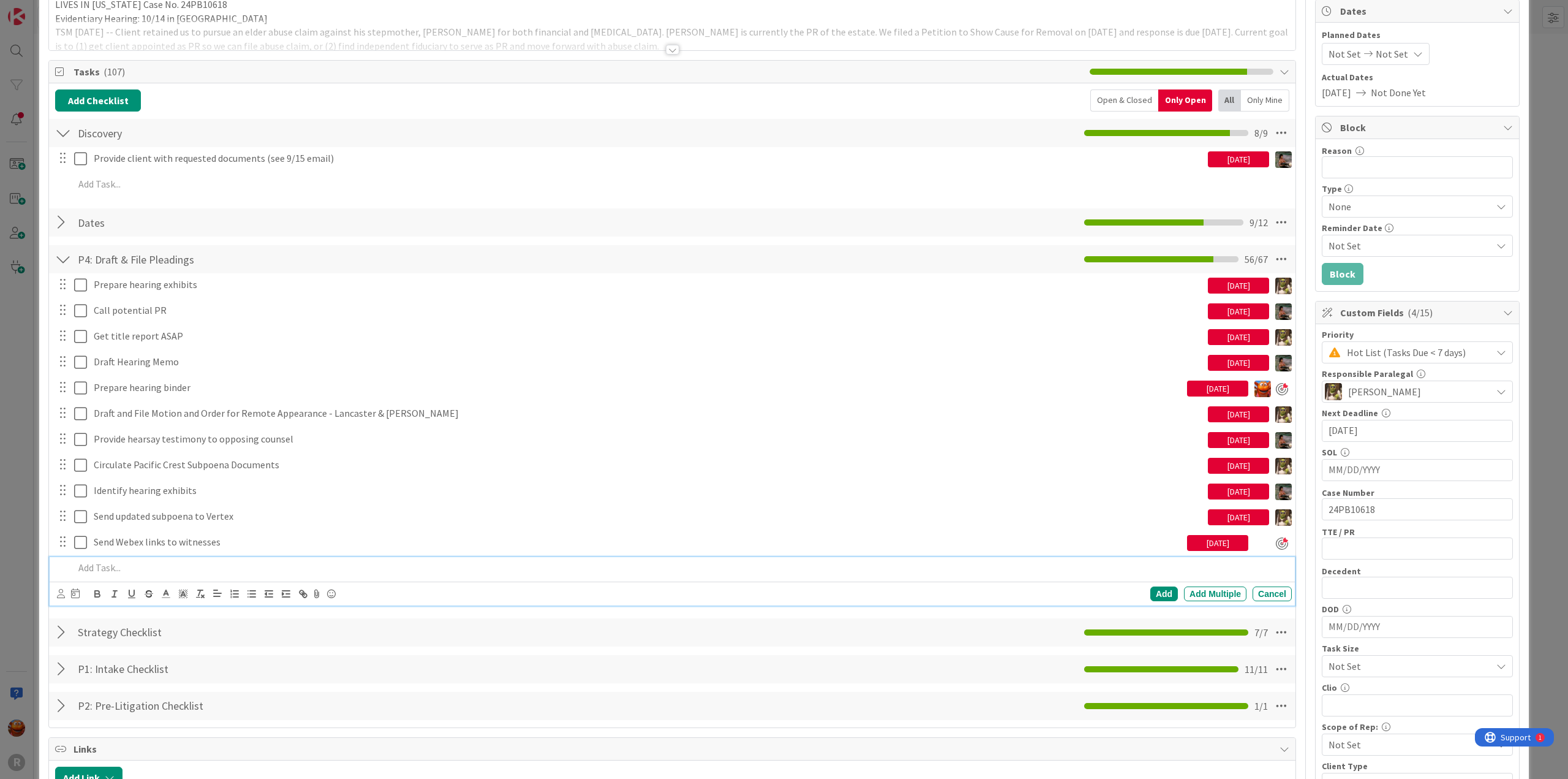
click at [22, 456] on div "ID 362 Litigation Matter Workflow (FL2) MSJ In Progress Title 27 / 128 [PERSON_…" at bounding box center [784, 390] width 1568 height 779
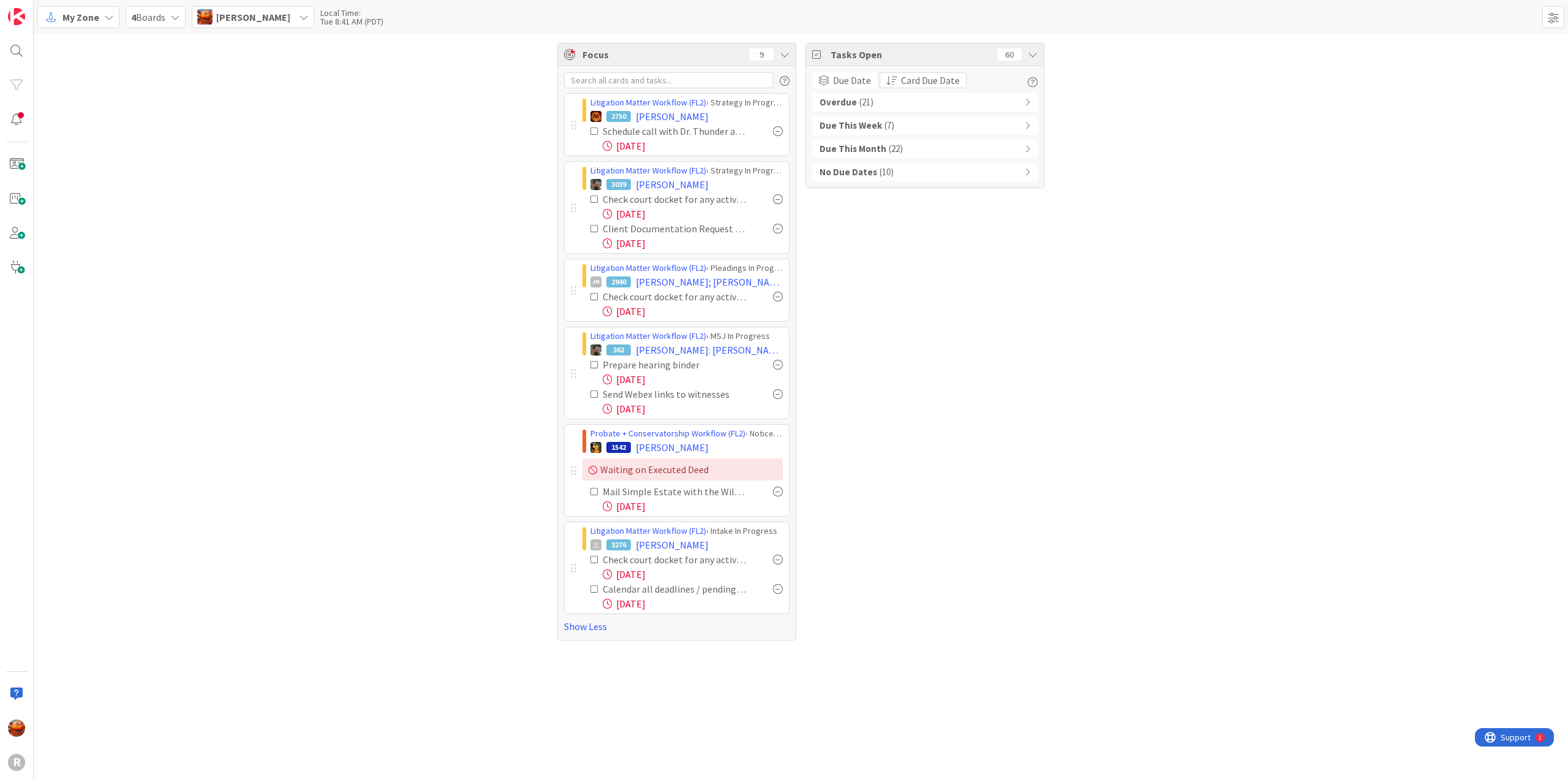
click at [860, 107] on span "( 21 )" at bounding box center [866, 102] width 14 height 14
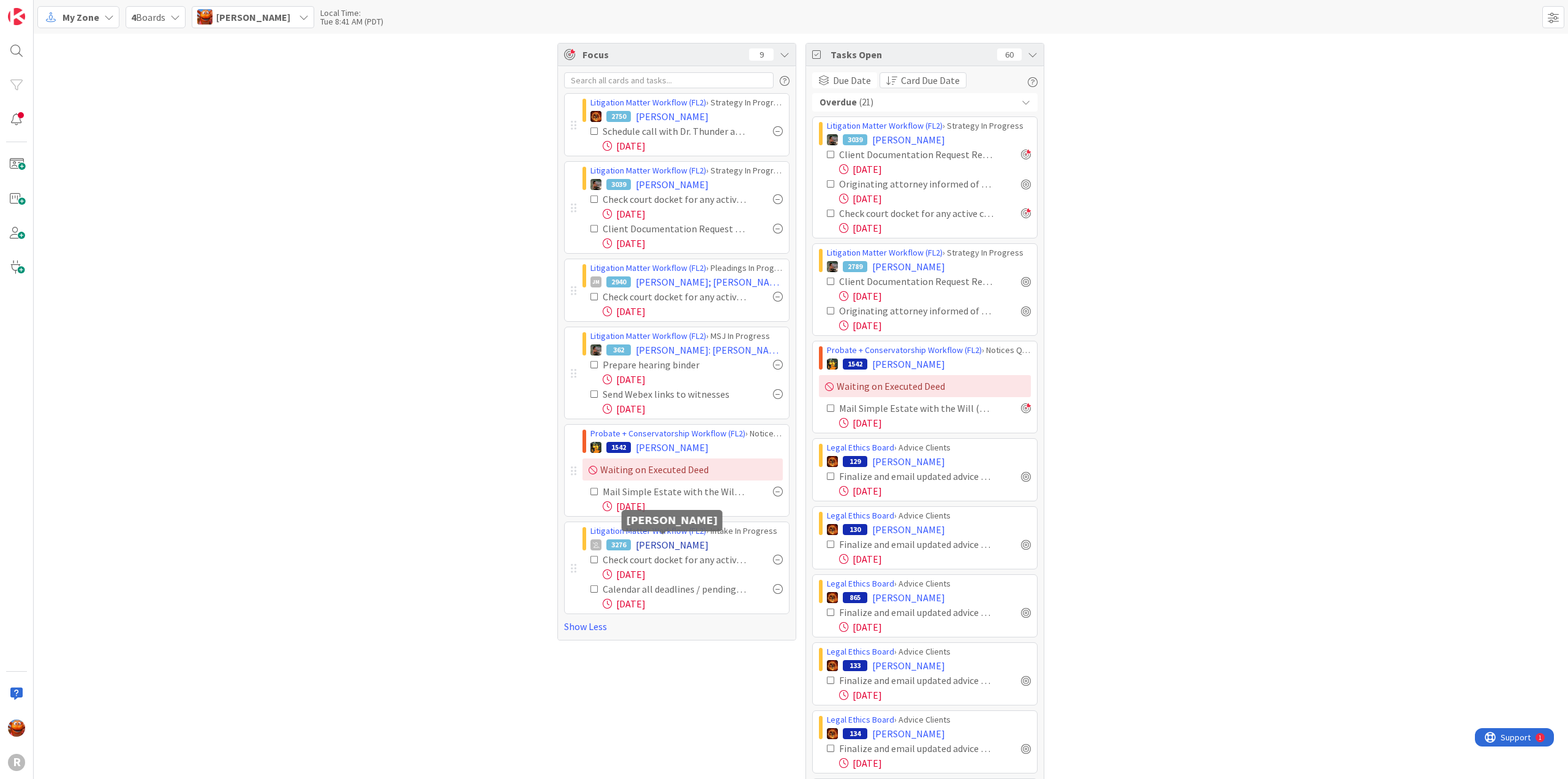
click at [659, 545] on span "[PERSON_NAME]" at bounding box center [672, 545] width 73 height 15
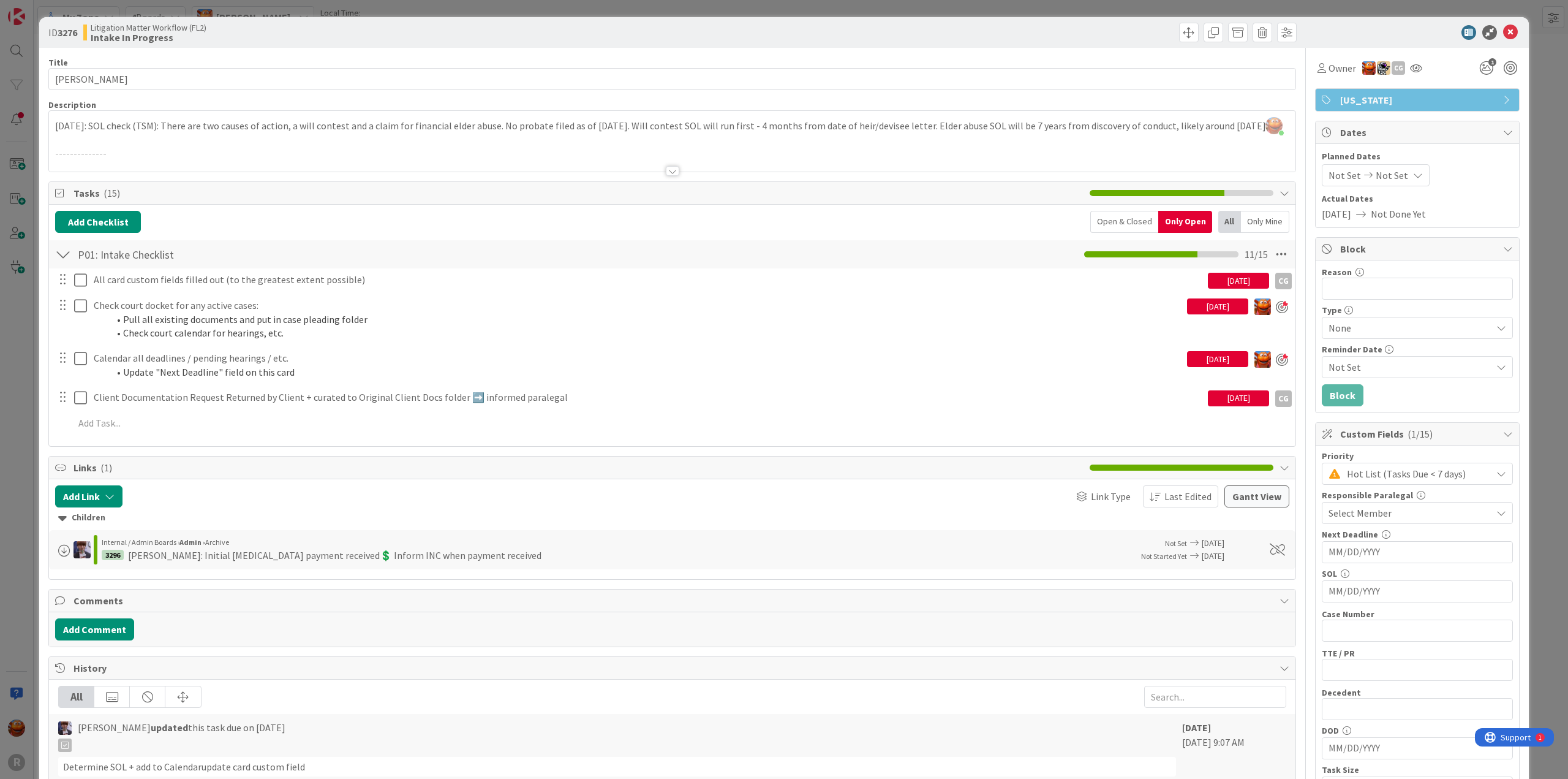
click at [666, 172] on div at bounding box center [672, 171] width 14 height 10
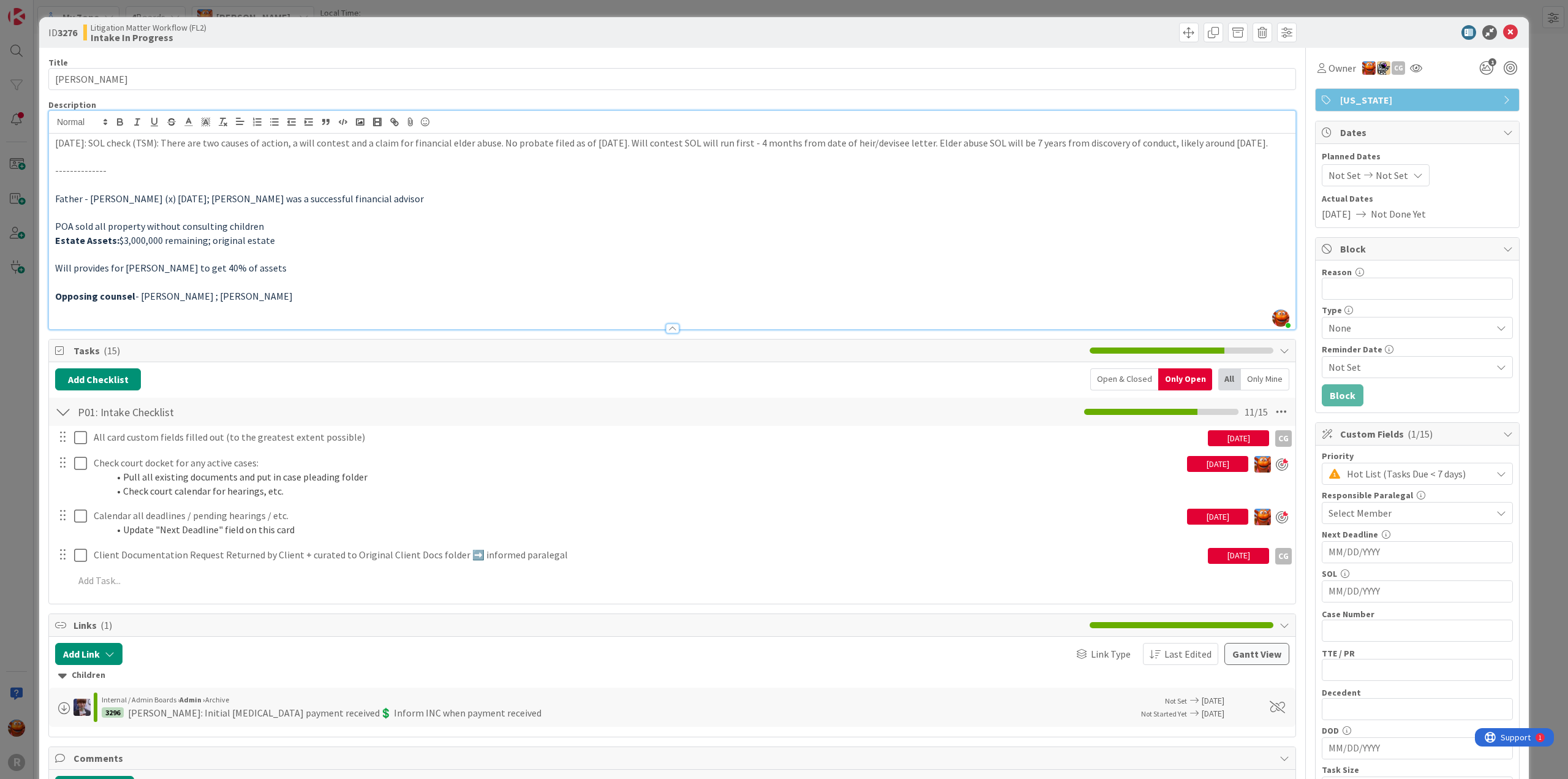
click at [1128, 385] on div "Open & Closed" at bounding box center [1124, 379] width 68 height 22
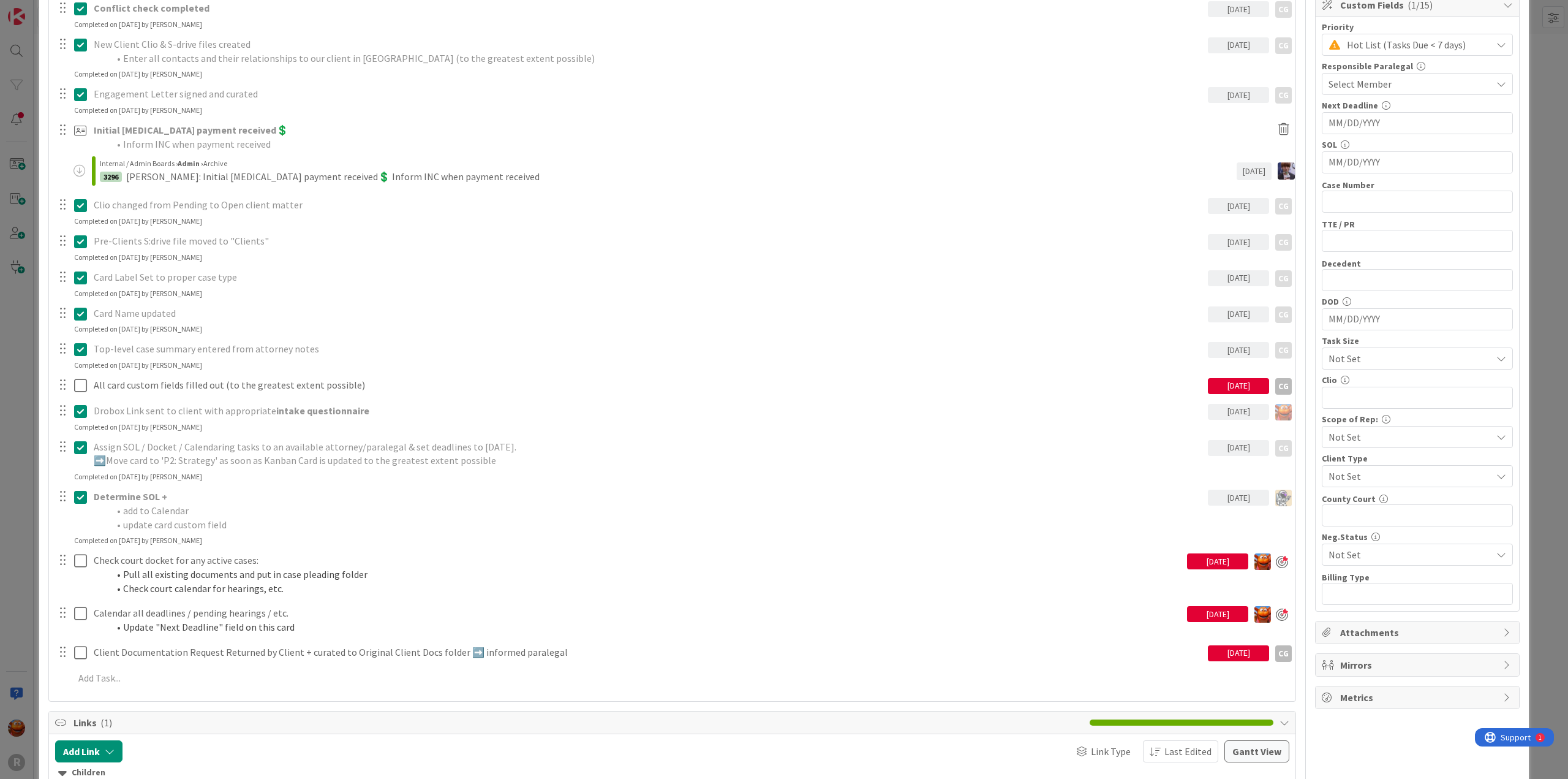
scroll to position [184, 0]
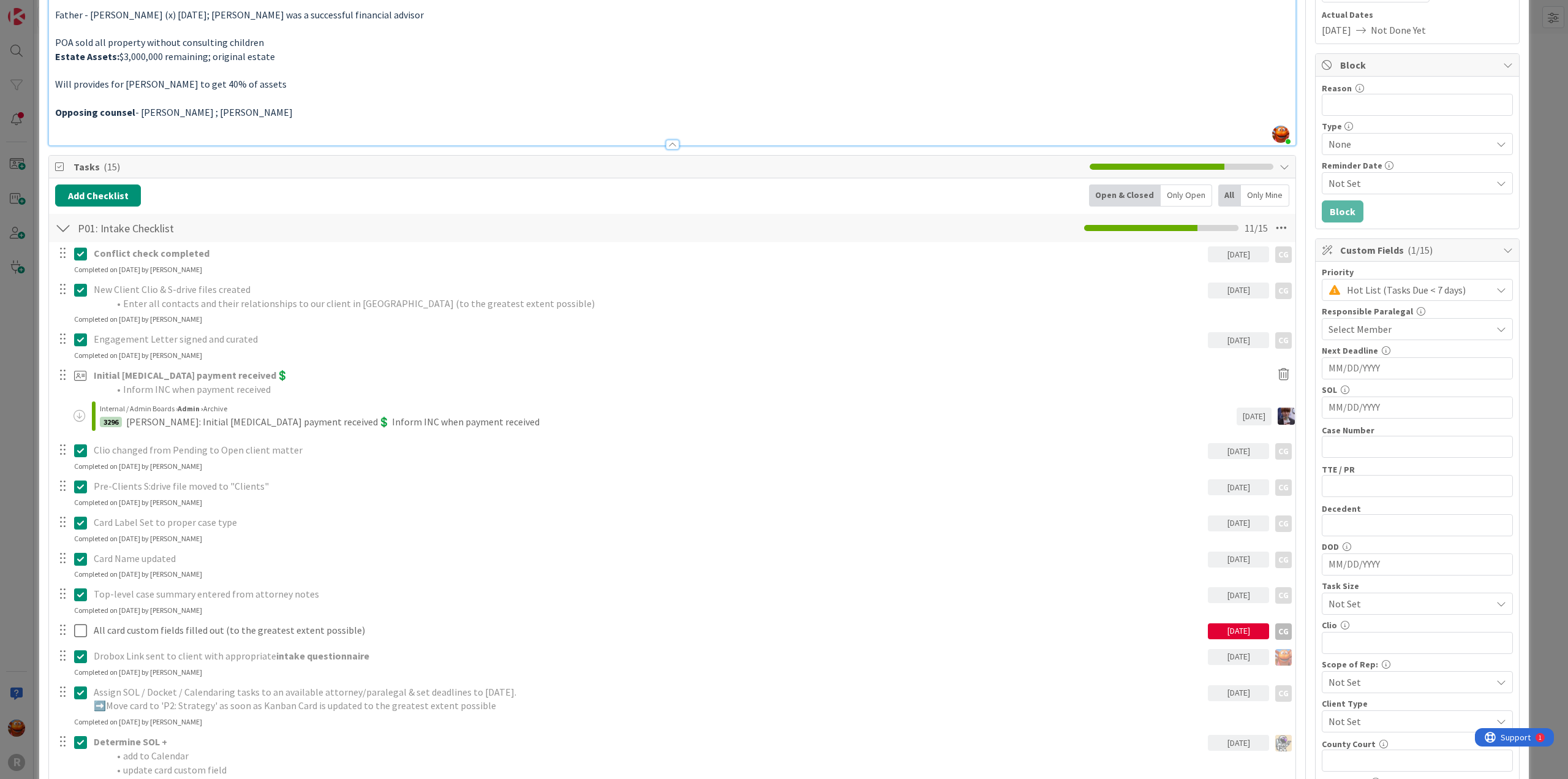
click at [16, 297] on div "ID 3276 Litigation Matter Workflow (FL2) Intake In Progress Title 14 / 128 [PER…" at bounding box center [784, 390] width 1568 height 779
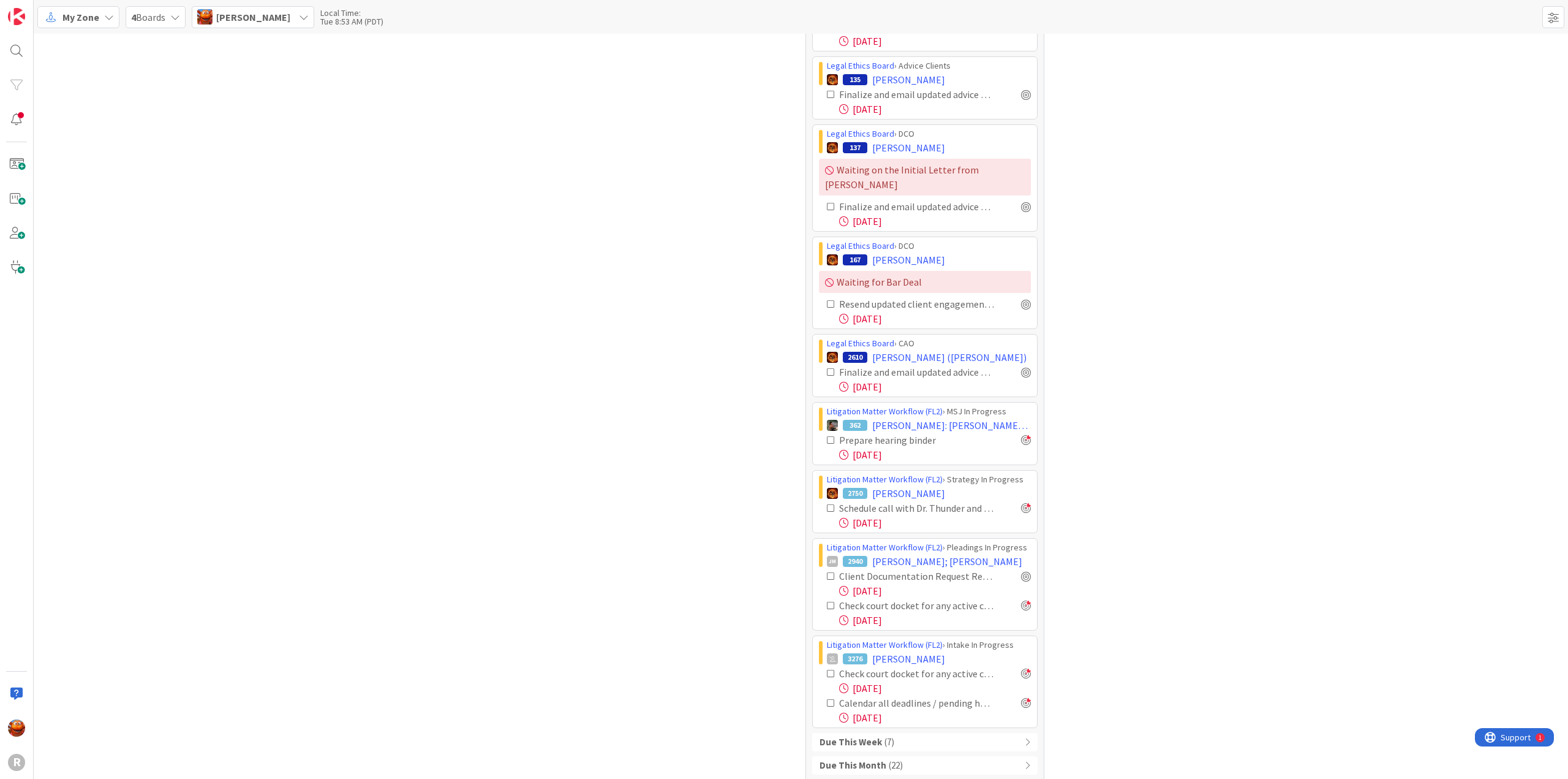
scroll to position [734, 0]
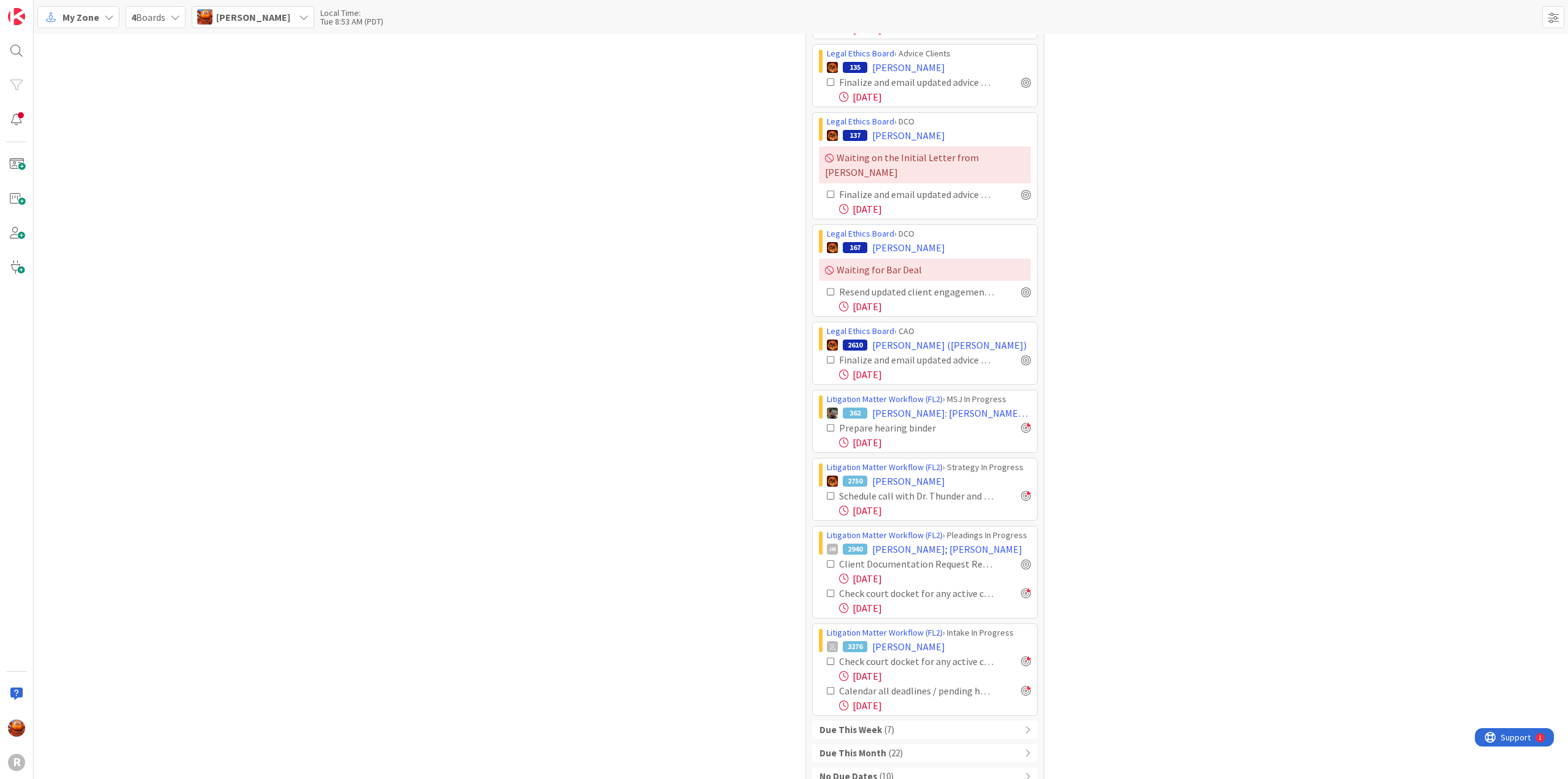
click at [885, 723] on span "( 7 )" at bounding box center [889, 730] width 10 height 14
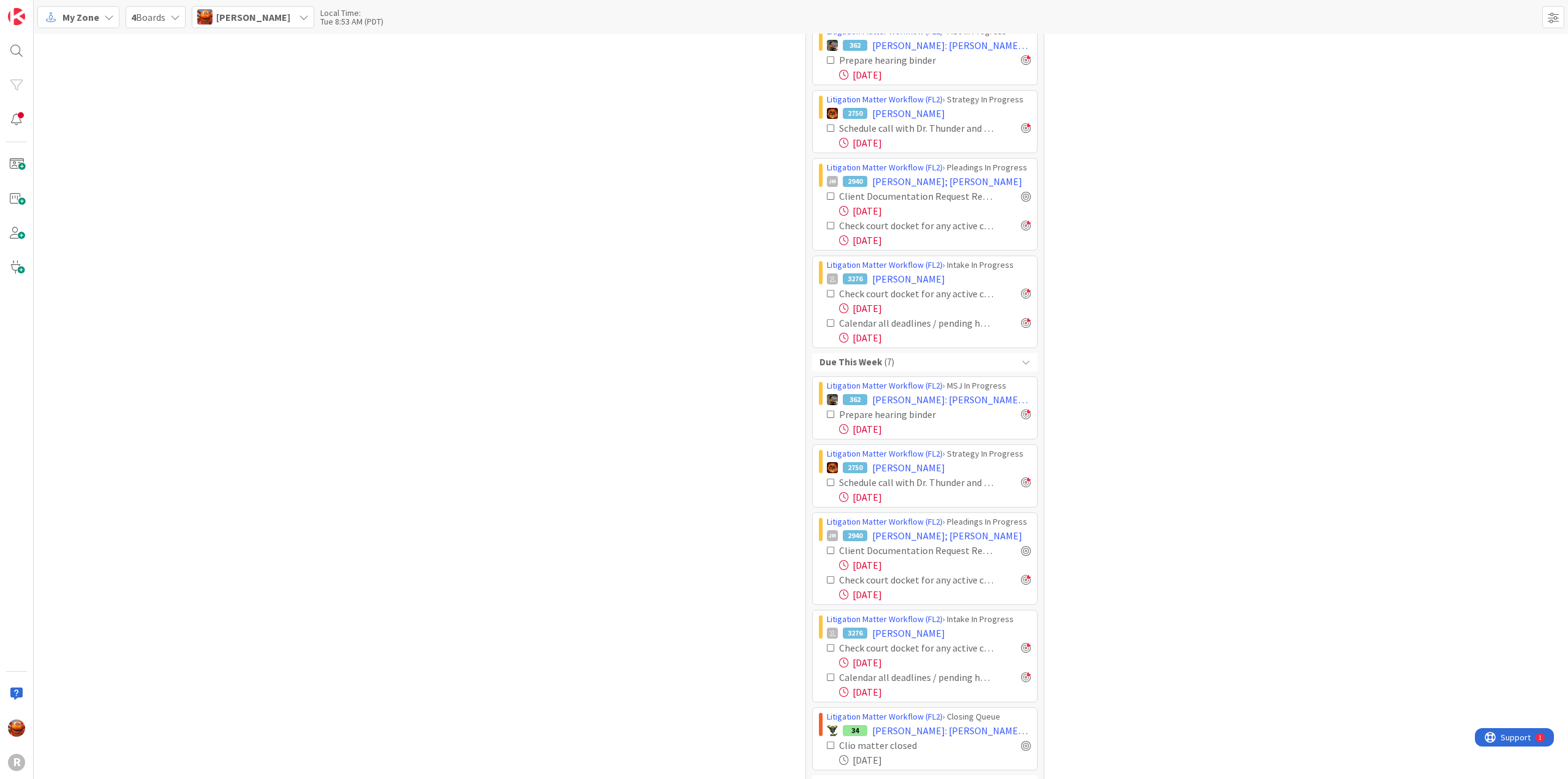
scroll to position [1102, 0]
click at [1026, 545] on div at bounding box center [1026, 550] width 10 height 10
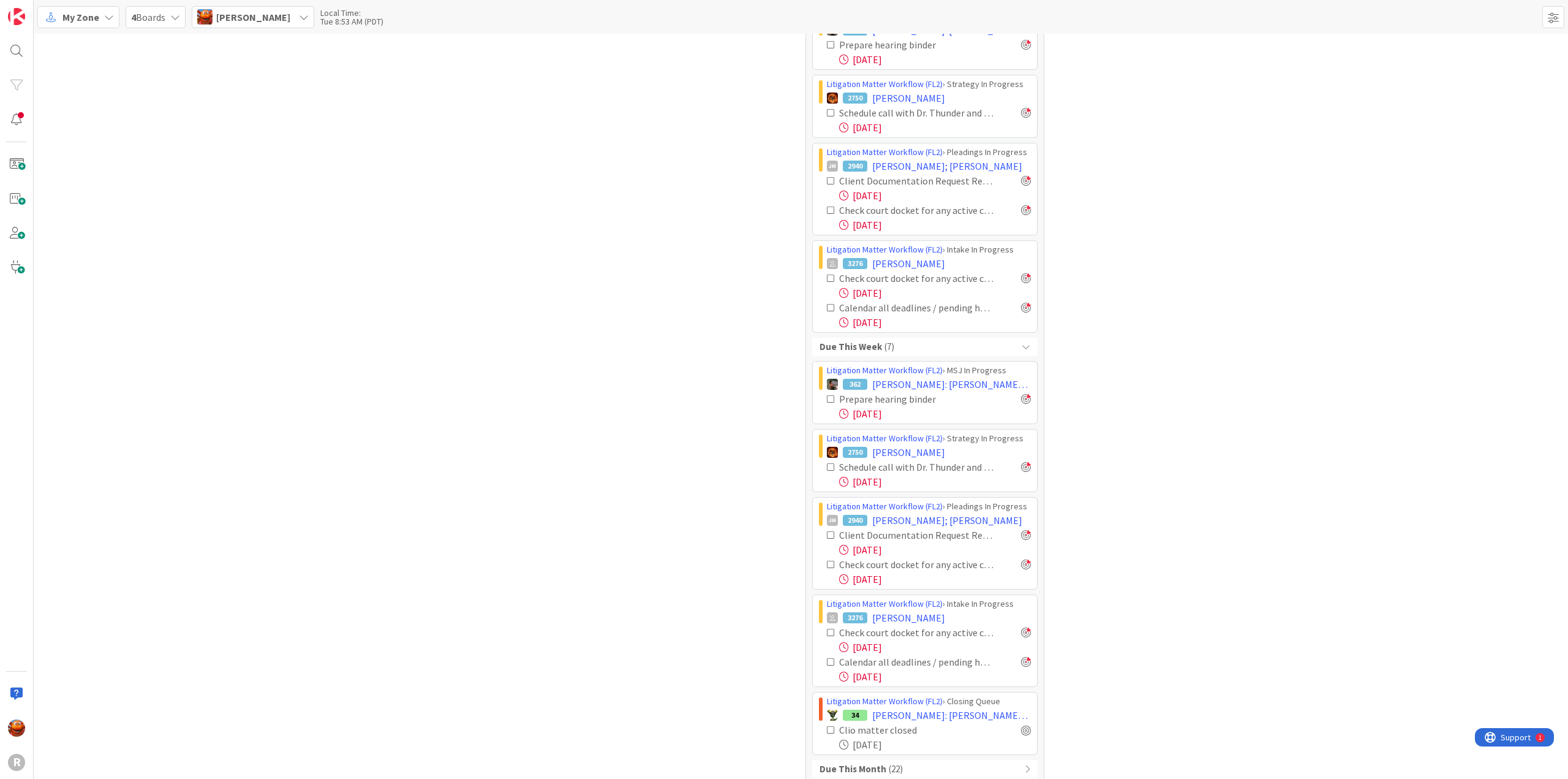
scroll to position [1132, 0]
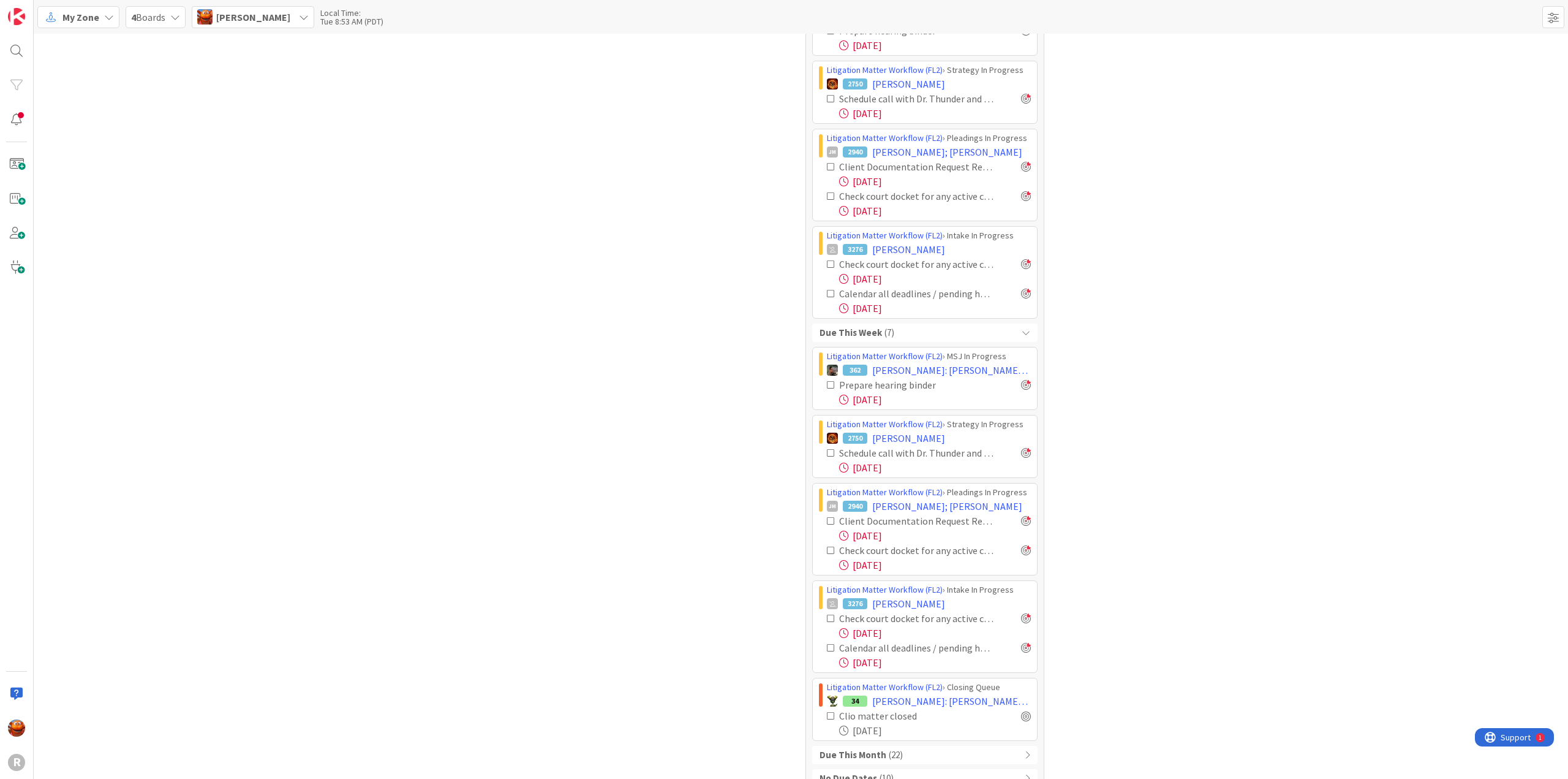
click at [949, 746] on div "Due This Month ( 22 )" at bounding box center [925, 754] width 225 height 18
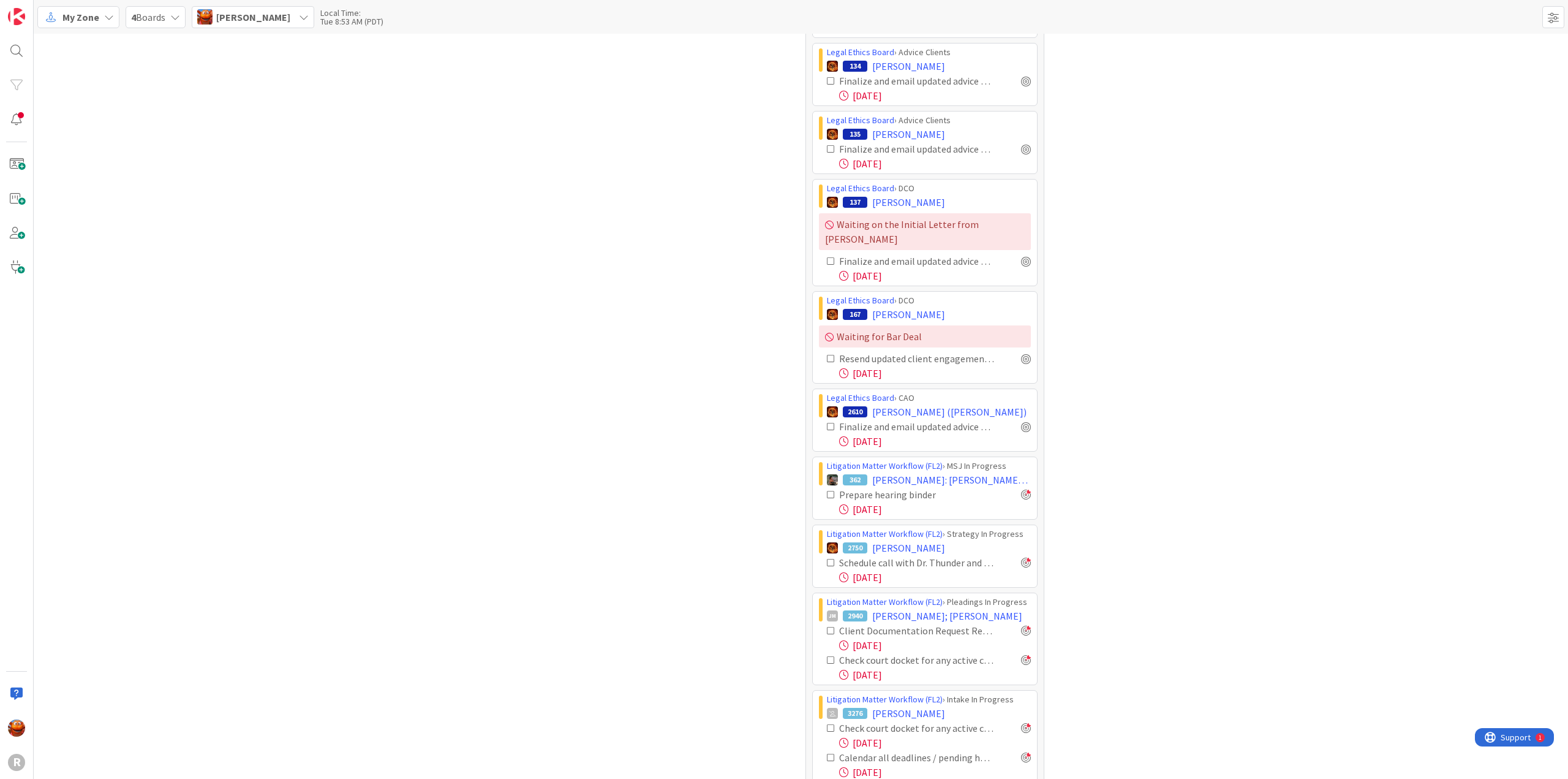
scroll to position [2517, 0]
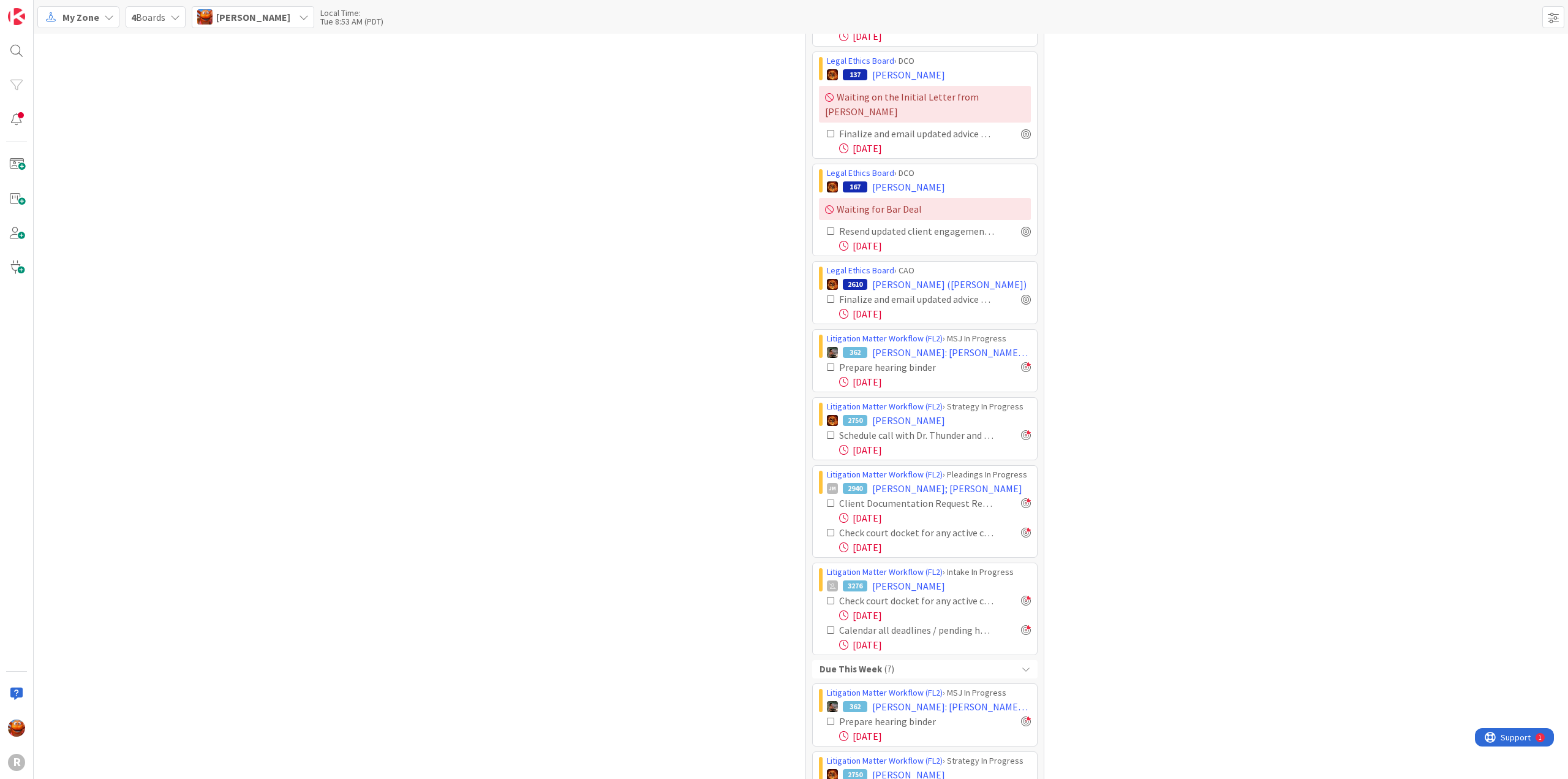
scroll to position [0, 0]
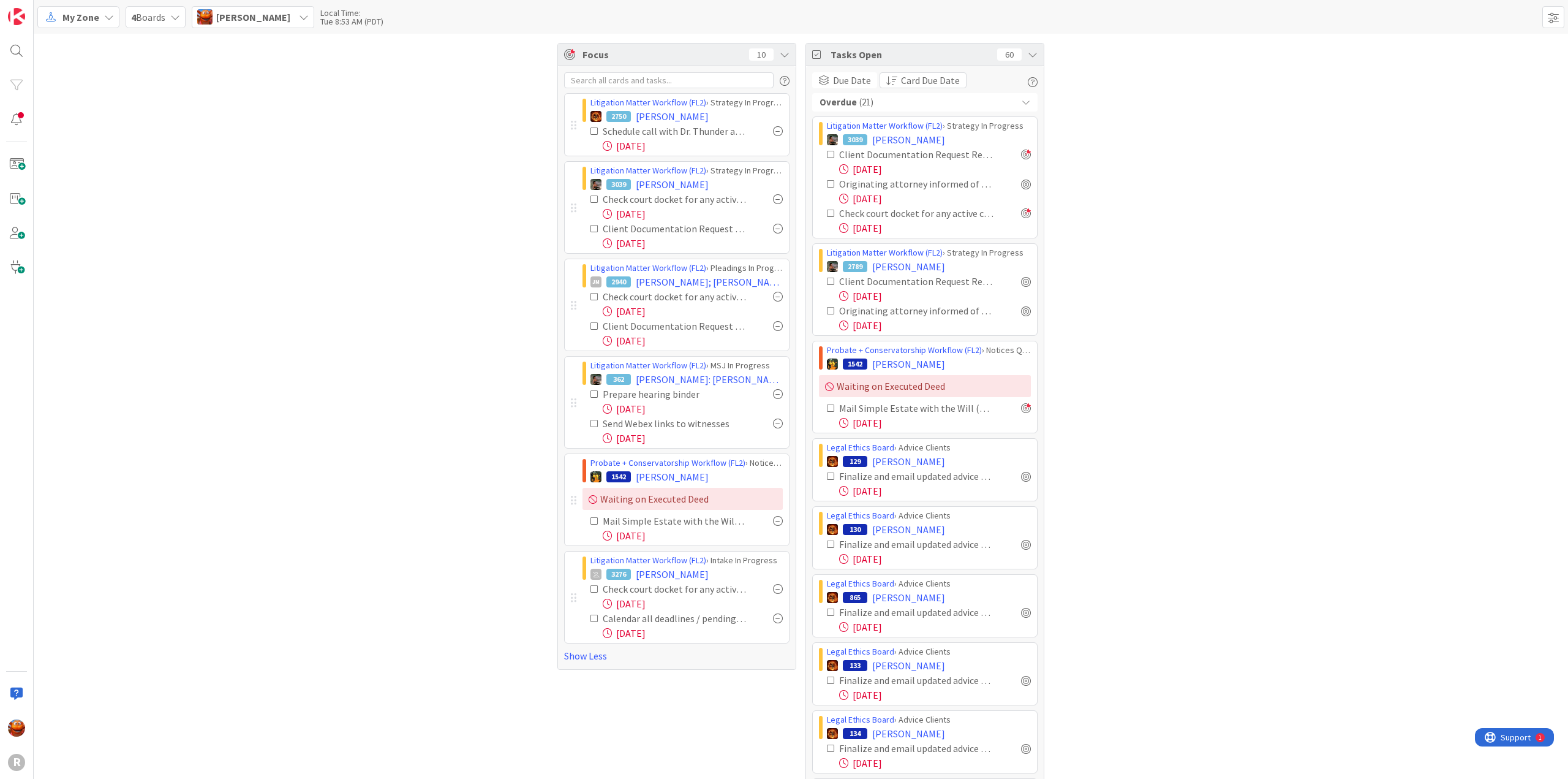
click at [95, 22] on span "My Zone" at bounding box center [81, 17] width 37 height 15
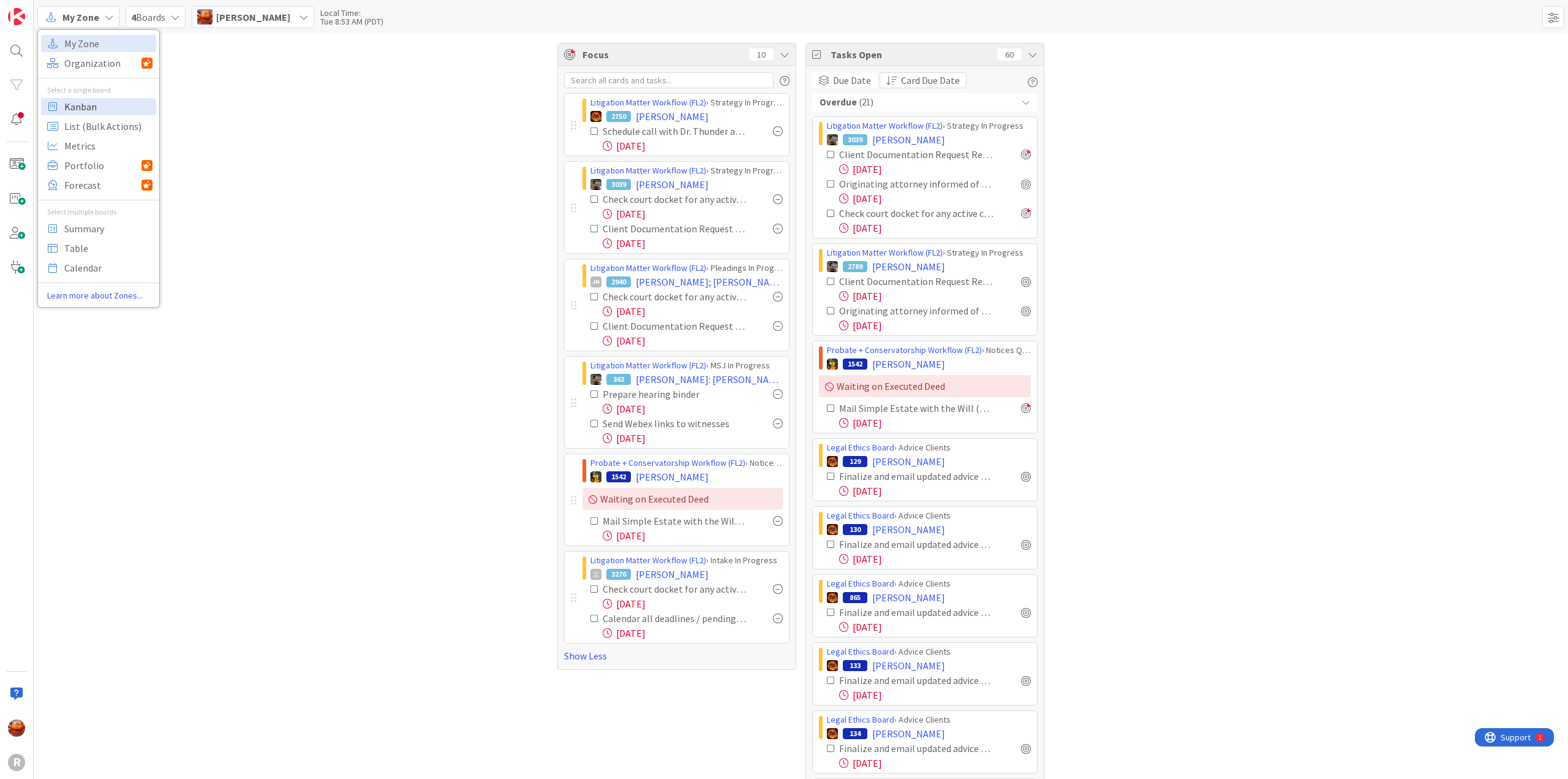
click at [84, 106] on span "Kanban" at bounding box center [109, 106] width 88 height 18
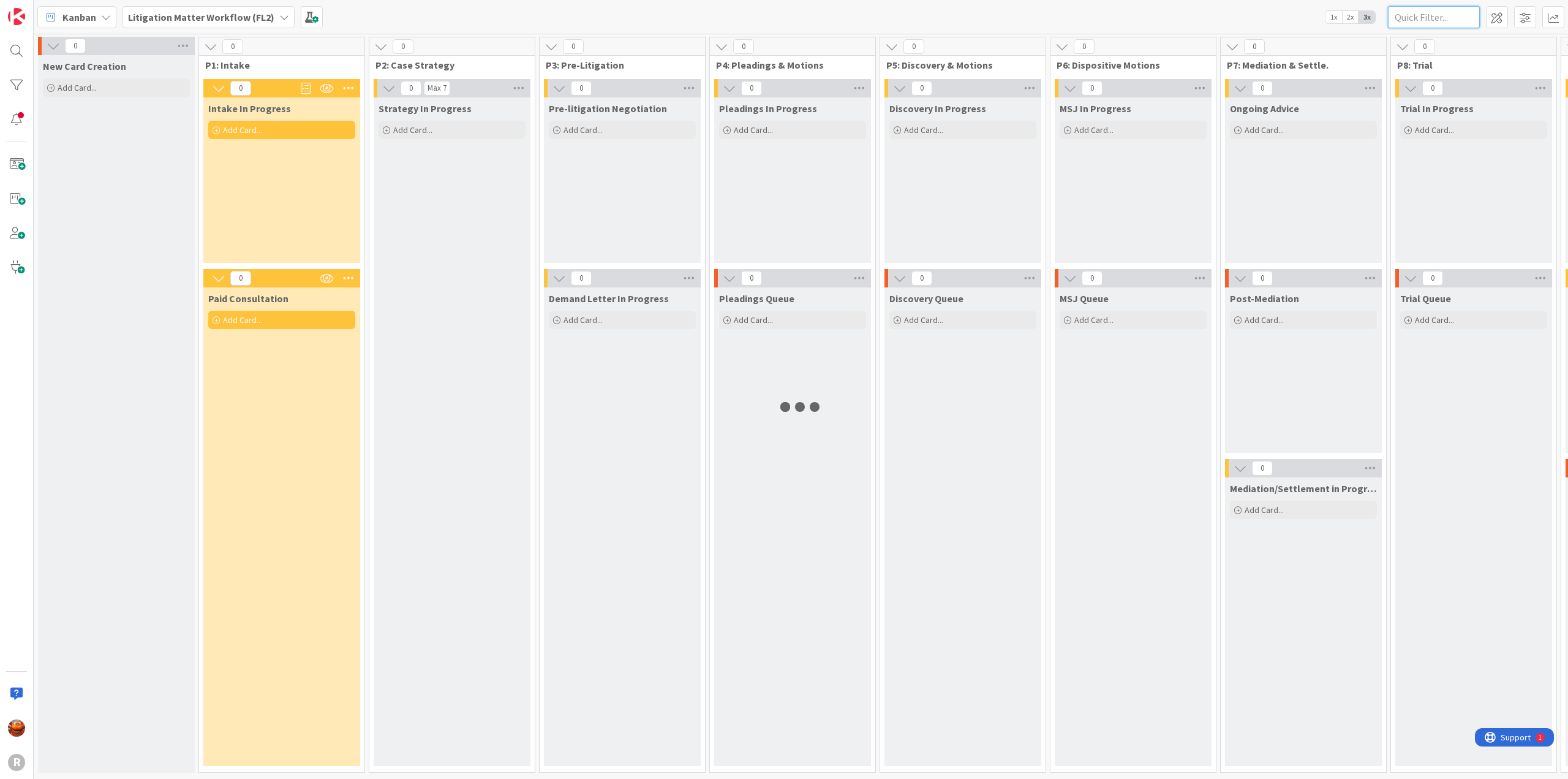
click at [1399, 18] on input "text" at bounding box center [1434, 17] width 92 height 22
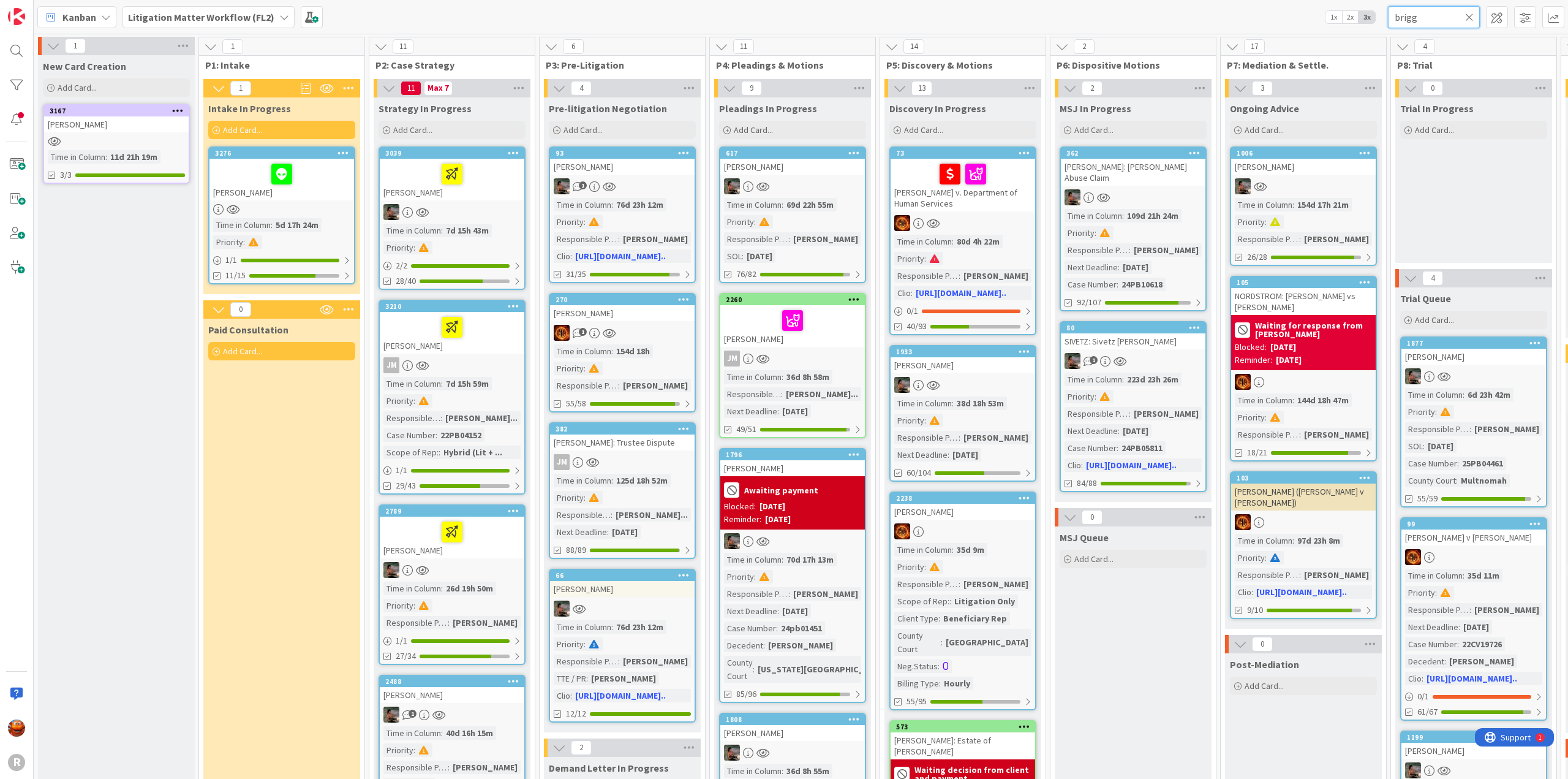
type input "[PERSON_NAME]"
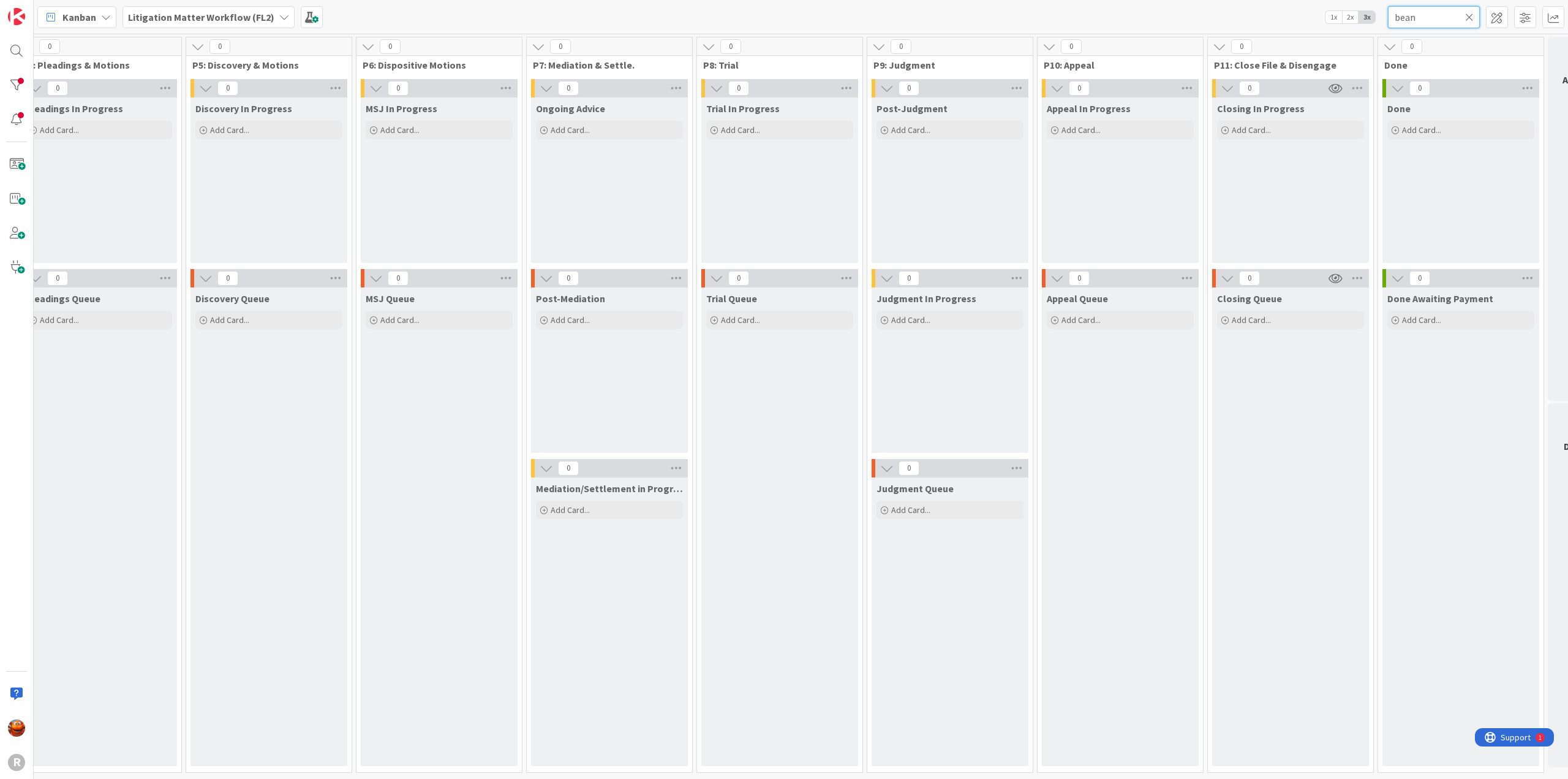
scroll to position [0, 744]
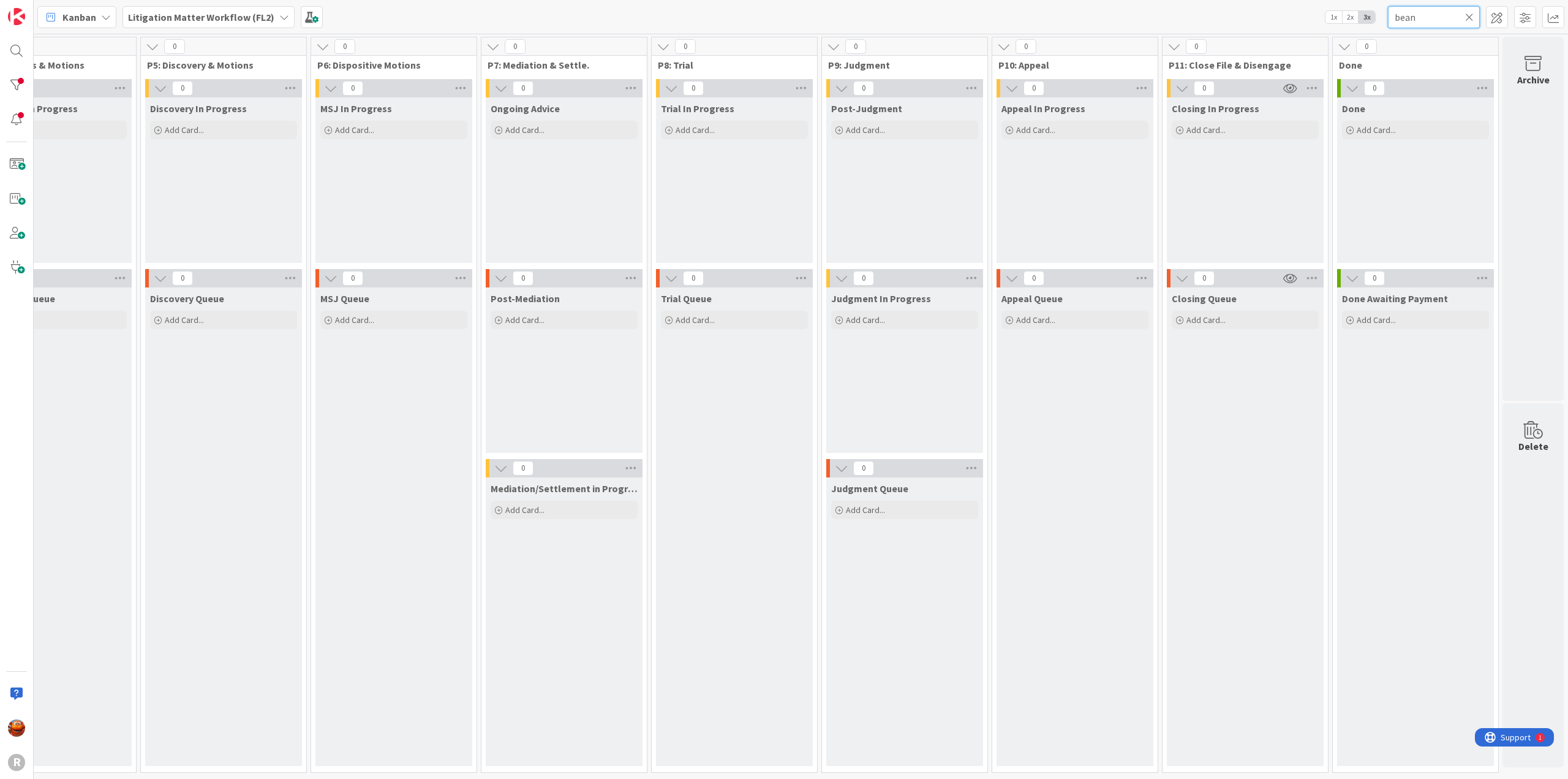
drag, startPoint x: 1003, startPoint y: 776, endPoint x: 52, endPoint y: 3, distance: 1225.5
type input "bean"
click at [204, 12] on b "Litigation Matter Workflow (FL2)" at bounding box center [201, 17] width 146 height 12
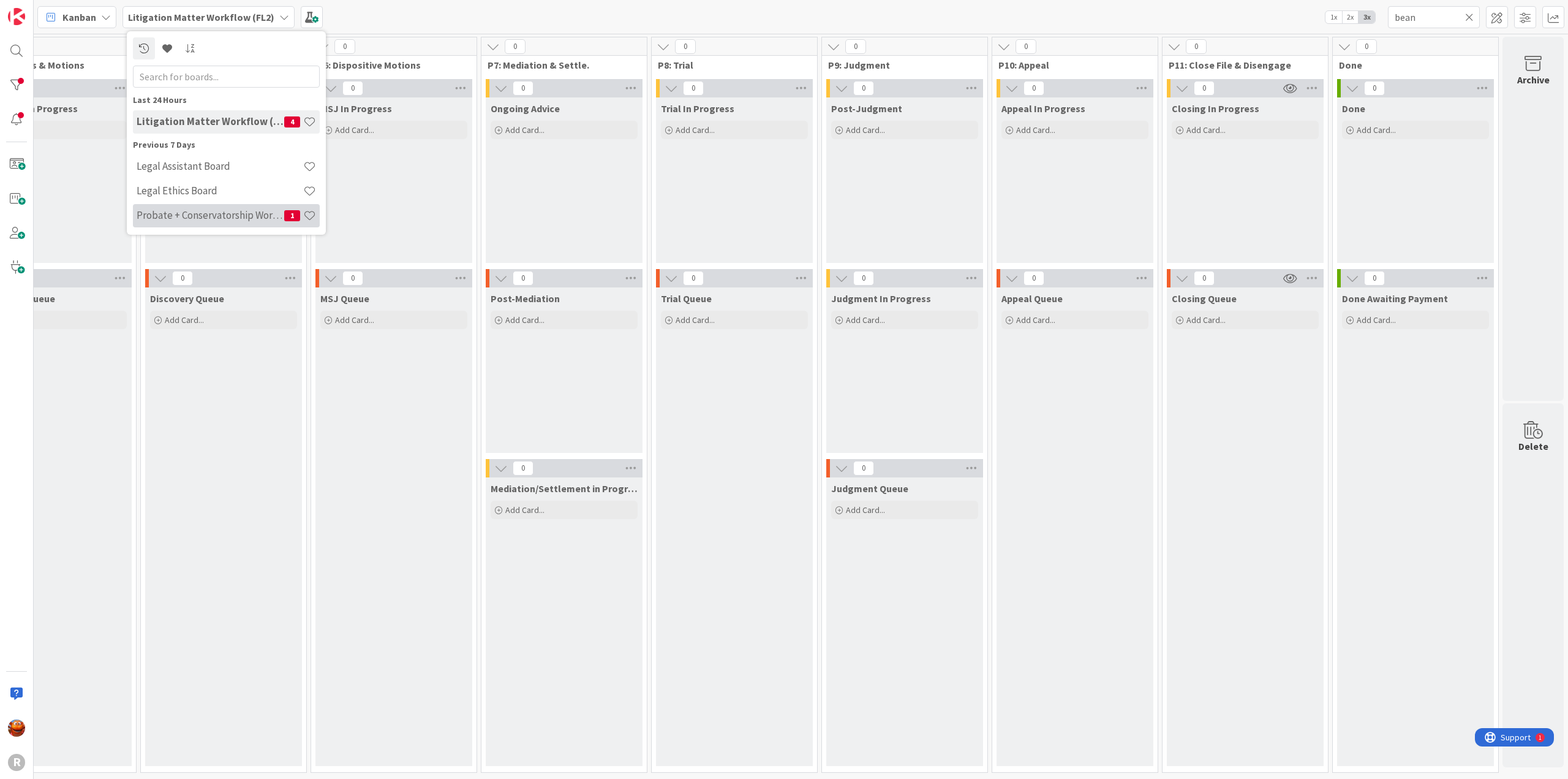
click at [178, 208] on div "Probate + Conservatorship Workflow (FL2) 1" at bounding box center [226, 216] width 187 height 23
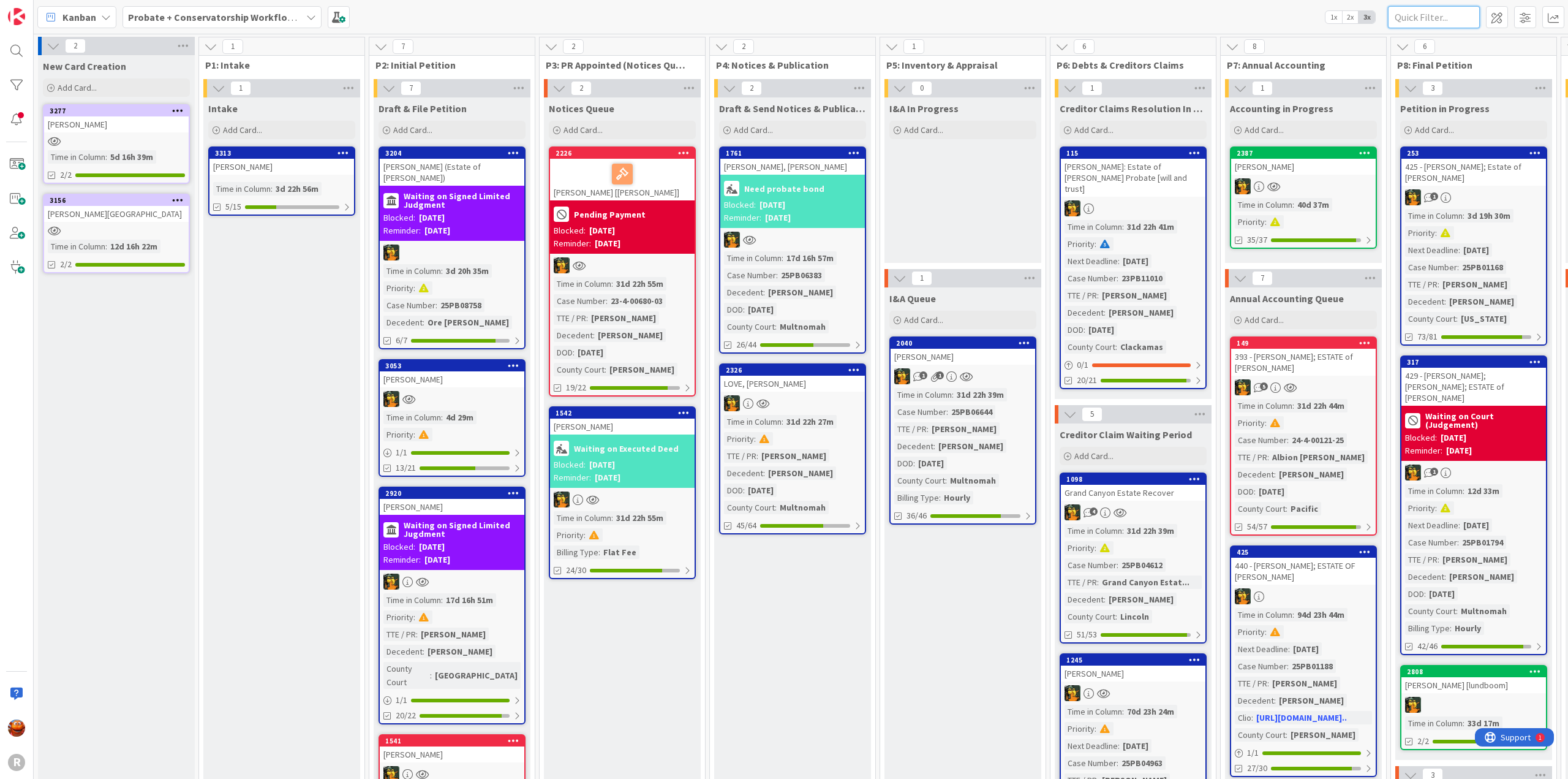
click at [1420, 16] on input "text" at bounding box center [1434, 17] width 92 height 22
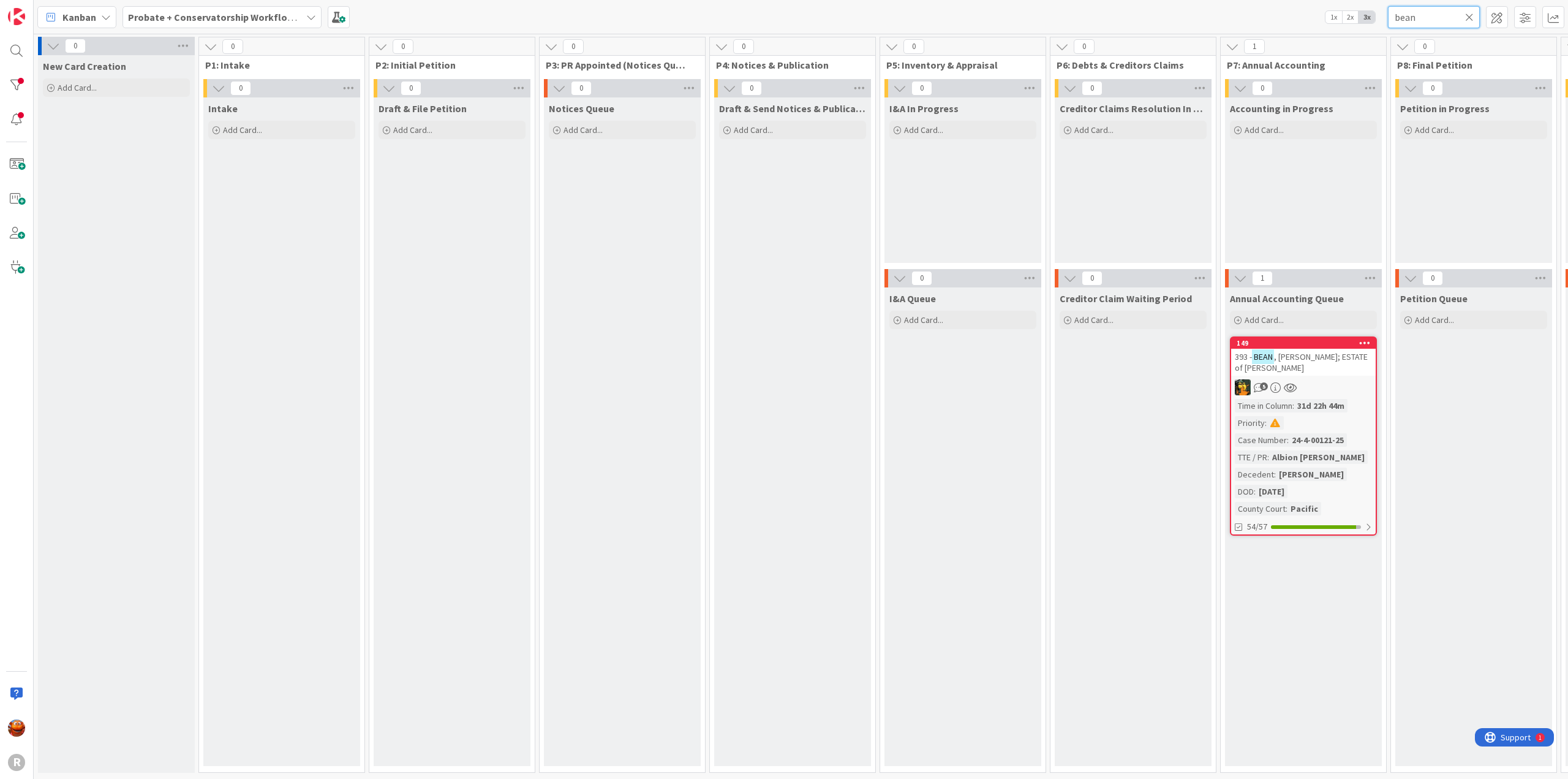
drag, startPoint x: 1330, startPoint y: 3, endPoint x: 1023, endPoint y: -27, distance: 308.5
click at [1023, 0] on html "R Kanban Probate + Conservatorship Workflow (FL2) 1x 2x 3x bean 0 New Card Crea…" at bounding box center [784, 390] width 1568 height 779
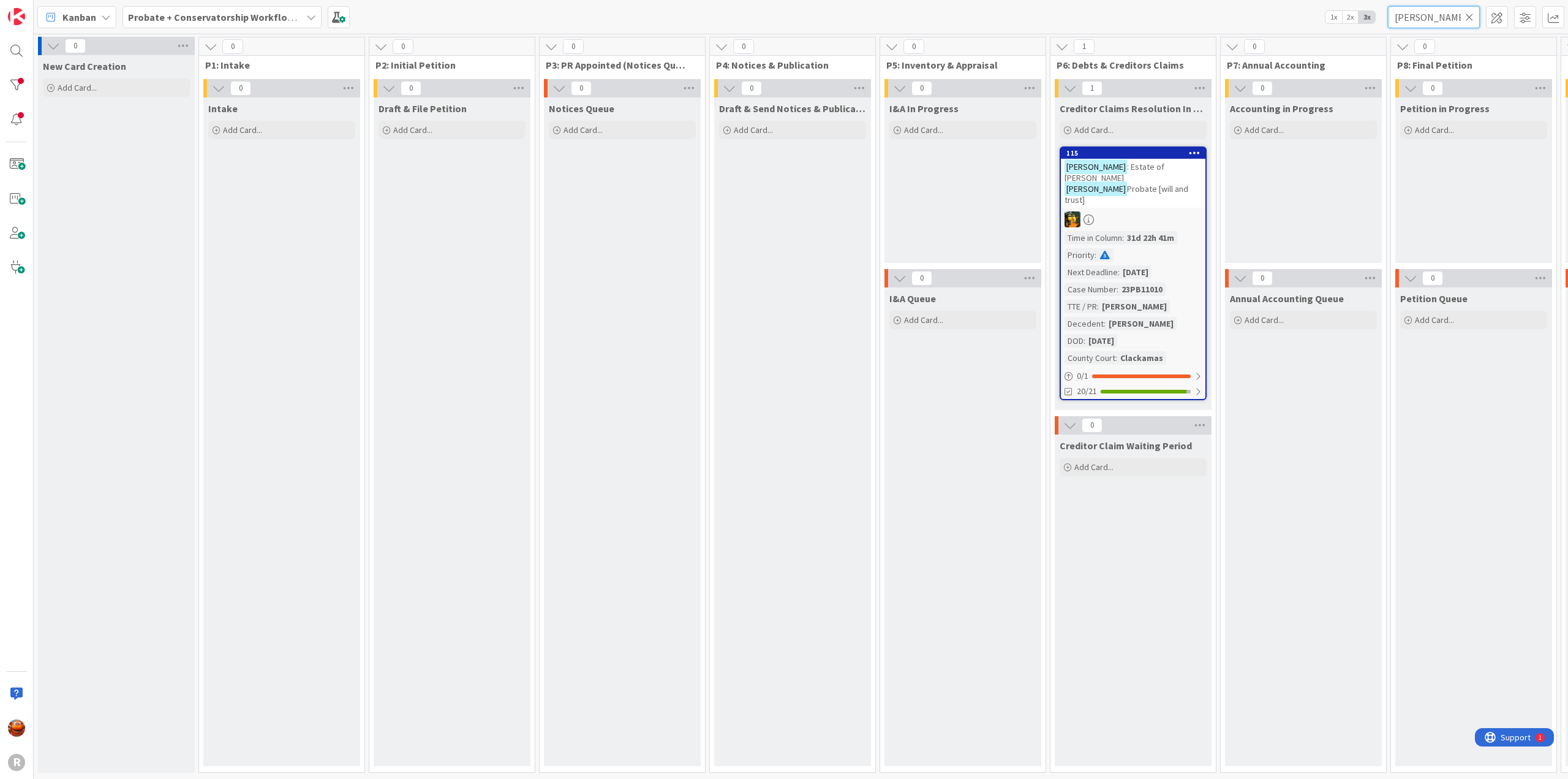
type input "[PERSON_NAME]"
drag, startPoint x: 1418, startPoint y: 16, endPoint x: 1318, endPoint y: 10, distance: 100.2
click at [1318, 10] on div "Kanban Probate + Conservatorship Workflow (FL2) 1x 2x 3x [PERSON_NAME]" at bounding box center [801, 17] width 1535 height 34
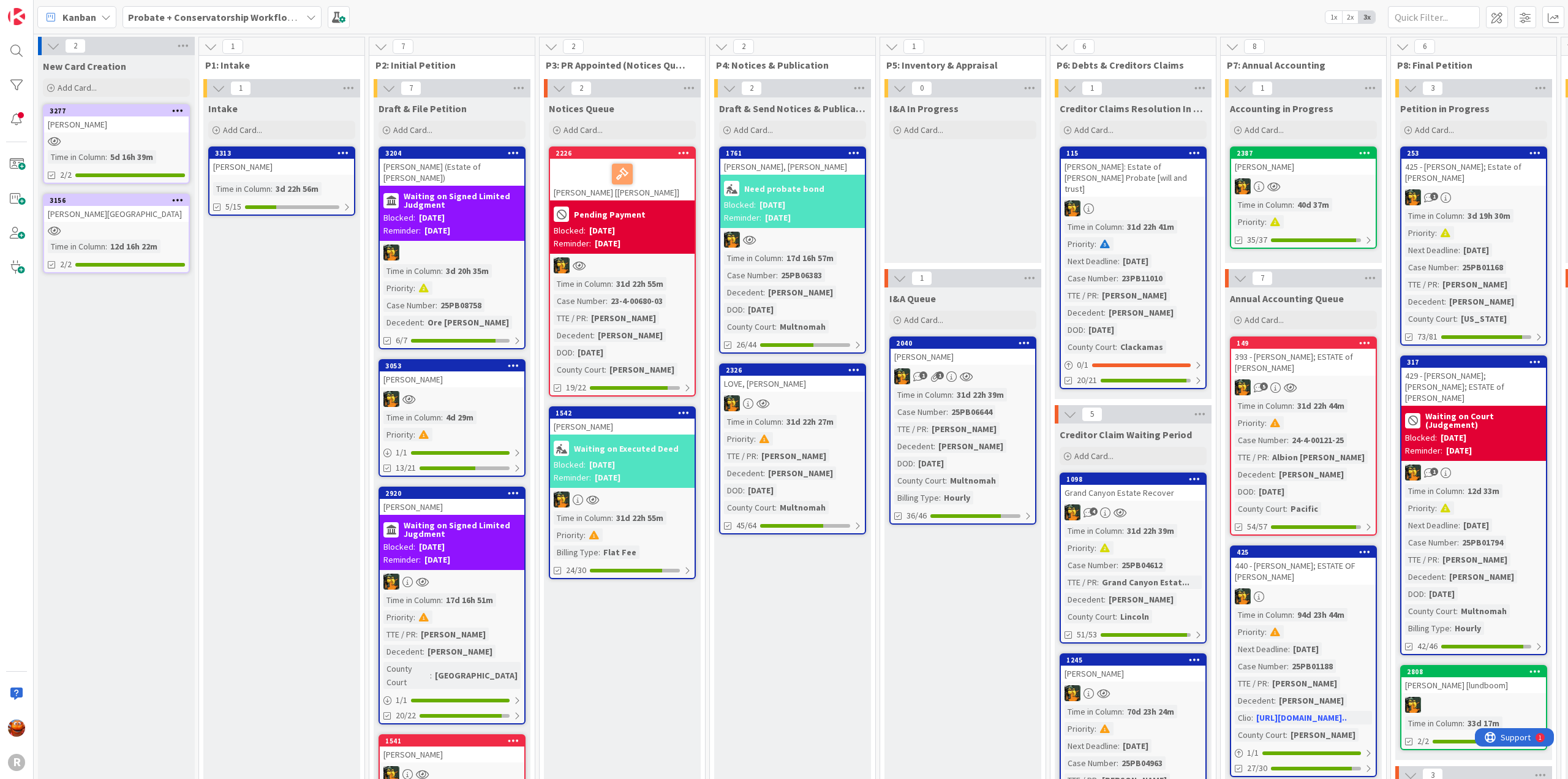
click at [283, 22] on b "Probate + Conservatorship Workflow (FL2)" at bounding box center [223, 17] width 191 height 12
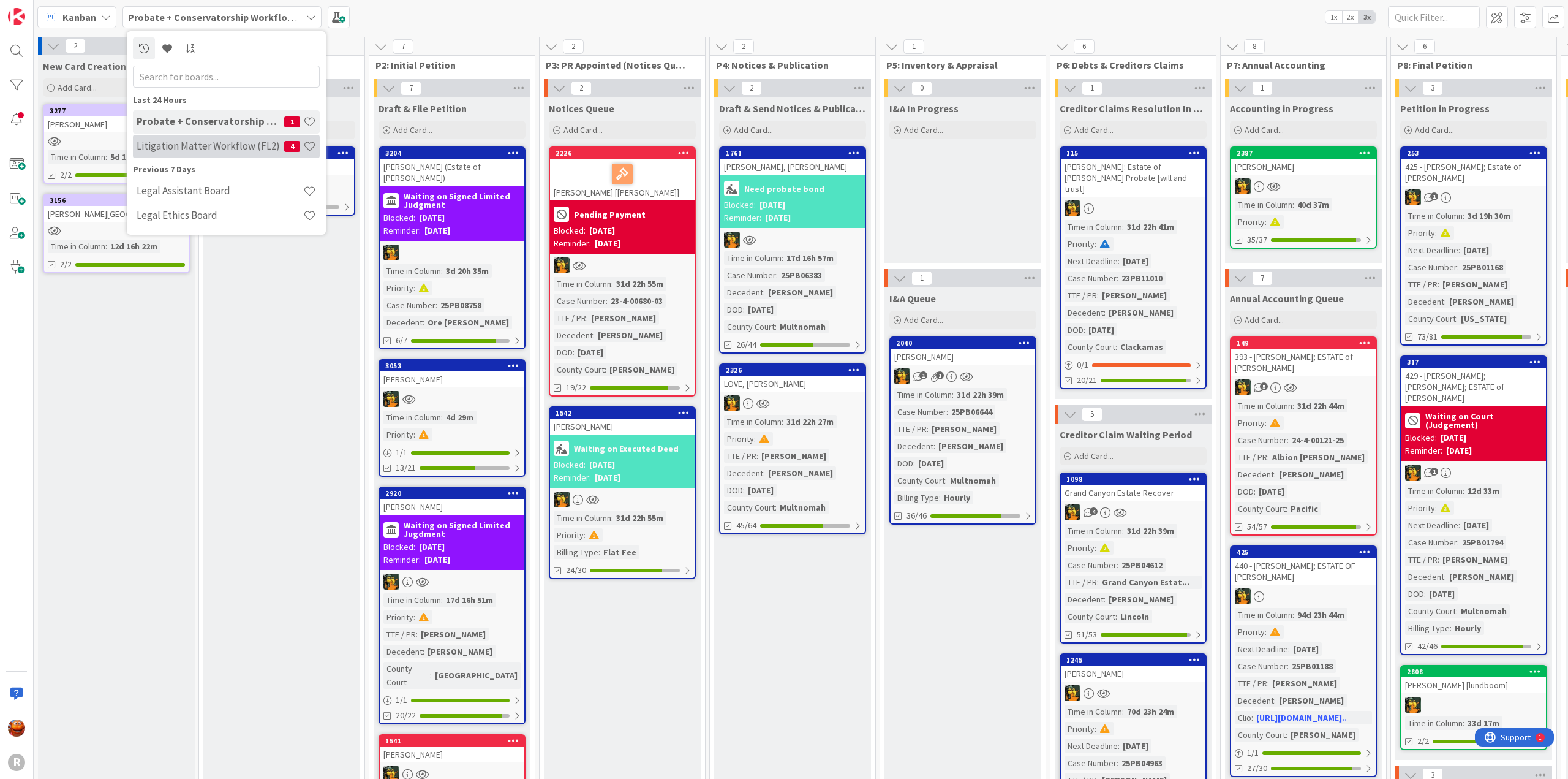
click at [231, 146] on h4 "Litigation Matter Workflow (FL2)" at bounding box center [210, 146] width 148 height 12
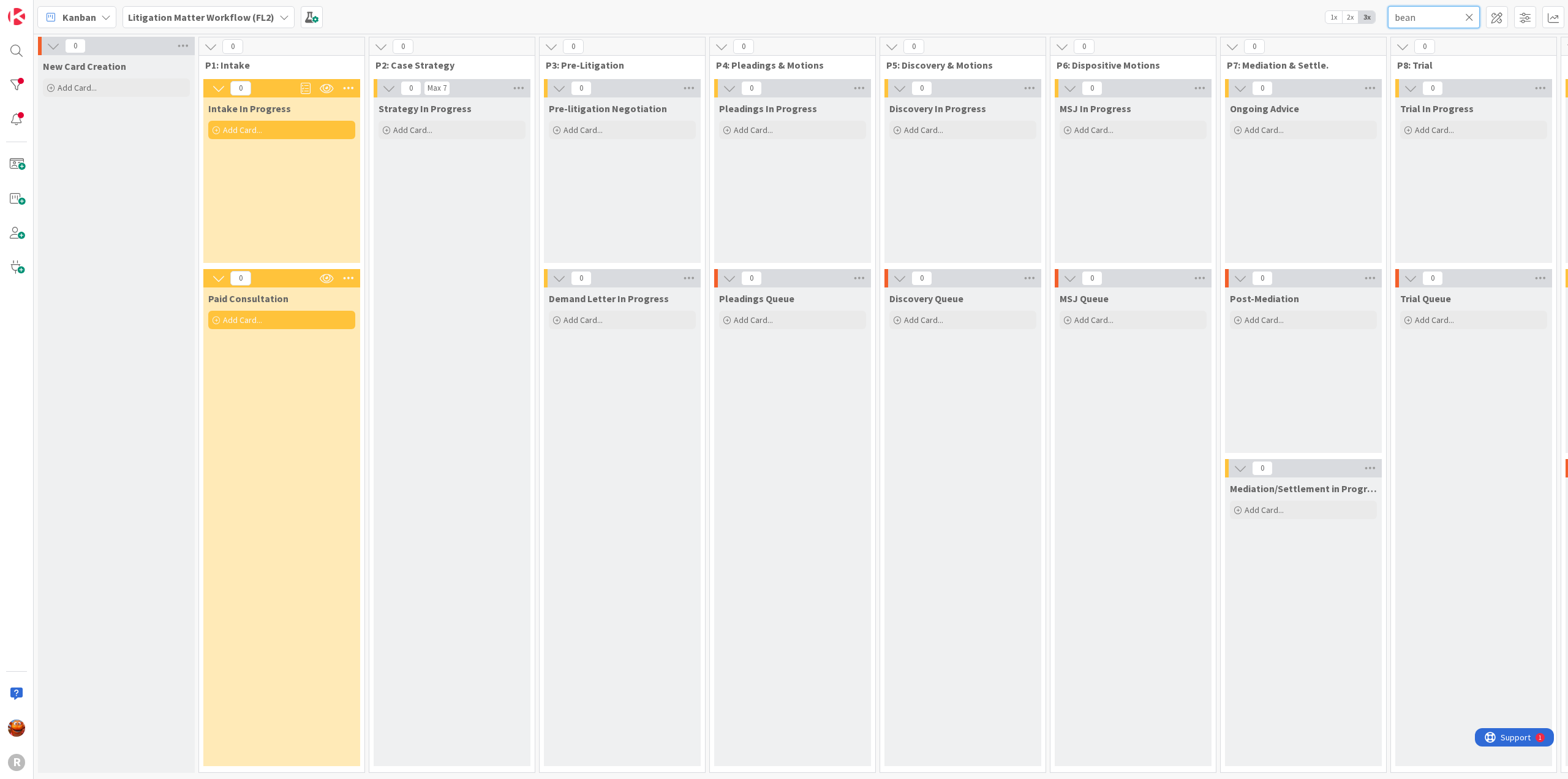
drag, startPoint x: 1450, startPoint y: 17, endPoint x: 1298, endPoint y: 10, distance: 152.2
click at [1298, 10] on div "Kanban Litigation Matter Workflow (FL2) 1x 2x 3x bean" at bounding box center [801, 17] width 1535 height 34
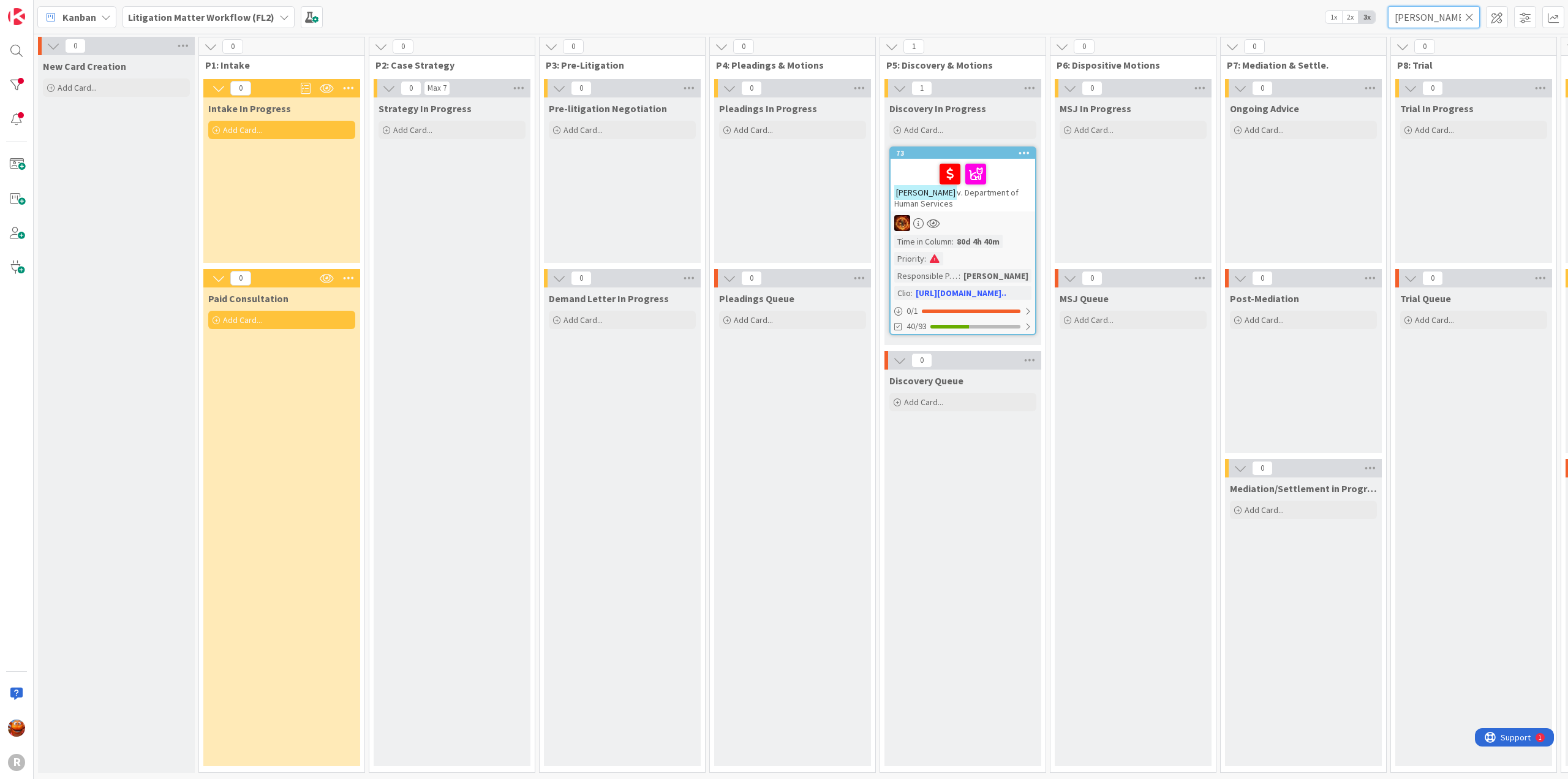
type input "[PERSON_NAME]"
click at [1473, 20] on icon at bounding box center [1469, 17] width 9 height 11
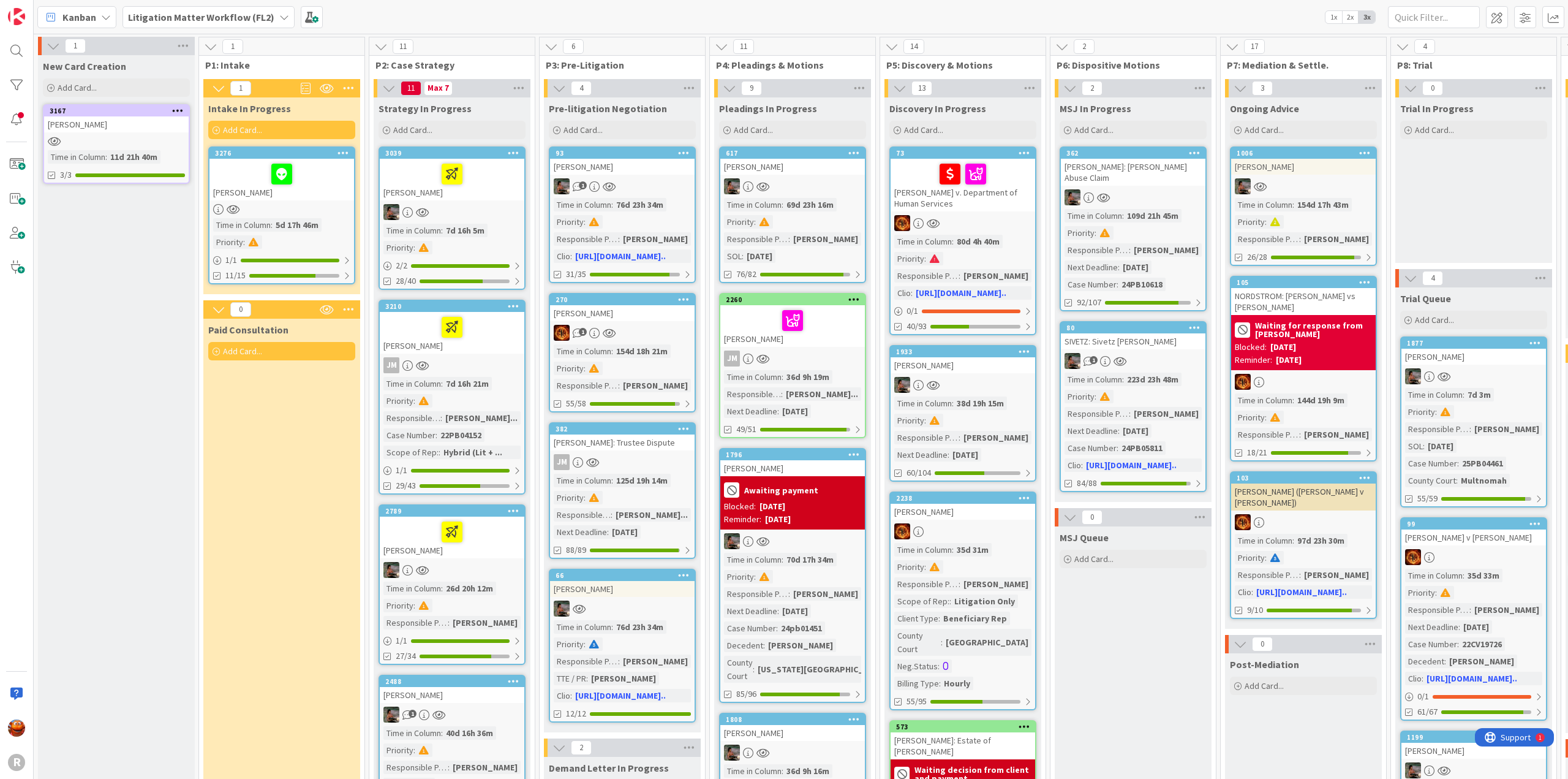
click at [76, 22] on span "Kanban" at bounding box center [80, 17] width 34 height 15
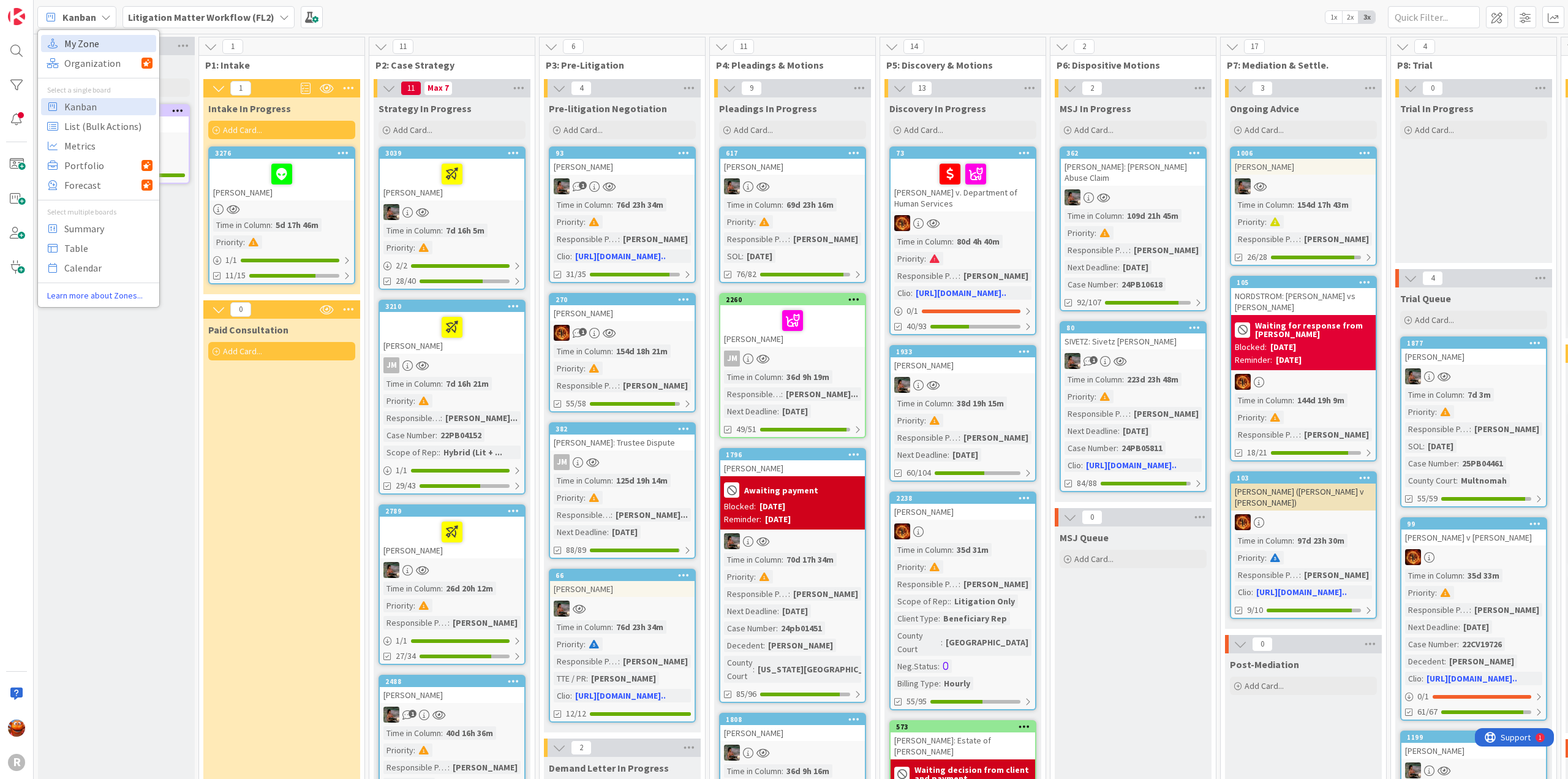
click at [69, 46] on span "My Zone" at bounding box center [109, 43] width 88 height 18
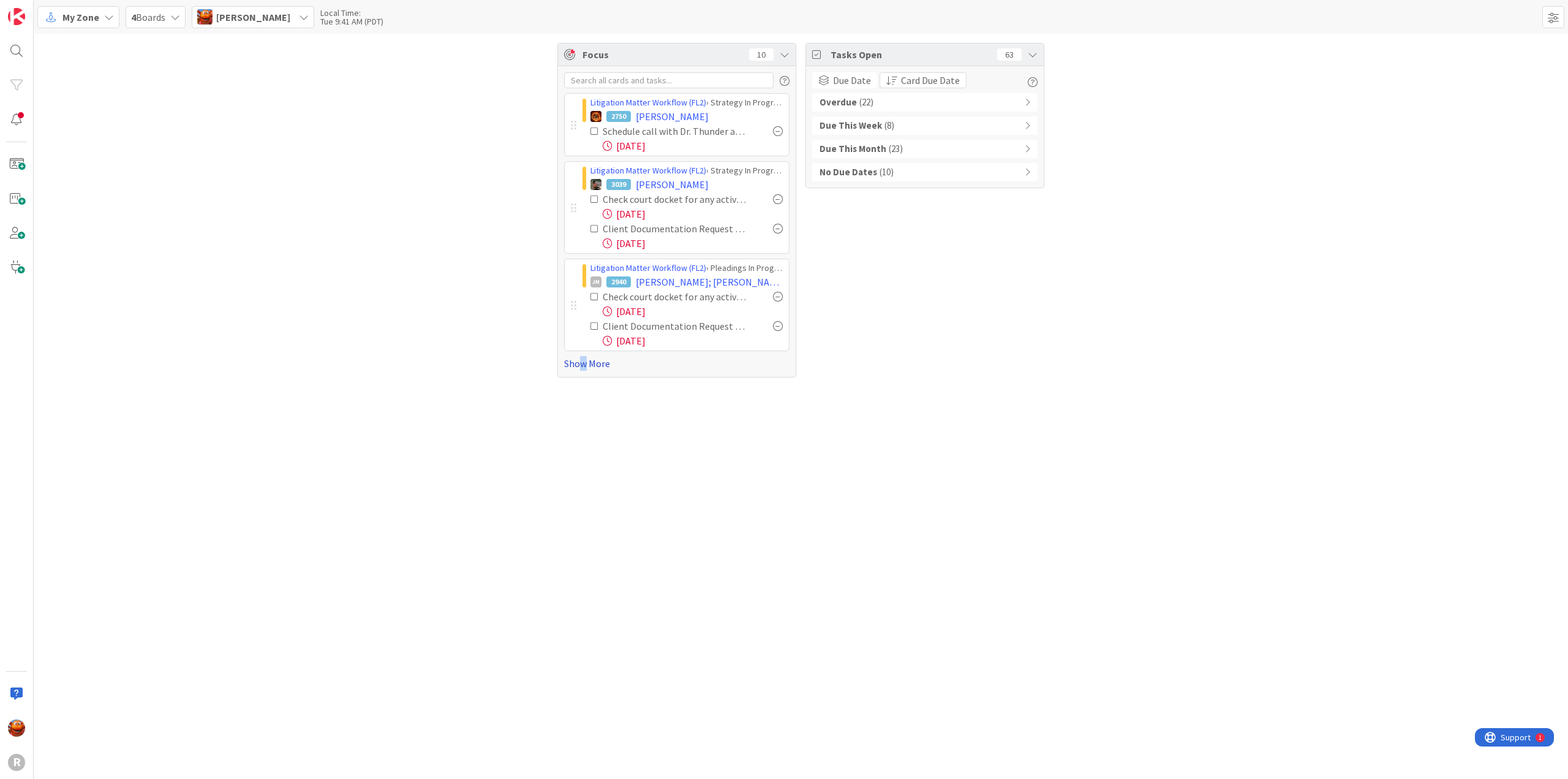
click at [583, 365] on link "Show More" at bounding box center [676, 364] width 225 height 15
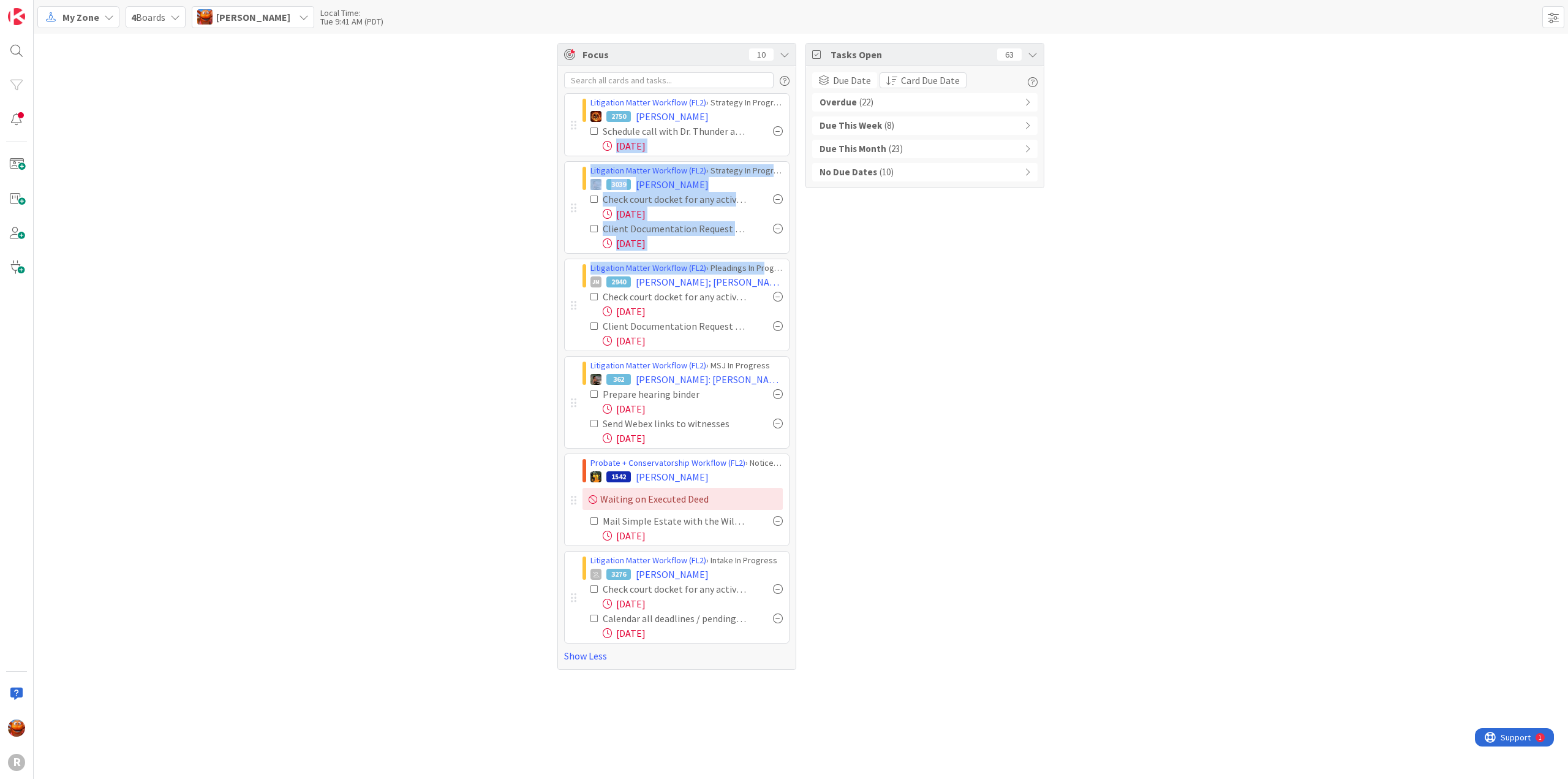
drag, startPoint x: 778, startPoint y: 131, endPoint x: 760, endPoint y: 264, distance: 134.2
click at [760, 264] on div "Litigation Matter Workflow (FL2) › Strategy In Progress 2750 [PERSON_NAME] Sche…" at bounding box center [676, 368] width 225 height 550
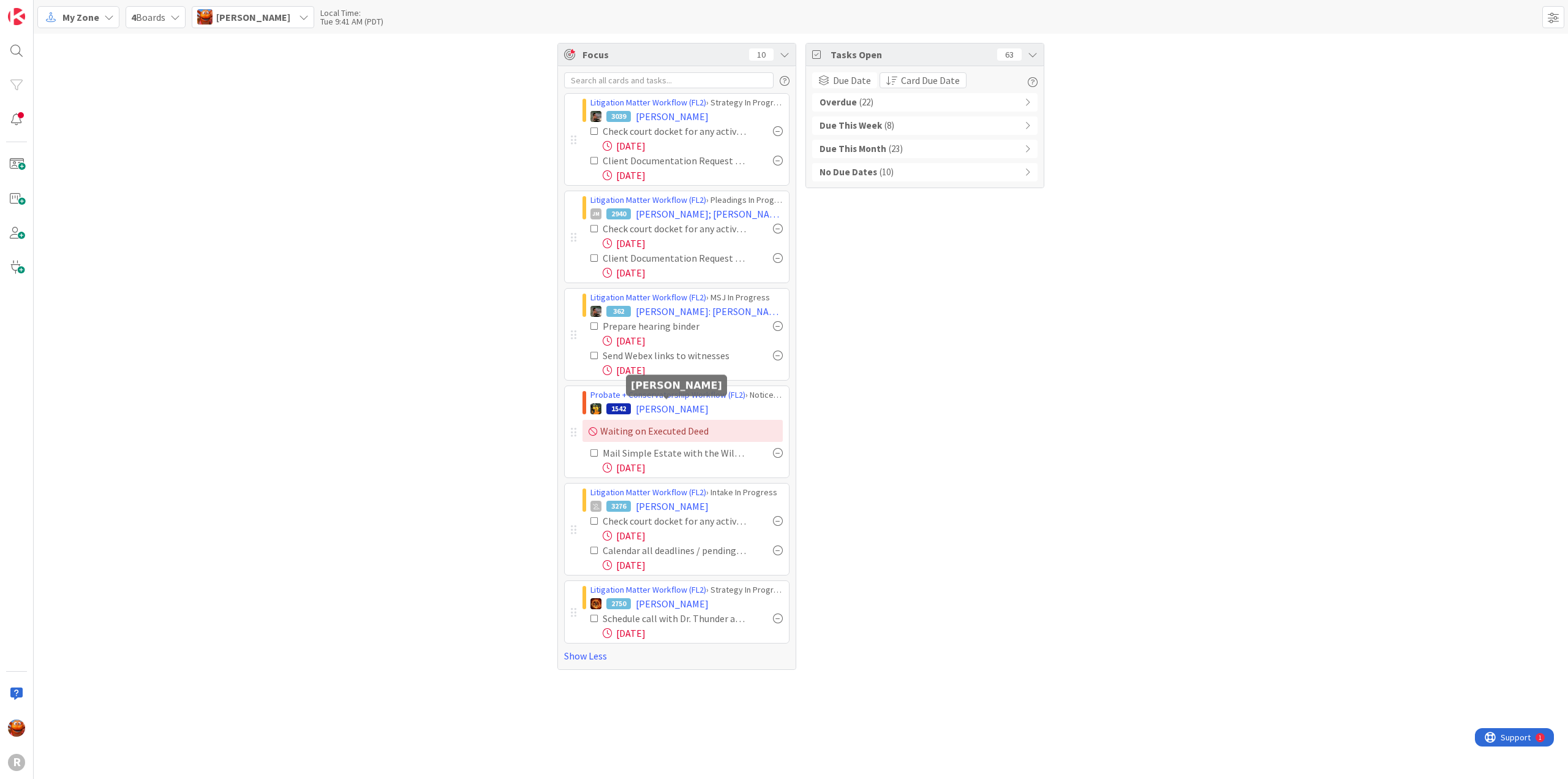
click at [911, 360] on div "Tasks Open 63 Due Date Card Due Date Overdue ( 22 ) Due This Week ( 8 ) Due Thi…" at bounding box center [925, 356] width 239 height 627
